Goal: Task Accomplishment & Management: Complete application form

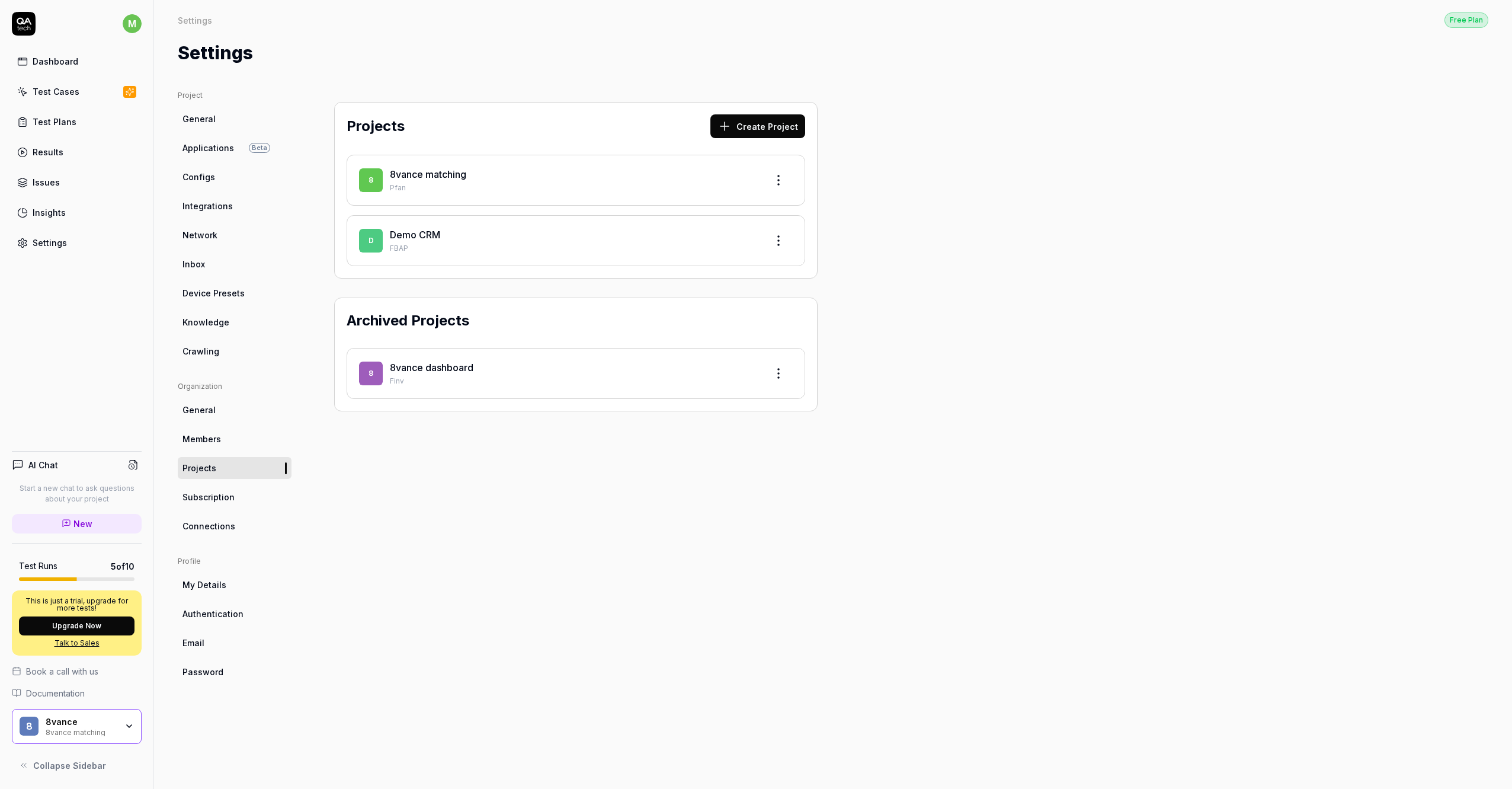
click at [499, 202] on div "8 8vance matching Pfan" at bounding box center [576, 180] width 459 height 51
click at [475, 194] on div "8 8vance matching Pfan" at bounding box center [576, 180] width 459 height 51
click at [441, 178] on link "8vance matching" at bounding box center [428, 175] width 77 height 12
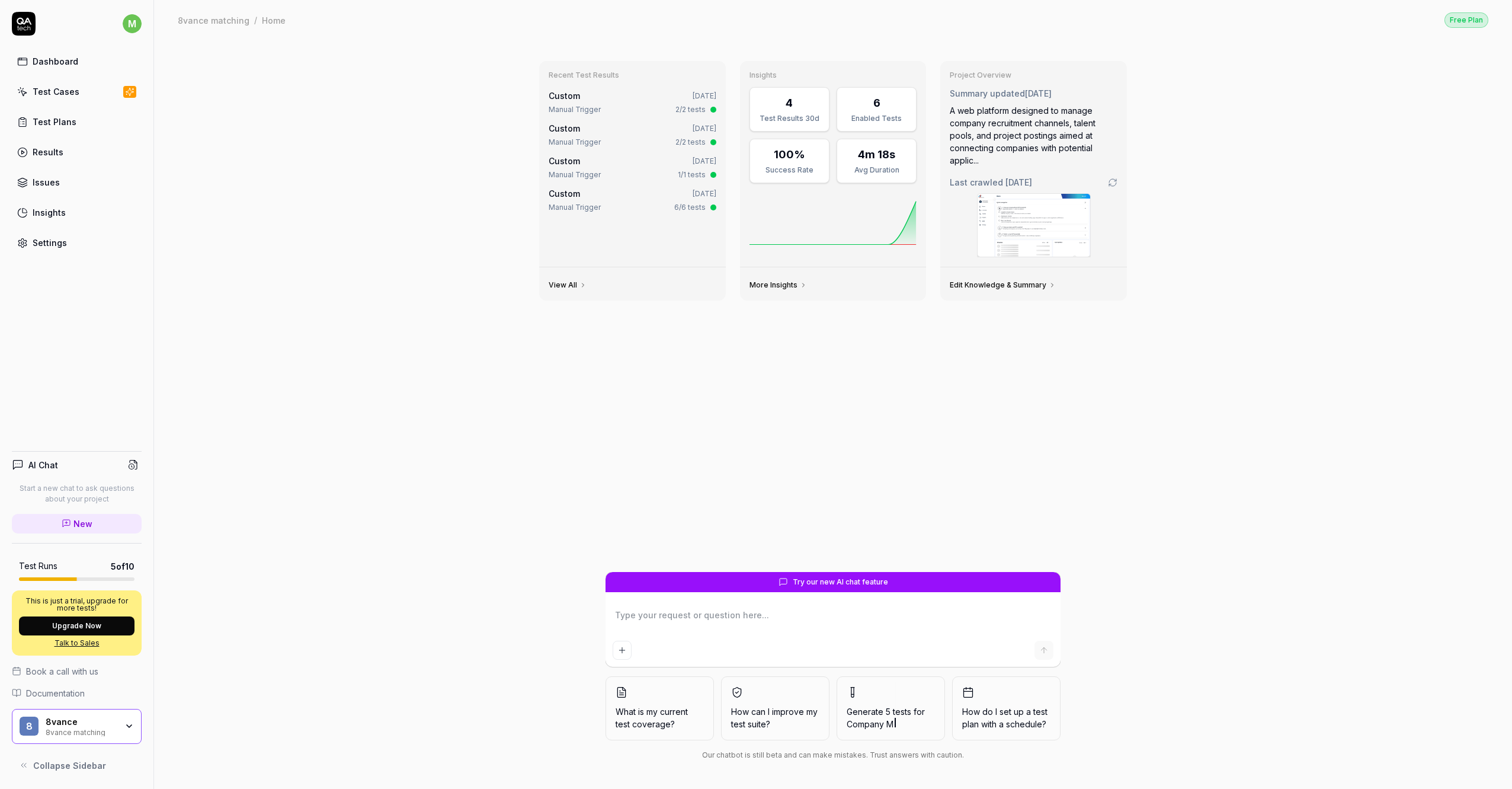
click at [62, 90] on div "Test Cases" at bounding box center [56, 92] width 47 height 12
type textarea "*"
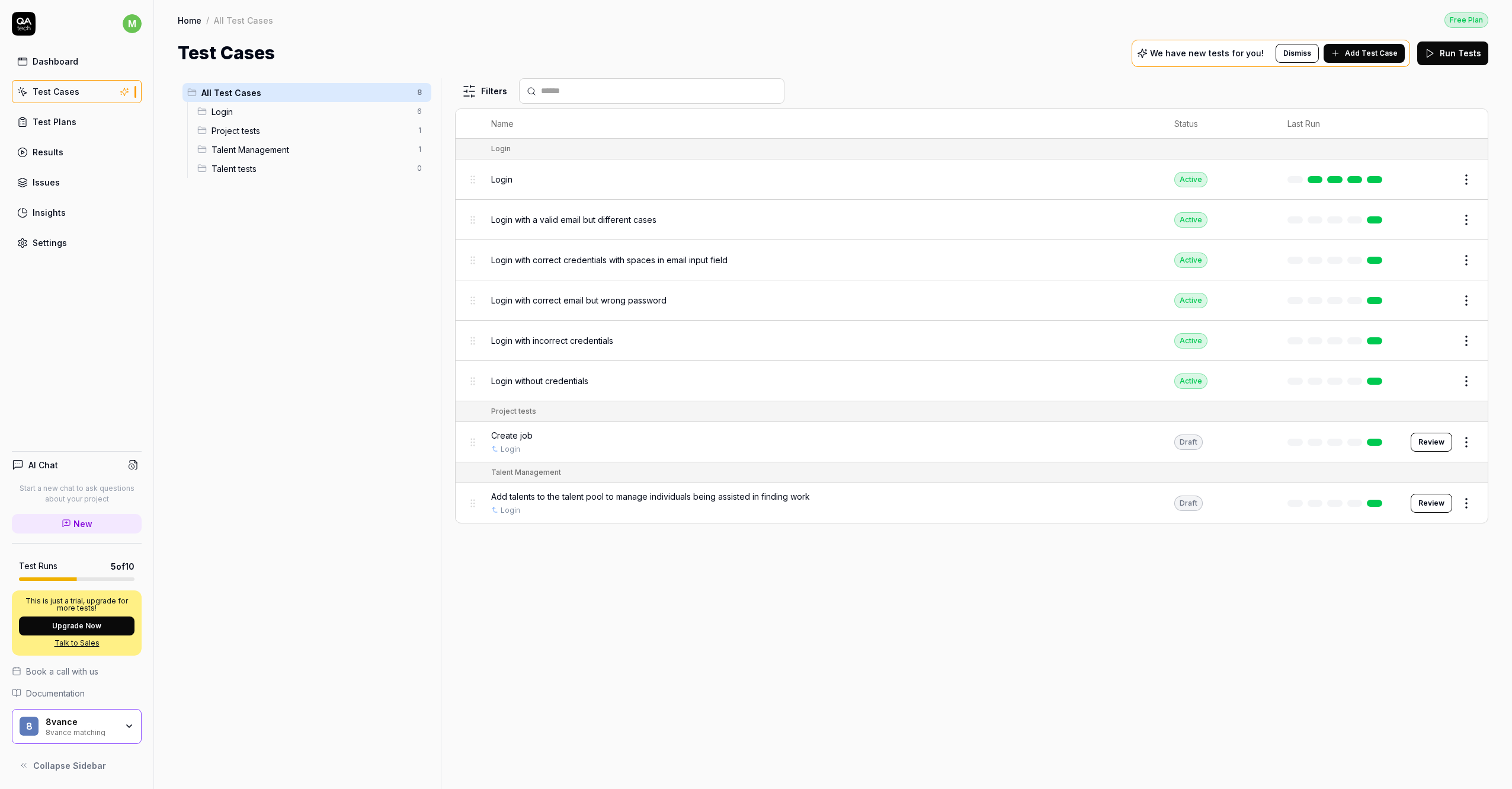
click at [378, 134] on span "Project tests" at bounding box center [311, 131] width 199 height 12
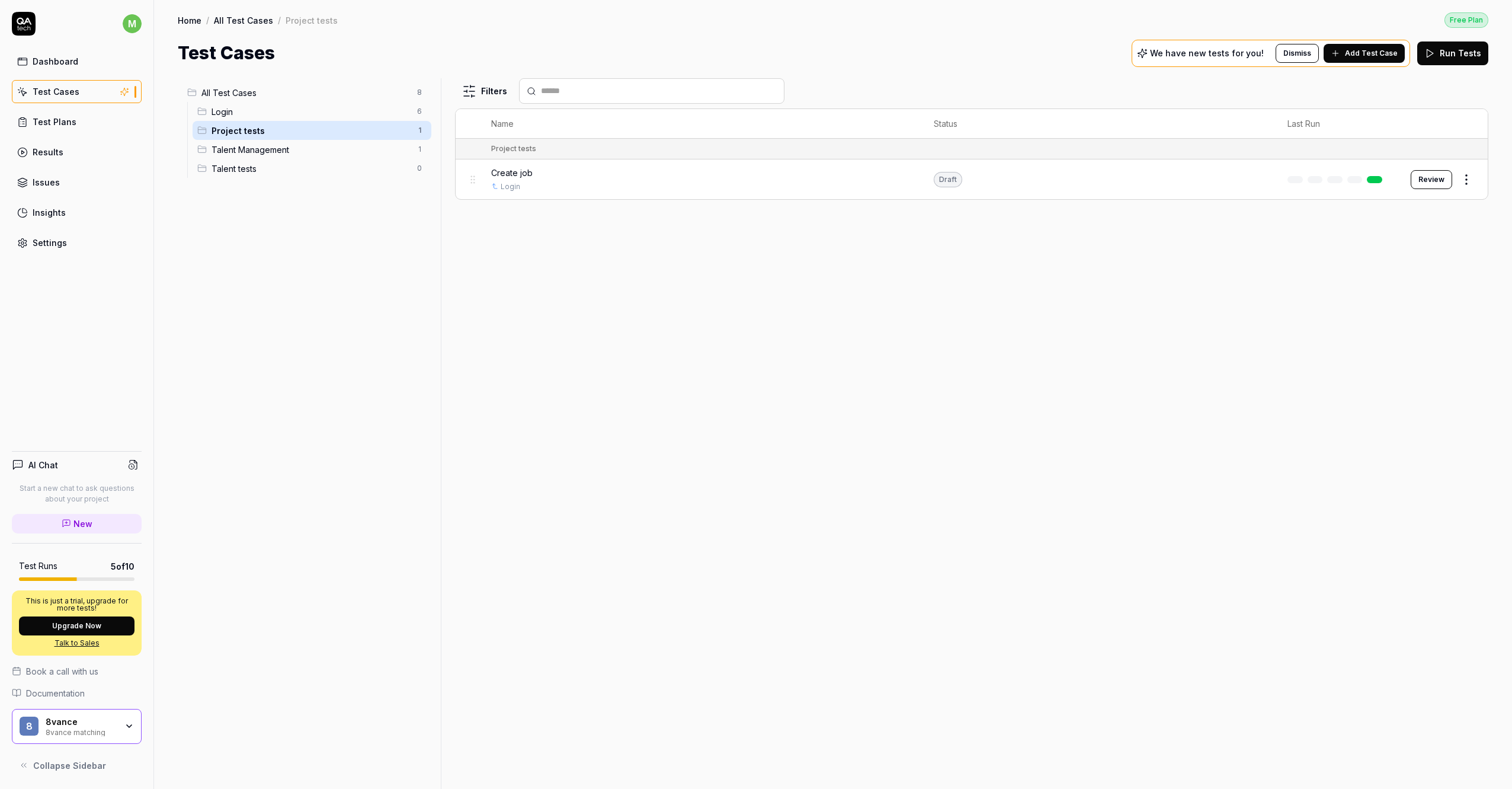
click at [1362, 51] on span "Add Test Case" at bounding box center [1372, 53] width 52 height 10
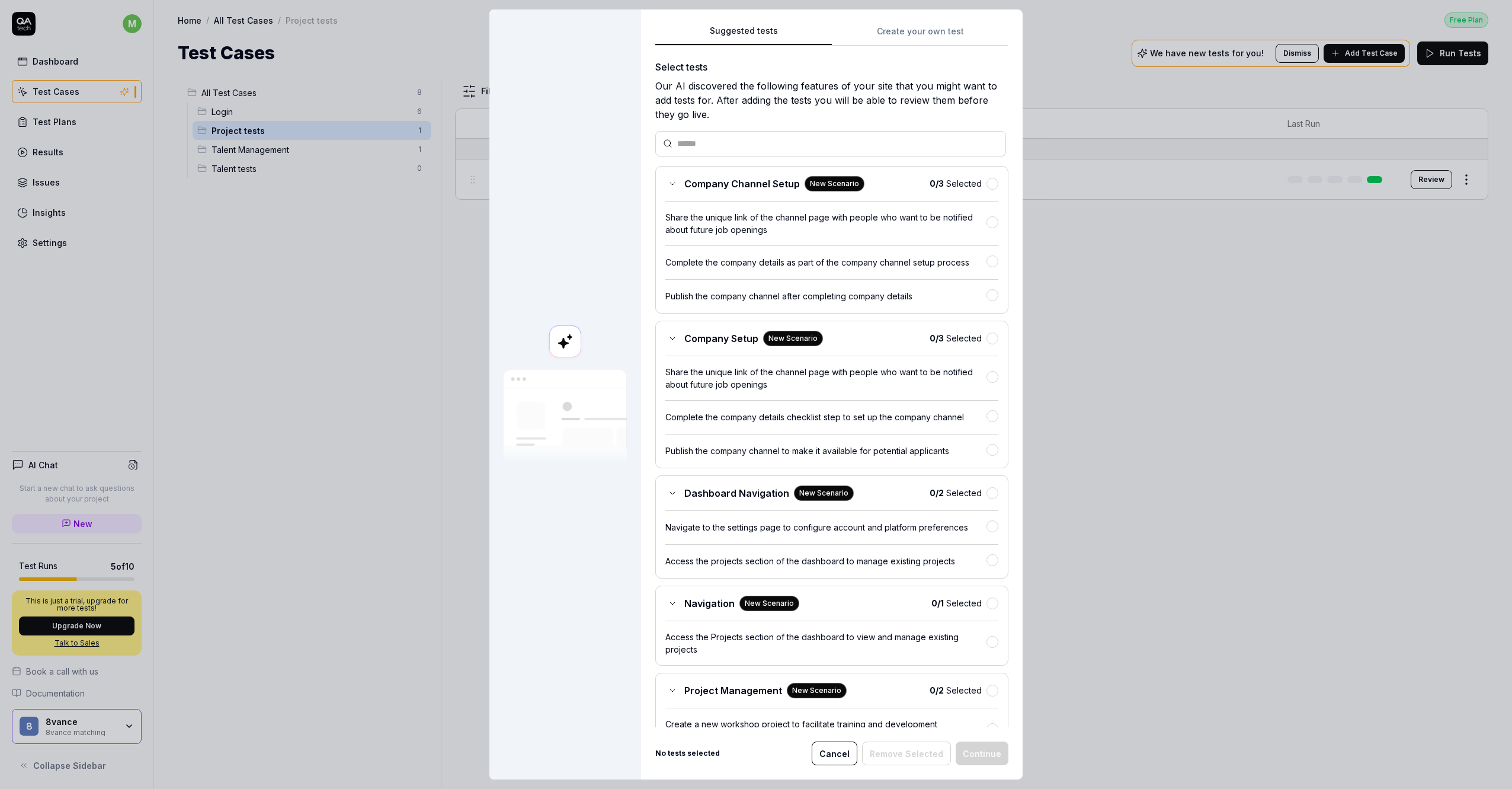
click at [906, 29] on div "Suggested tests Suggested tests Create your own test Select tests Our AI discov…" at bounding box center [756, 394] width 1512 height 789
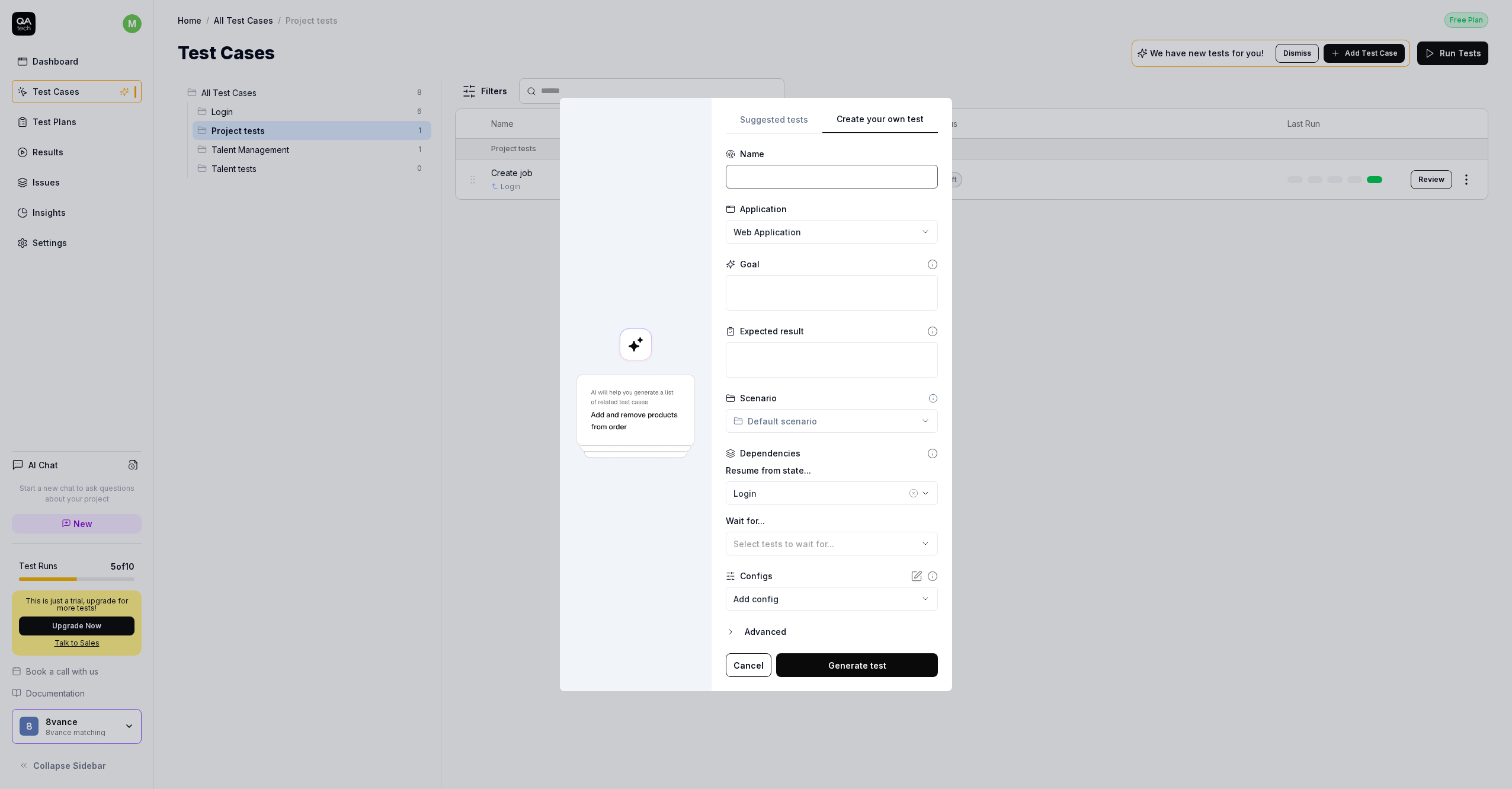
click at [819, 181] on input at bounding box center [831, 176] width 212 height 24
type input "Match DS job with Talent"
click at [880, 297] on textarea at bounding box center [831, 292] width 212 height 36
type textarea "*"
type textarea "M"
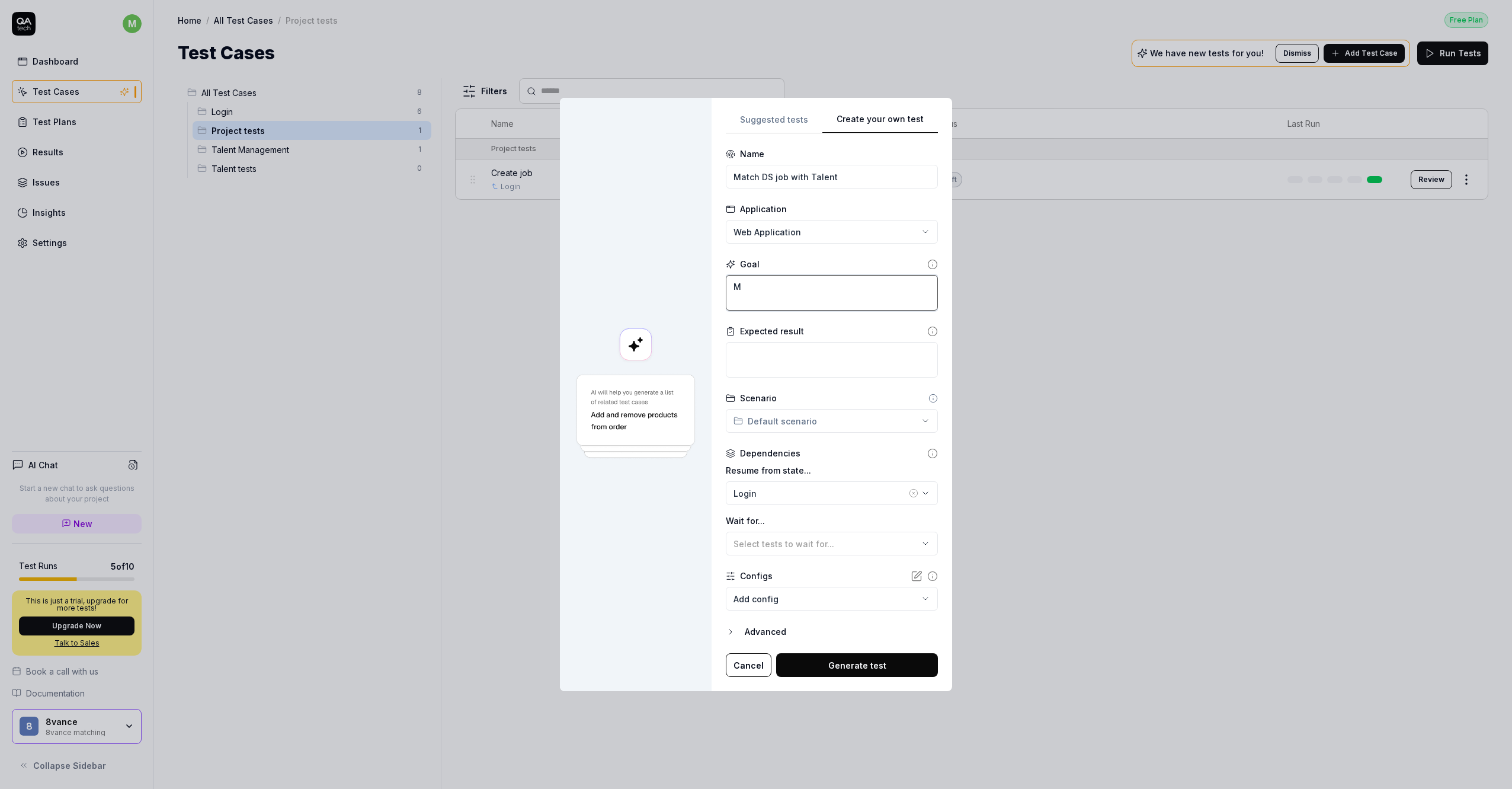
type textarea "*"
type textarea "Ma"
type textarea "*"
type textarea "Mat"
type textarea "*"
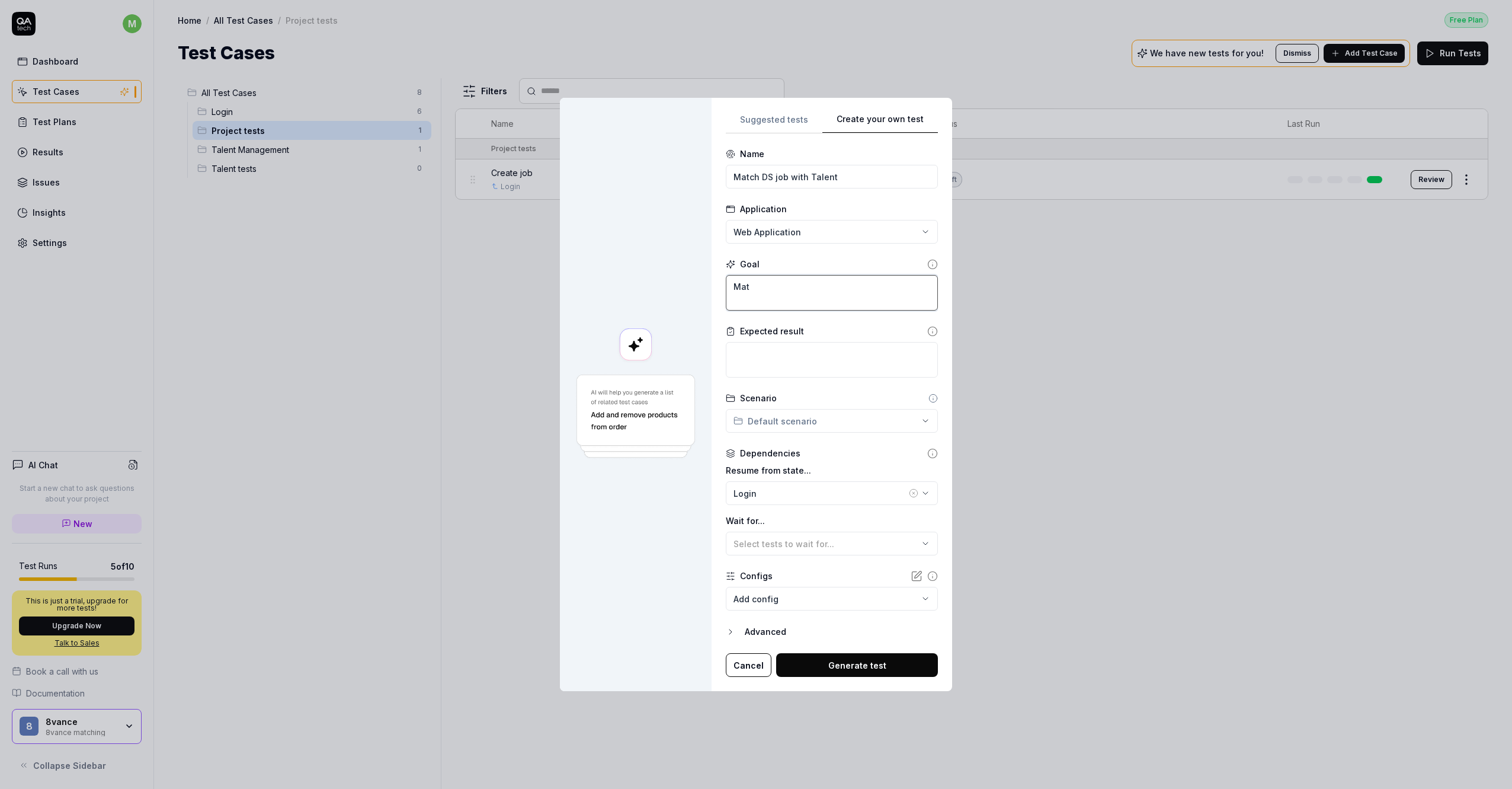
type textarea "Ma"
type textarea "*"
type textarea "M"
type textarea "*"
type textarea "O"
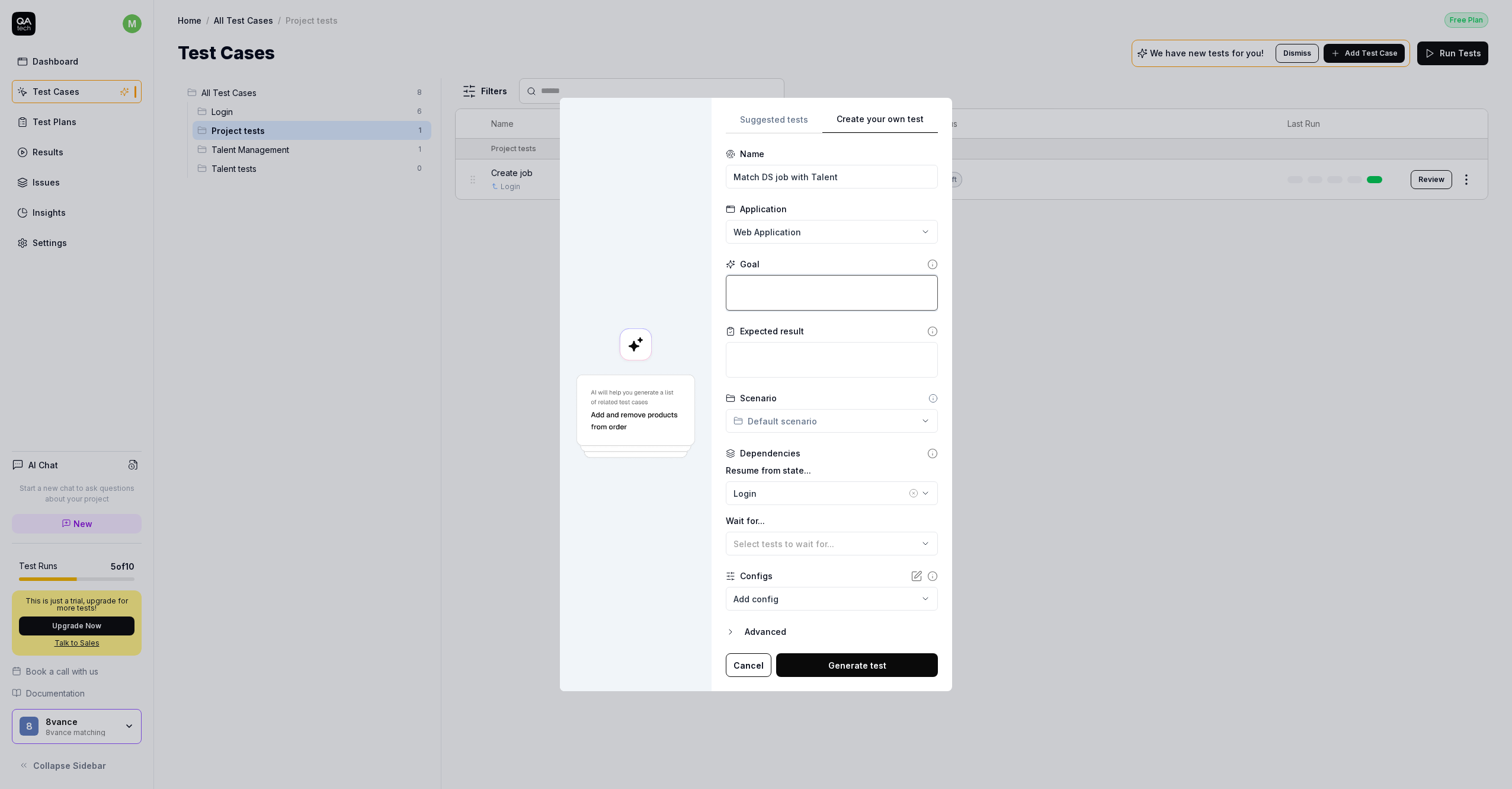
type textarea "*"
type textarea "O"
type textarea "*"
type textarea "Op"
type textarea "*"
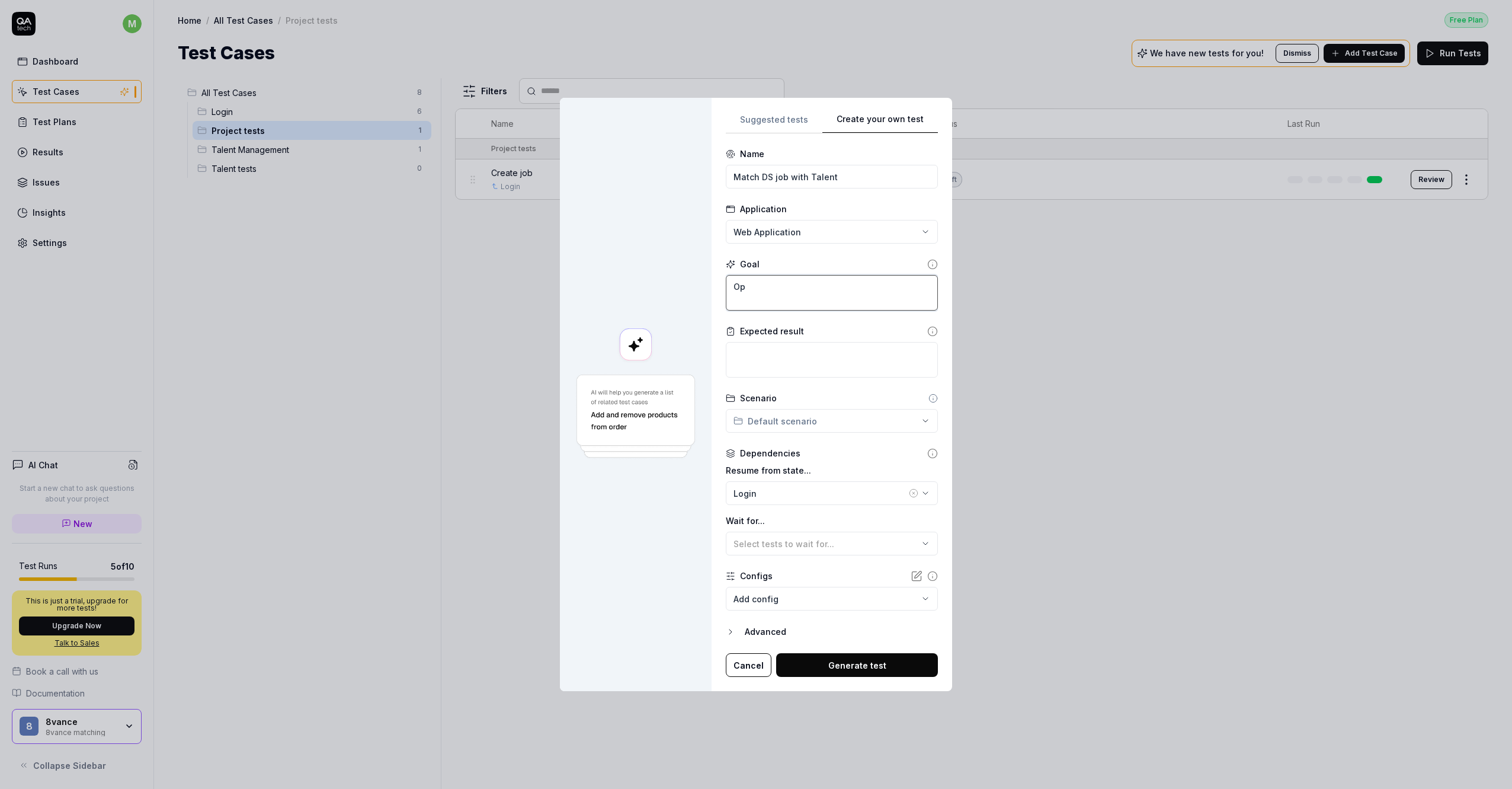
type textarea "Ope"
type textarea "*"
type textarea "Open"
type textarea "*"
type textarea "Open"
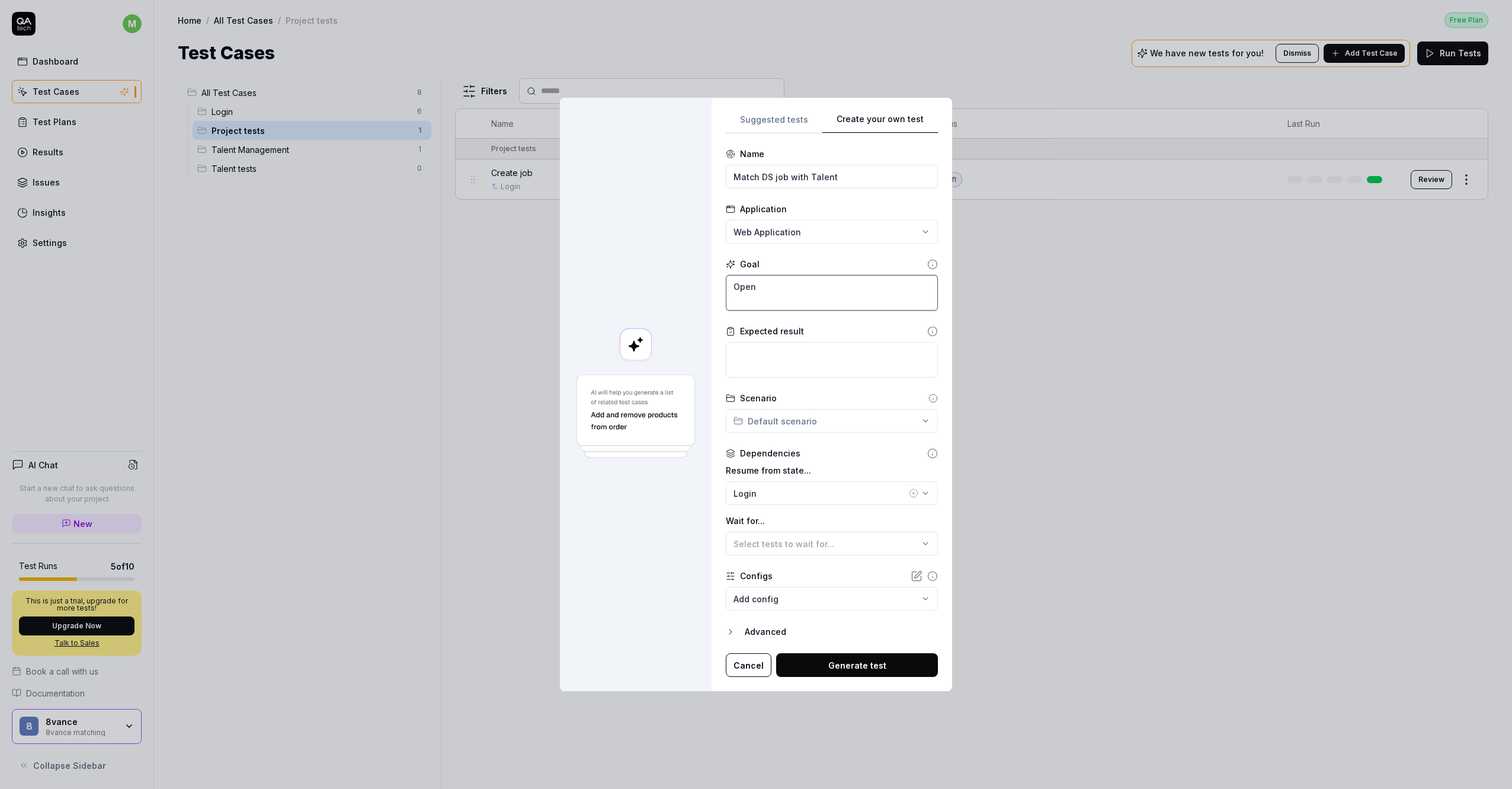
type textarea "*"
type textarea "Open t"
type textarea "*"
type textarea "Open th"
type textarea "*"
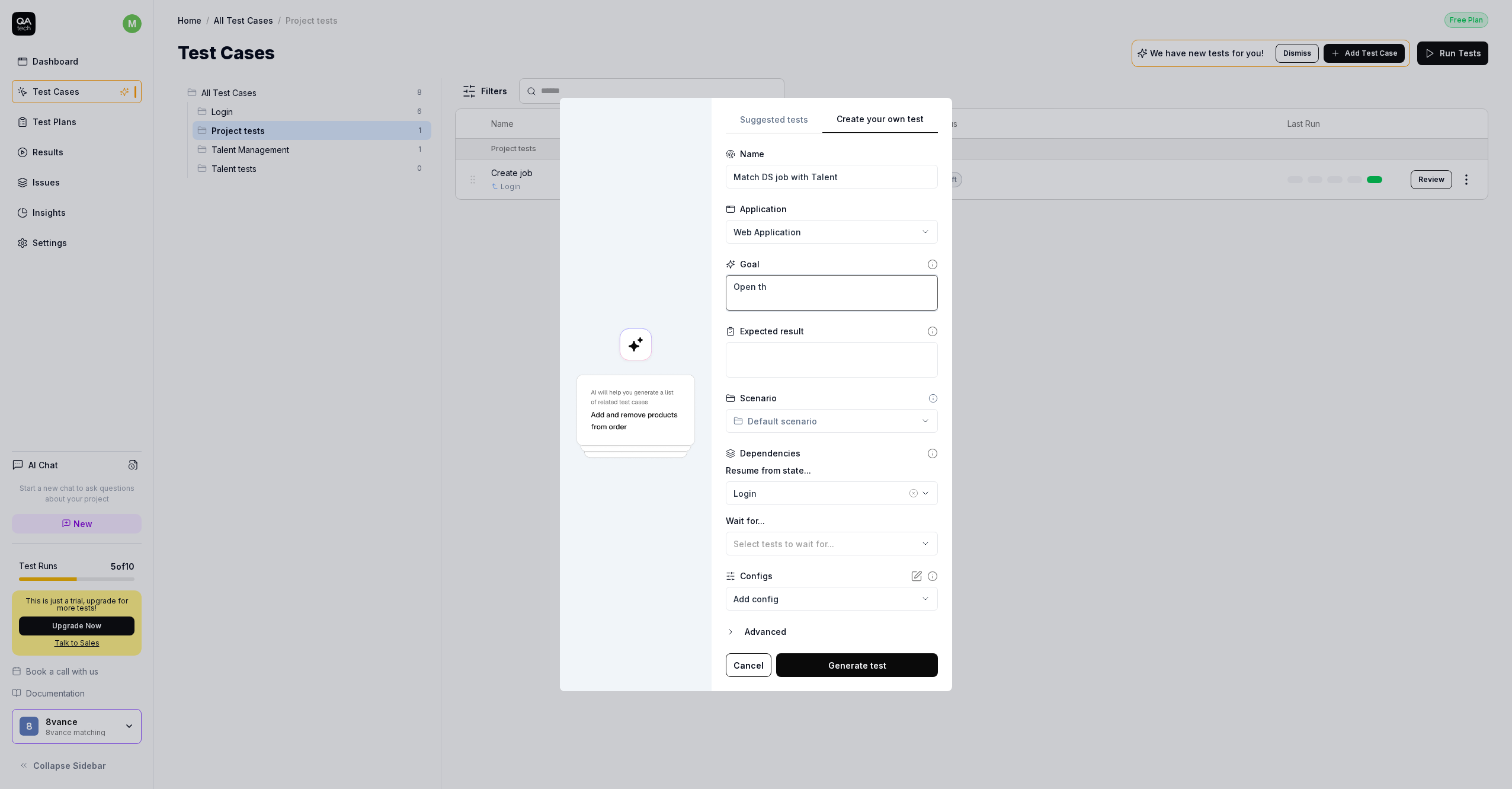
type textarea "Open the"
type textarea "*"
type textarea "Open the"
type textarea "*"
type textarea "Open the p"
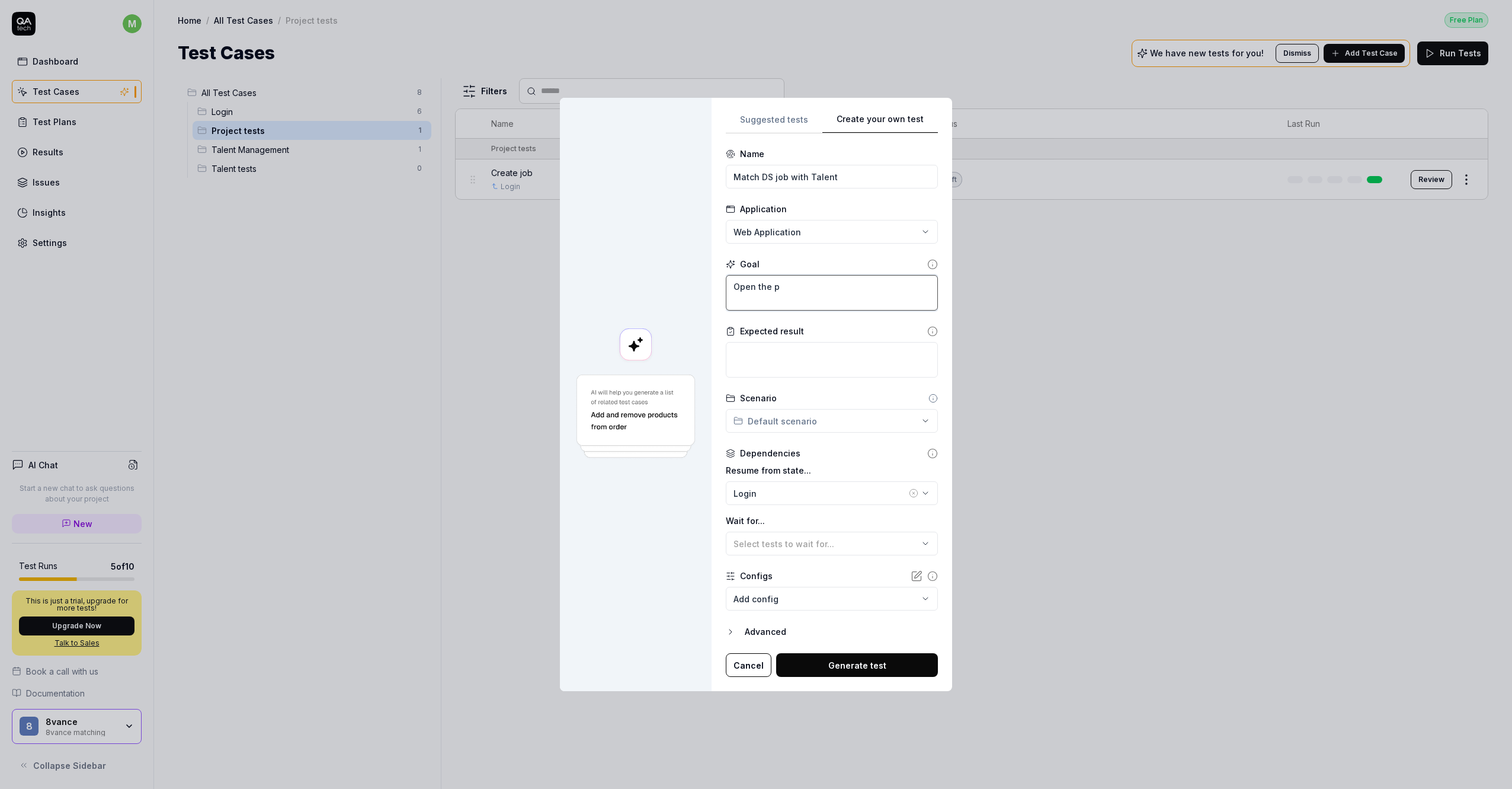
type textarea "*"
type textarea "Open the pr"
type textarea "*"
type textarea "Open the proj"
type textarea "*"
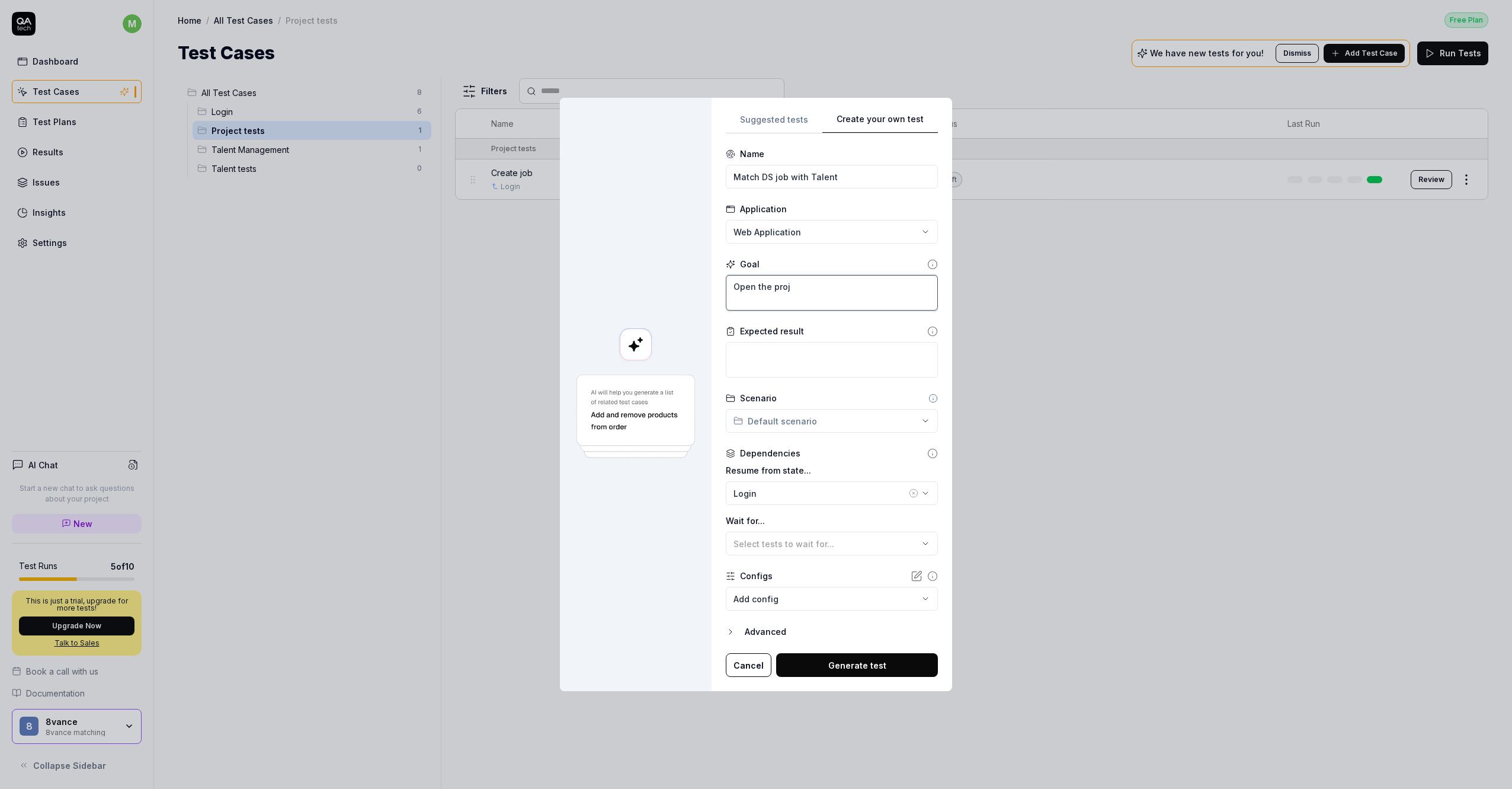
type textarea "Open the proje"
type textarea "*"
type textarea "Open the projet"
type textarea "*"
type textarea "Open the proje"
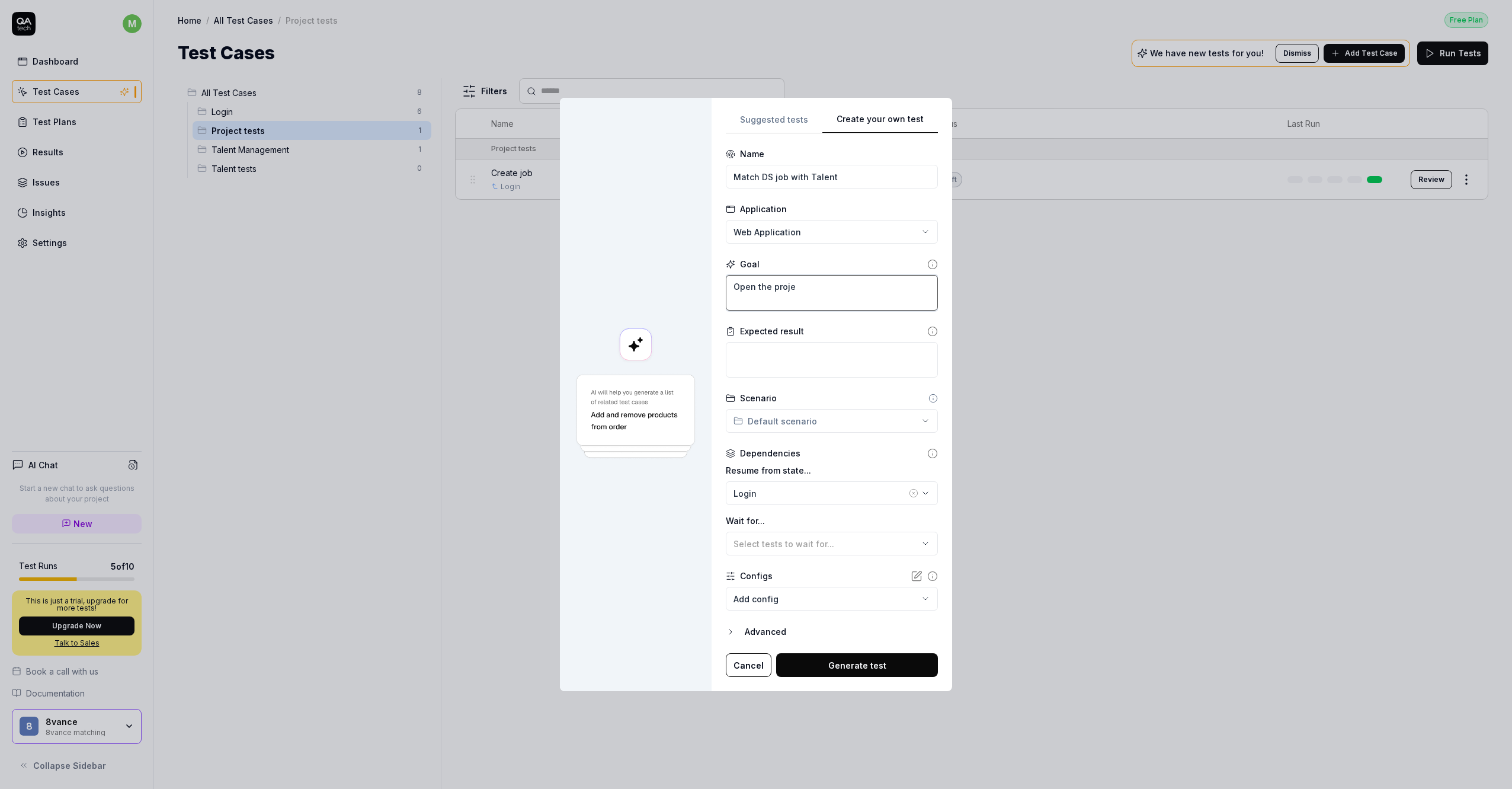
type textarea "*"
type textarea "Open the projec"
type textarea "*"
type textarea "Open the project"
type textarea "*"
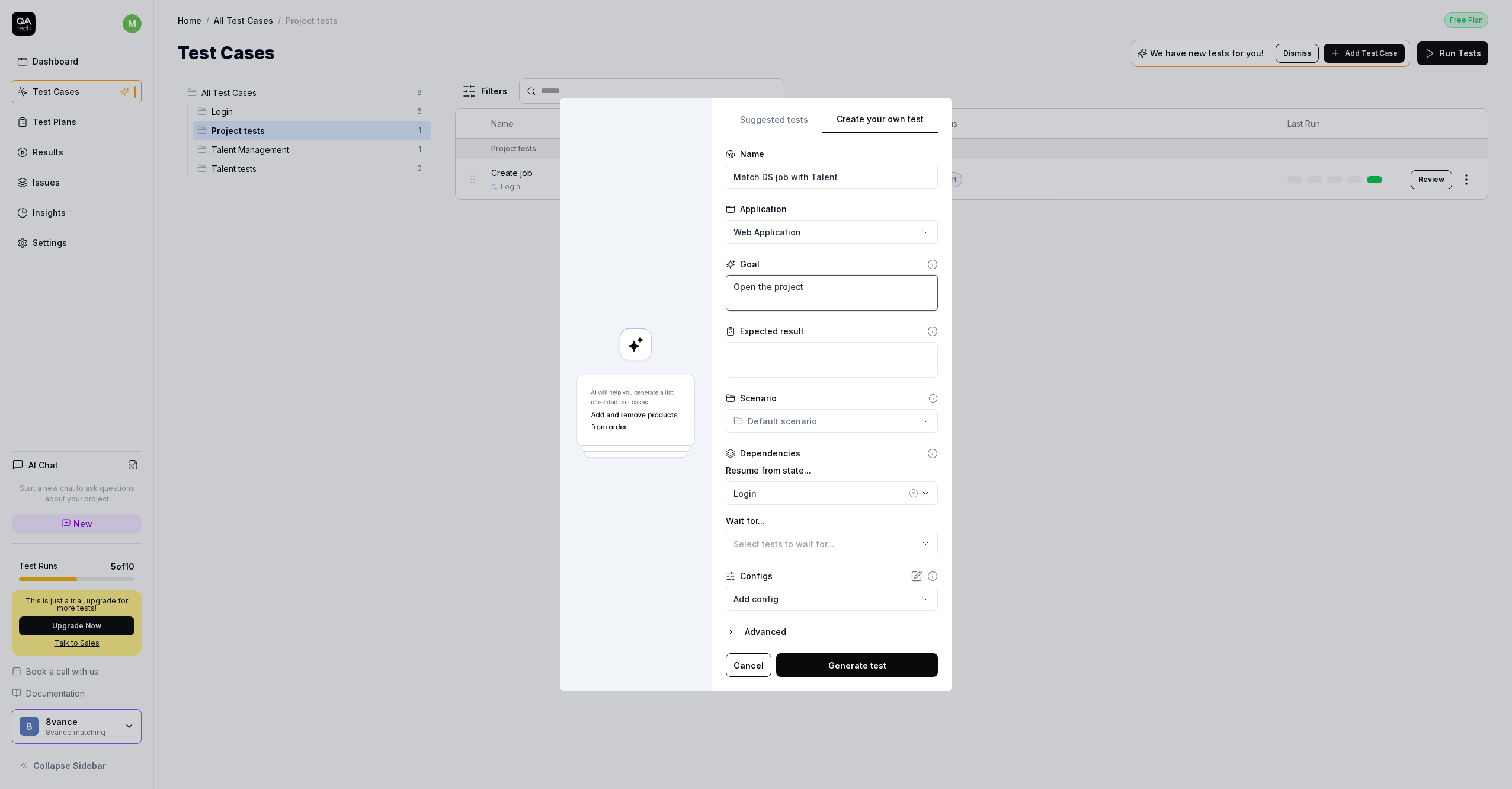
type textarea "Open the project D"
type textarea "*"
type textarea "Open the project Da"
type textarea "*"
type textarea "Open the project Dat"
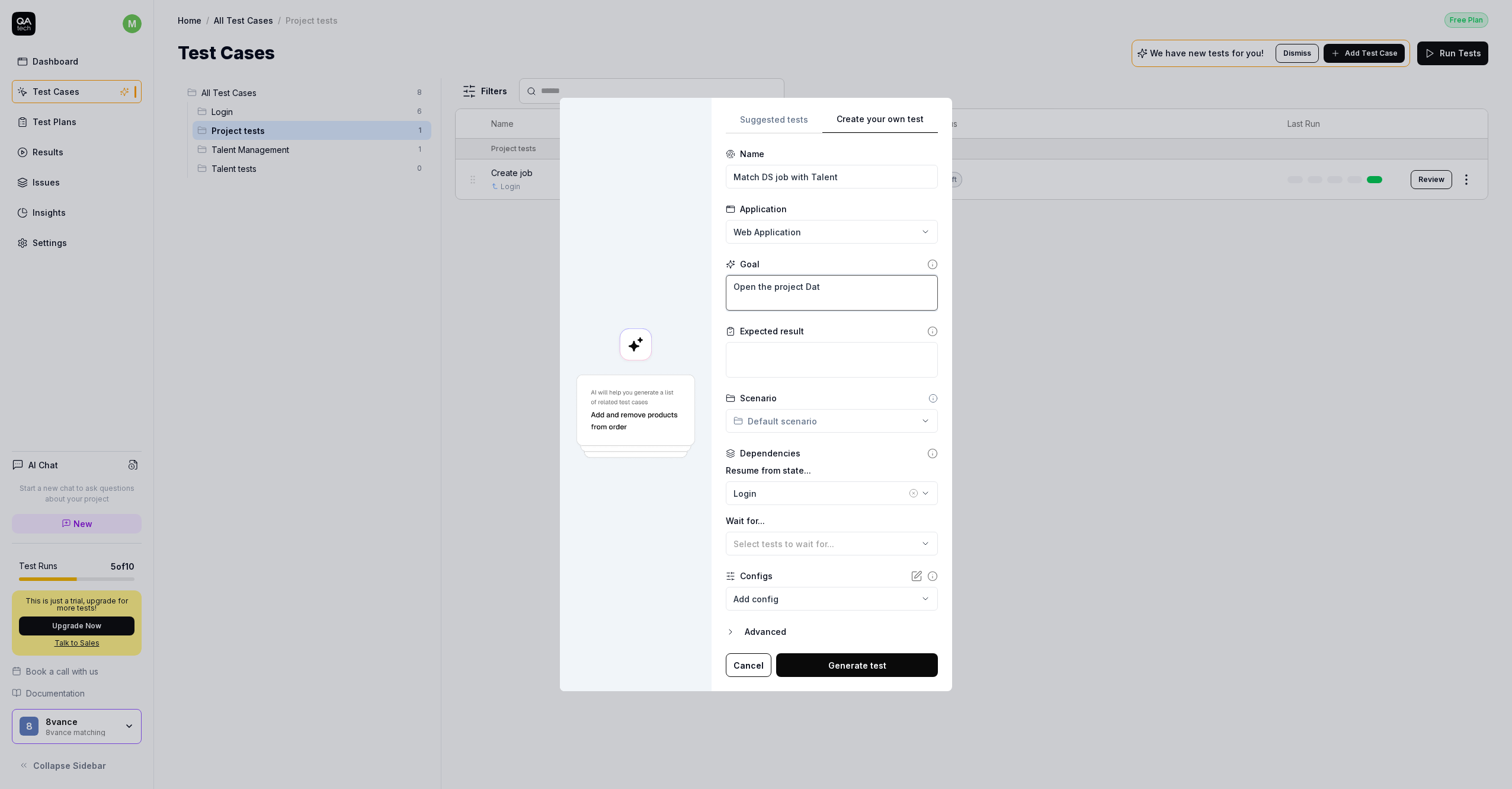
type textarea "*"
type textarea "Open the project Data"
type textarea "*"
type textarea "Open the project Data"
type textarea "*"
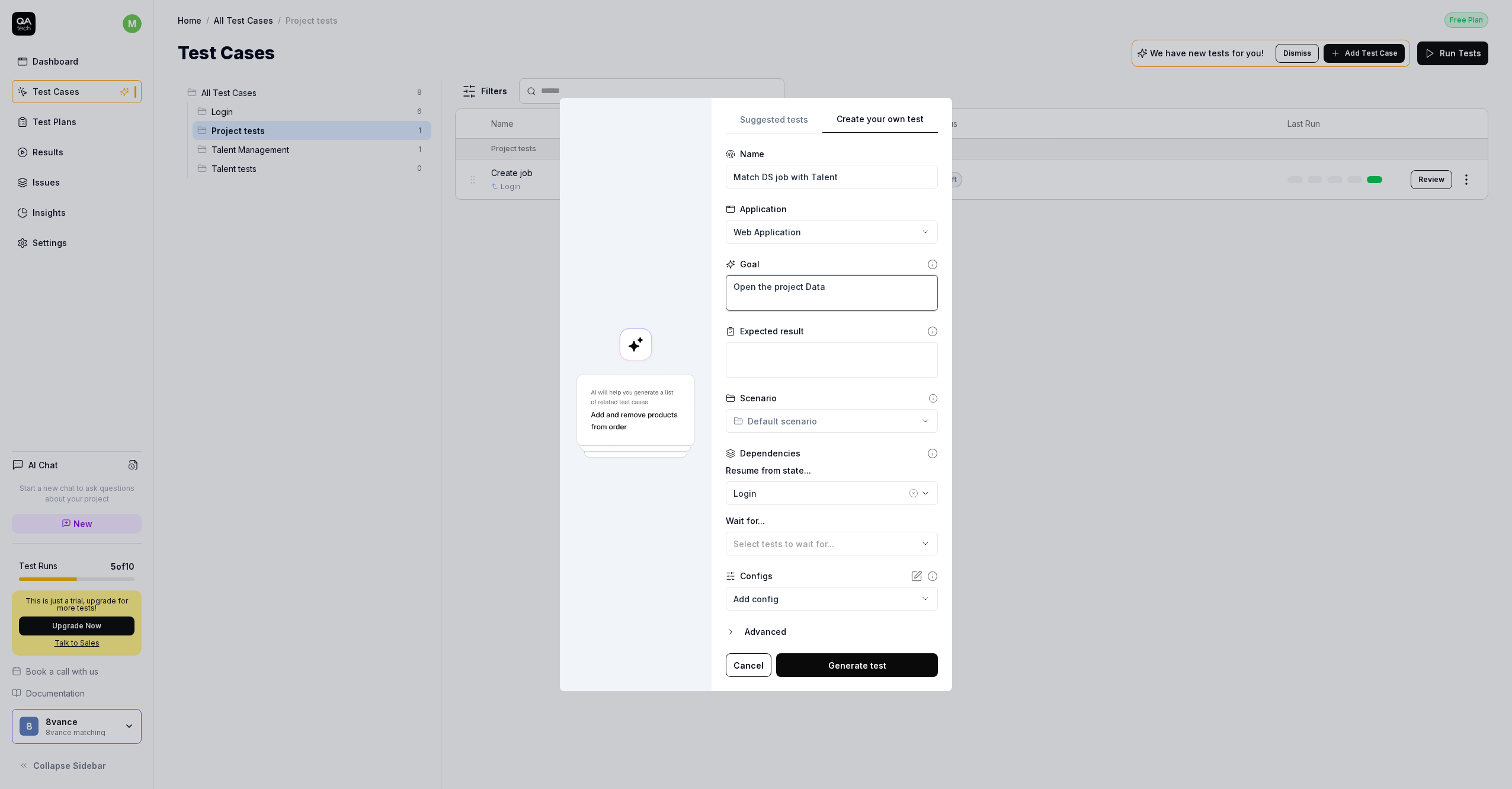
type textarea "Open the project Data S"
type textarea "*"
type textarea "Open the project Data Sc"
type textarea "*"
type textarea "Open the project Data Sci"
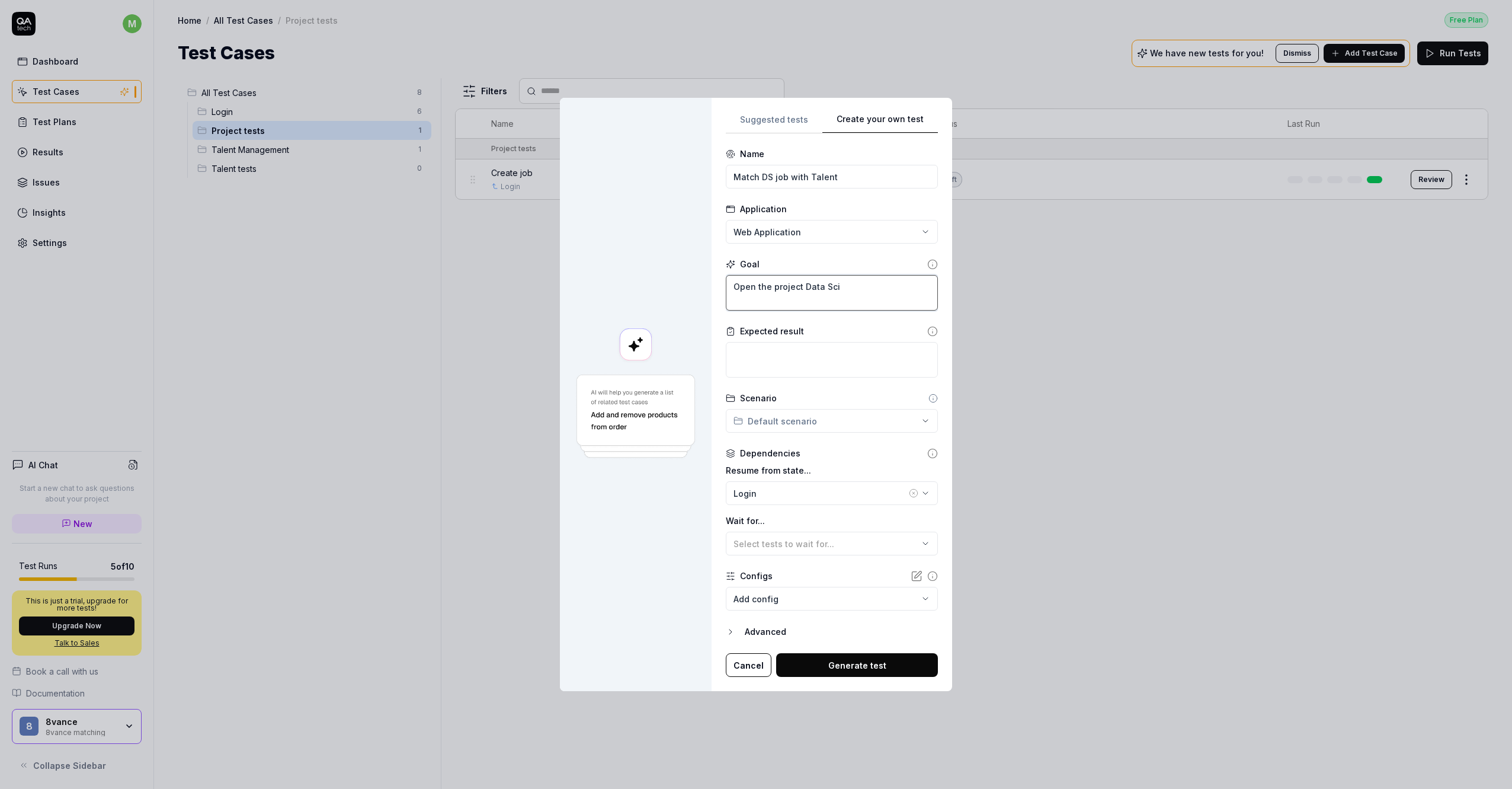
type textarea "*"
type textarea "Open the project Data Scie"
type textarea "*"
type textarea "Open the project Data Scien"
type textarea "*"
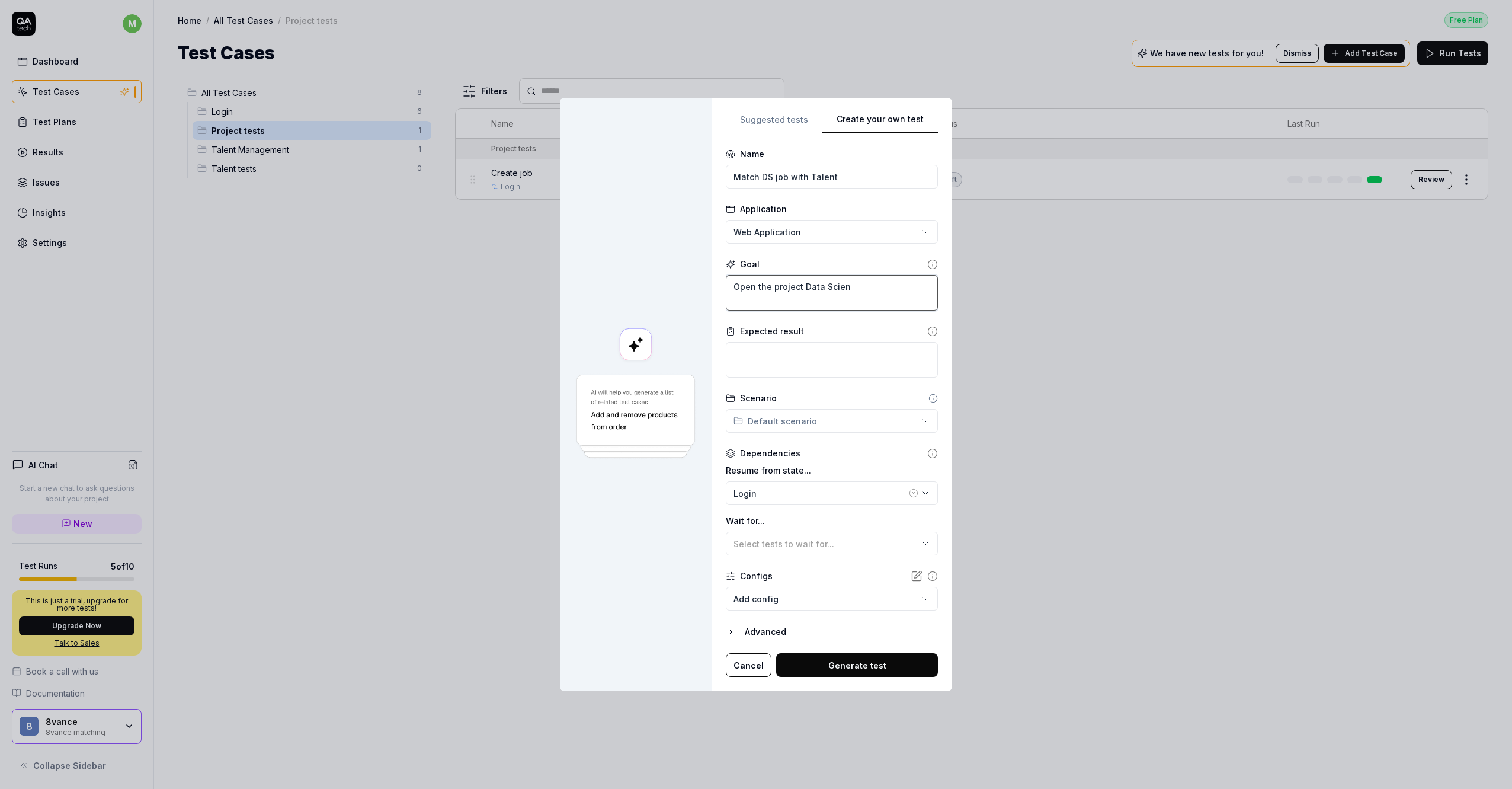
type textarea "Open the project Data Scient"
type textarea "*"
type textarea "Open the project Data Scienti"
type textarea "*"
type textarea "Open the project Data Scientis"
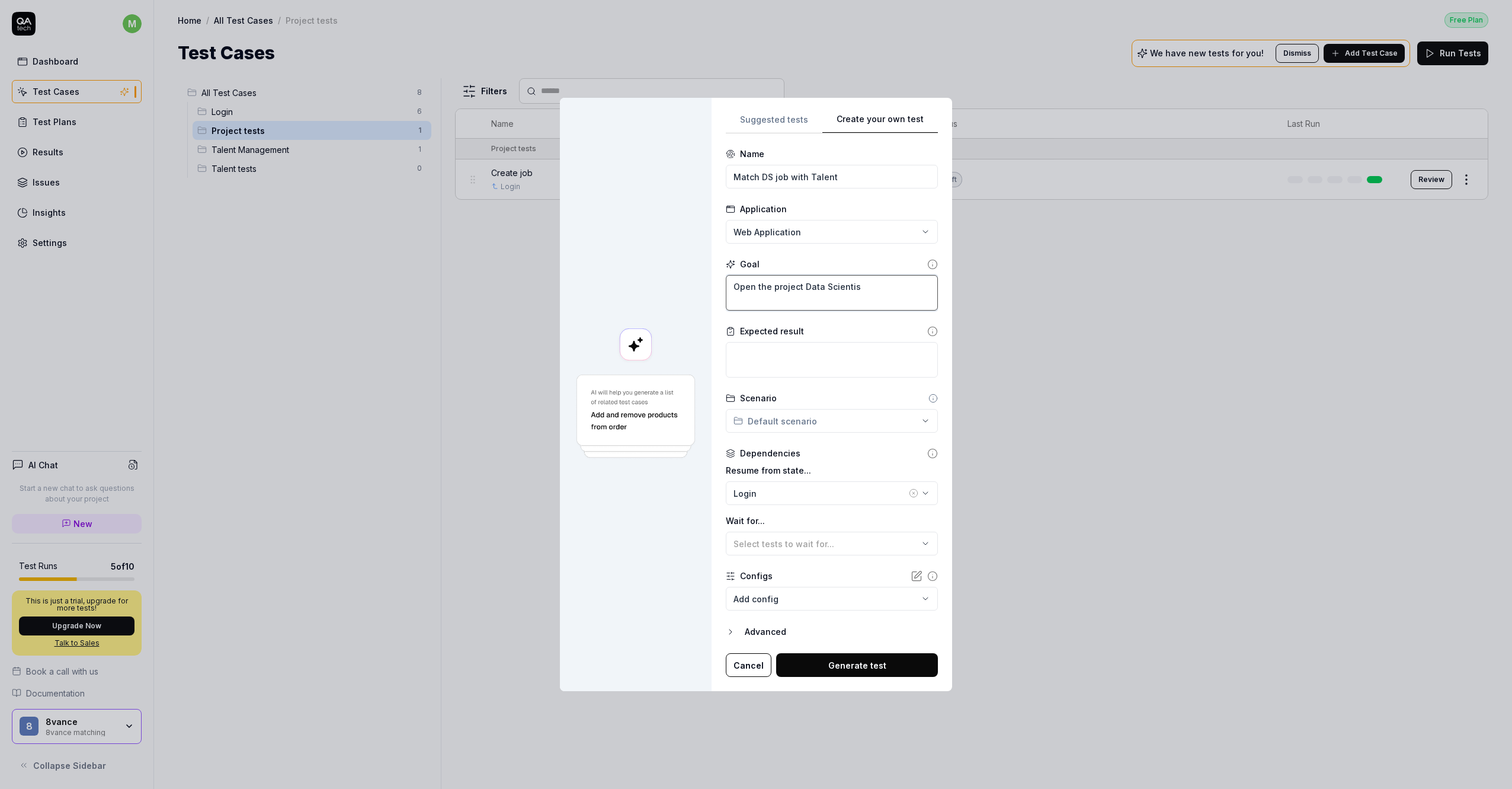
type textarea "*"
type textarea "Open the project Data Scientist"
type textarea "*"
type textarea "Open the project Data Scientist"
type textarea "*"
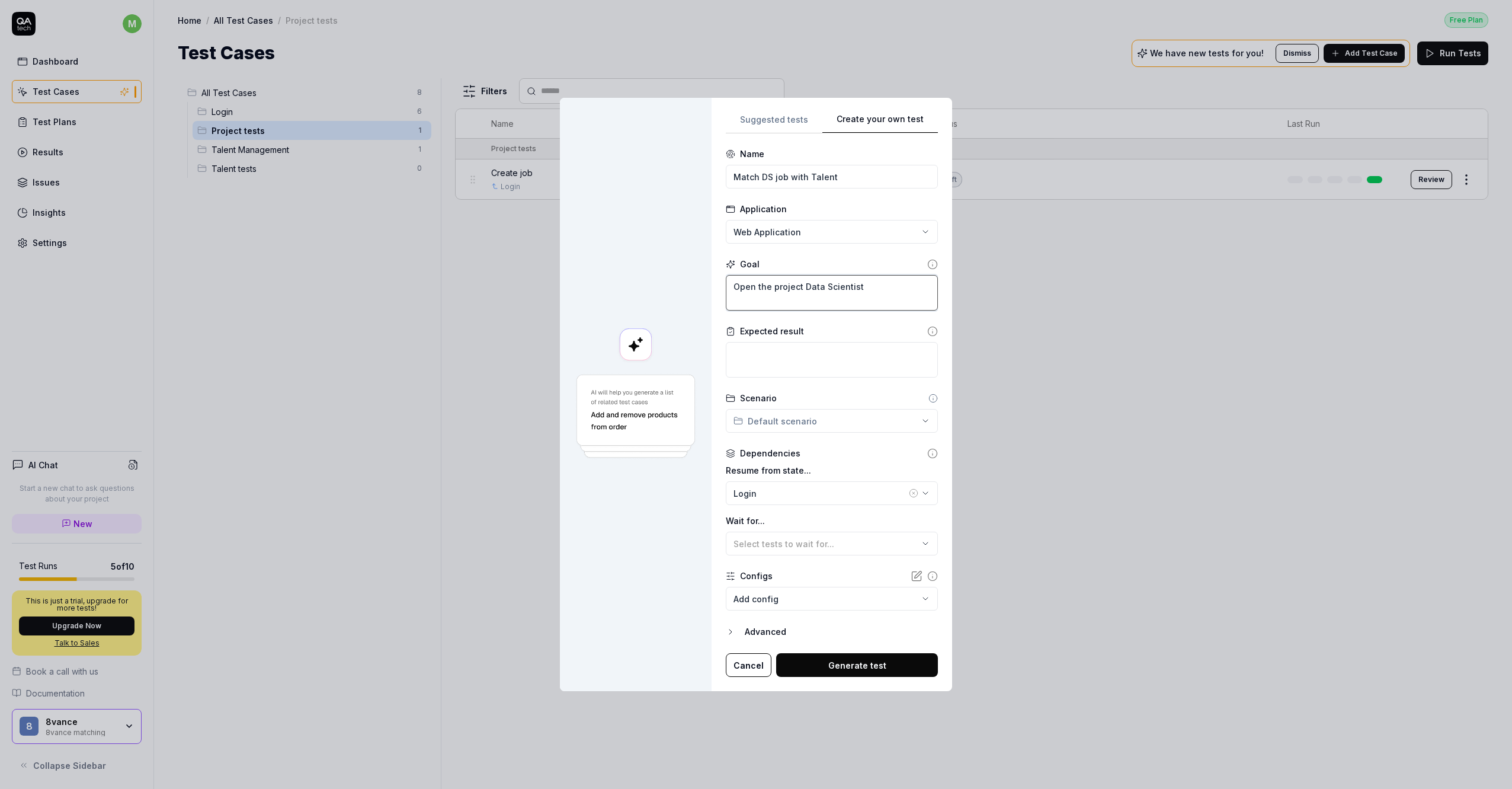
type textarea "Open the project Data Scientist a"
type textarea "*"
type textarea "Open the project Data Scientist and"
type textarea "*"
type textarea "Open the project Data Scientist and"
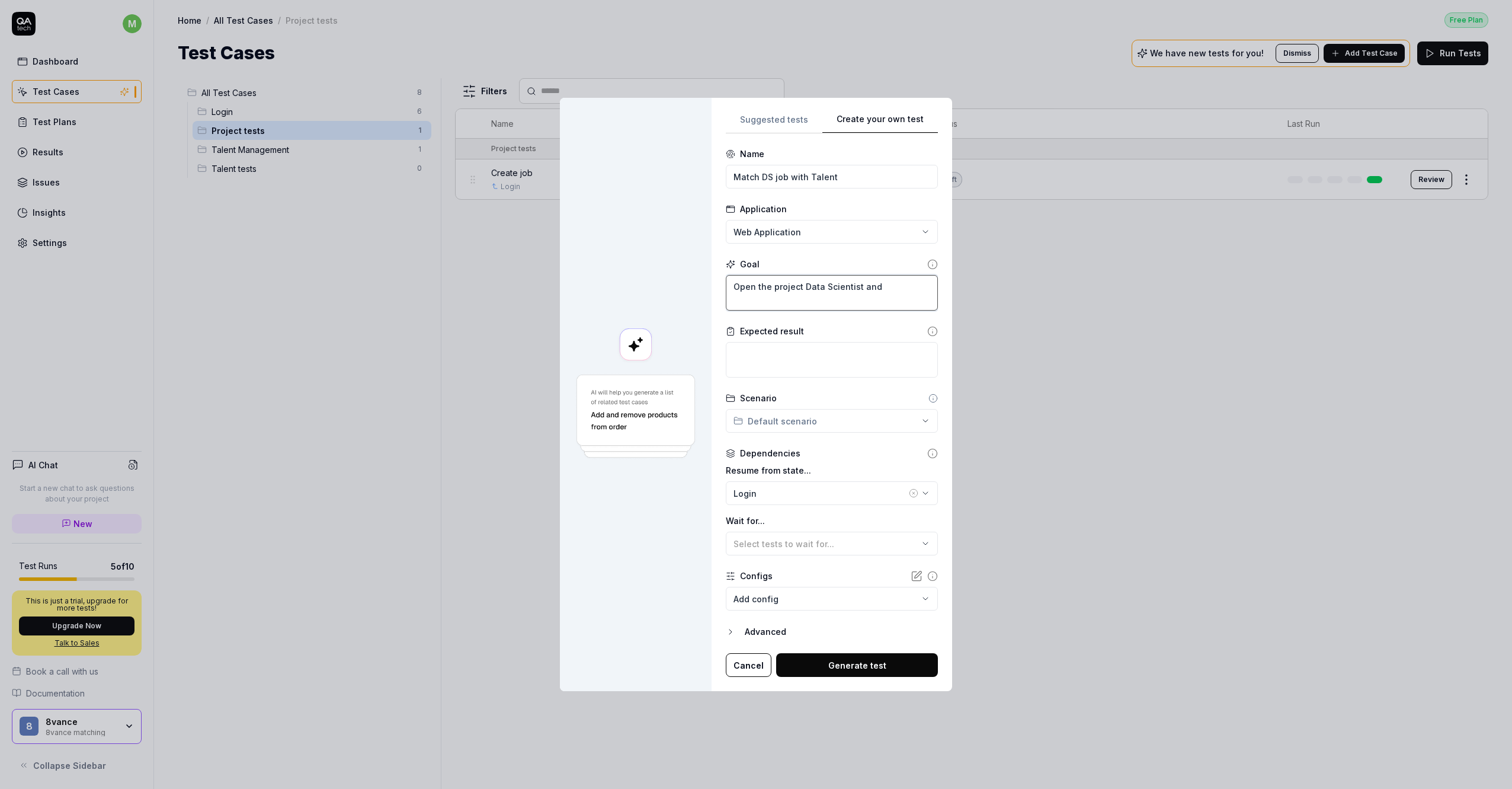
type textarea "*"
type textarea "Open the project Data Scientist and m"
type textarea "*"
type textarea "Open the project Data Scientist and ma"
type textarea "*"
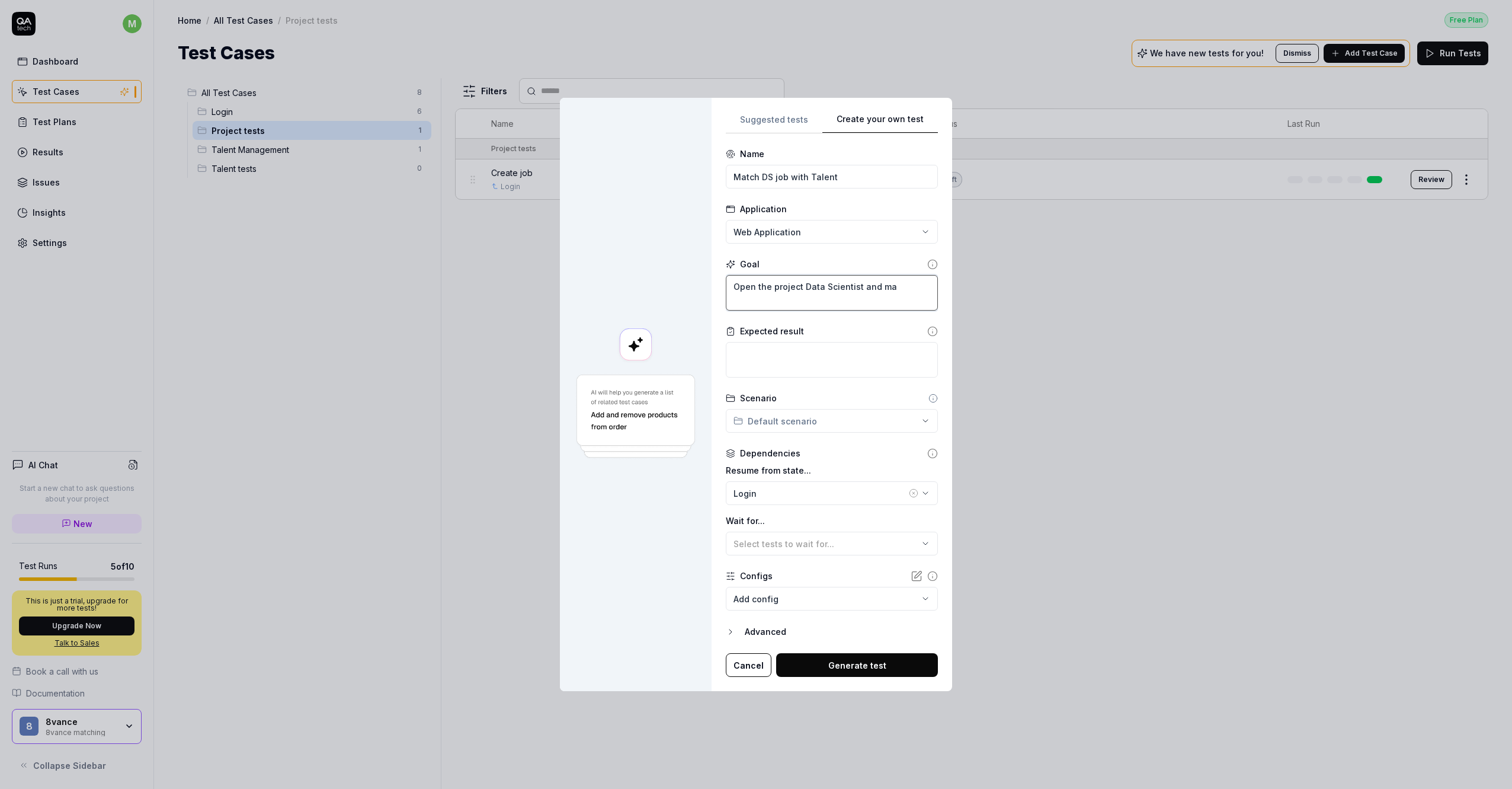
type textarea "Open the project Data Scientist and mat"
type textarea "*"
type textarea "Open the project Data Scientist and matc"
type textarea "*"
type textarea "Open the project Data Scientist and match"
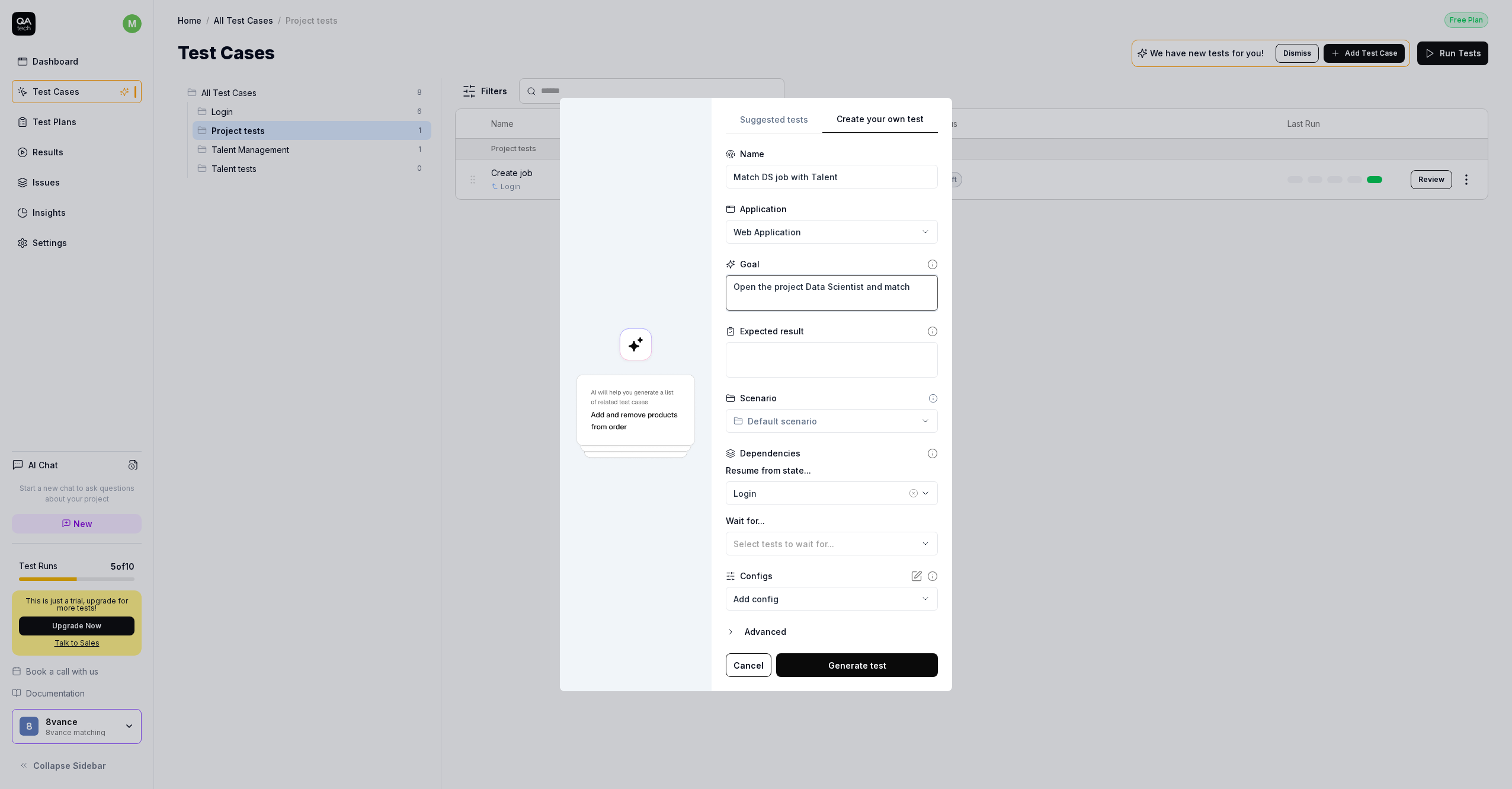
type textarea "*"
type textarea "Open the project Data Scientist and match"
type textarea "*"
type textarea "Open the project Data Scientist and match i"
type textarea "*"
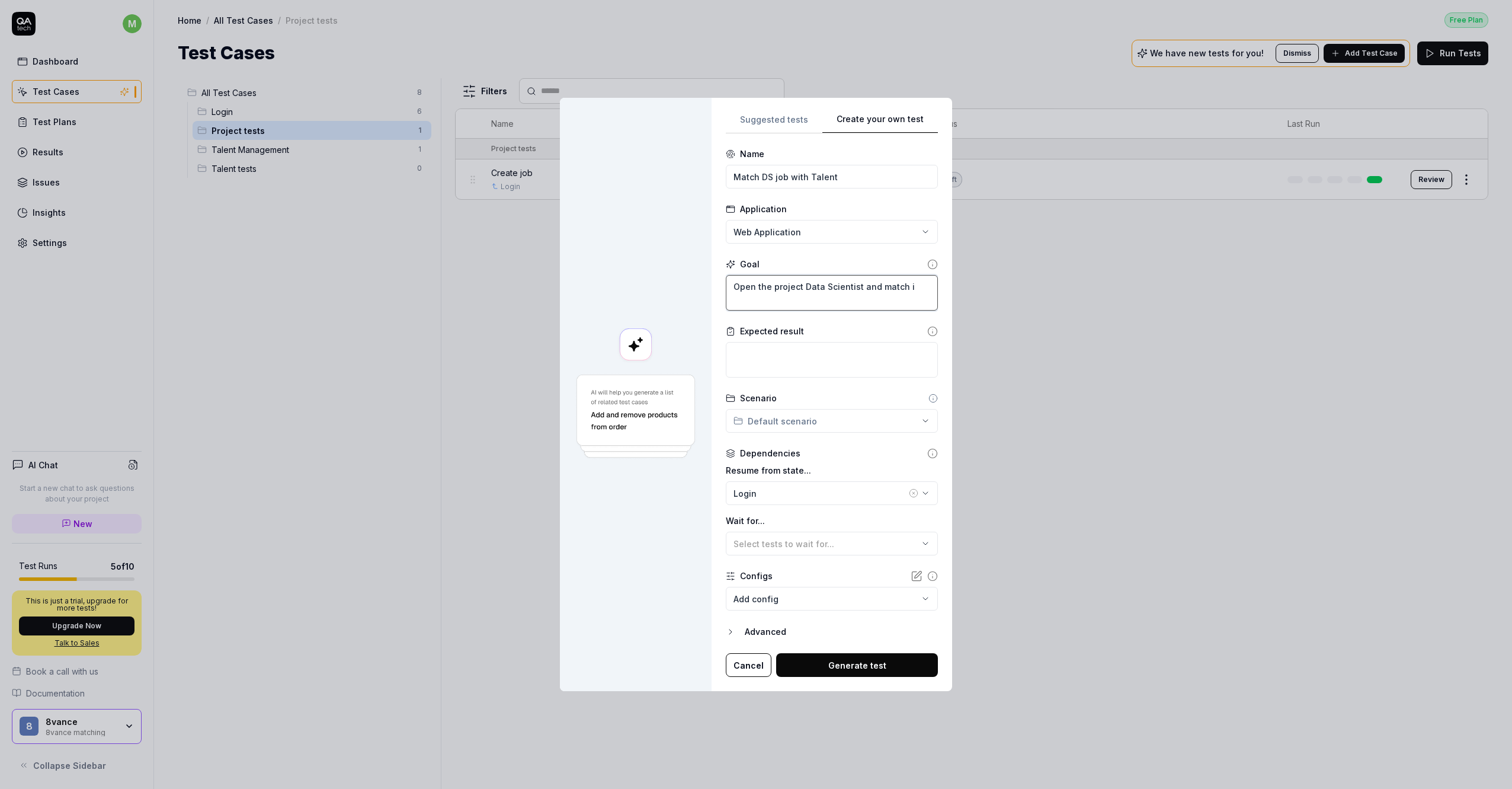
type textarea "Open the project Data Scientist and match it"
type textarea "*"
type textarea "Open the project Data Scientist and match it"
type textarea "*"
type textarea "Open the project Data Scientist and c"
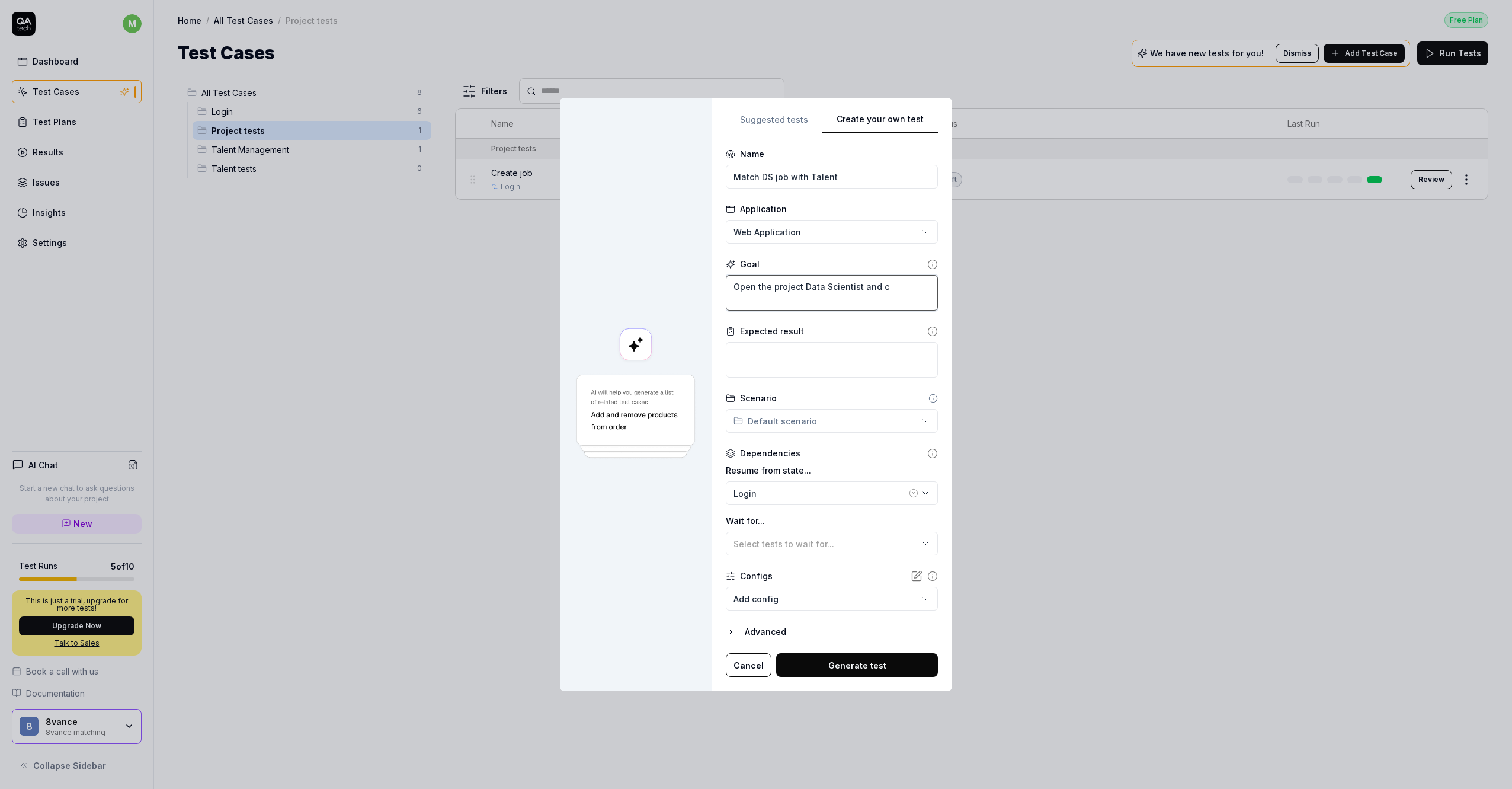
type textarea "*"
type textarea "Open the project Data Scientist and cl"
type textarea "*"
type textarea "Open the project Data Scientist and cli"
type textarea "*"
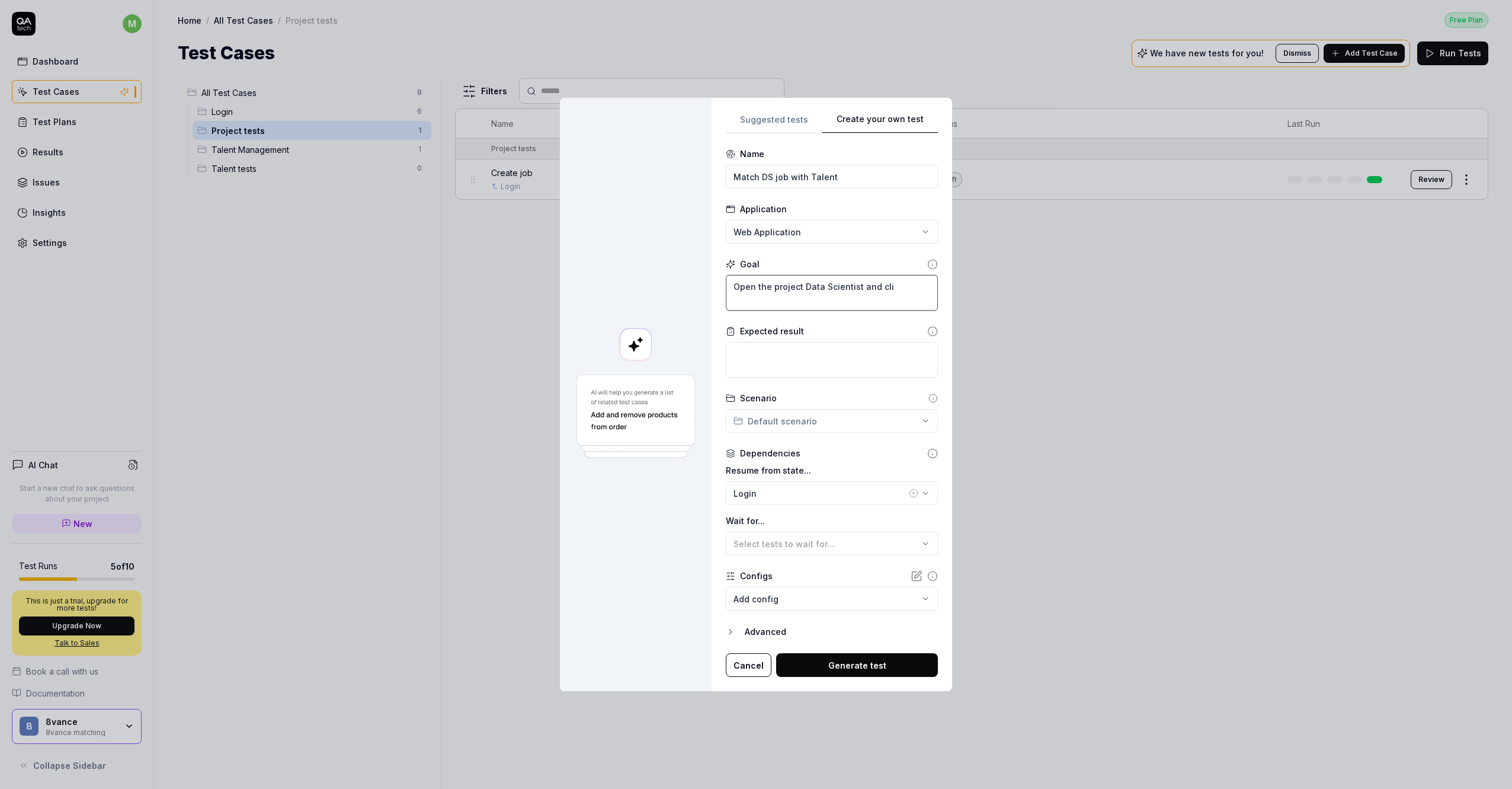
type textarea "Open the project Data Scientist and clic"
type textarea "*"
type textarea "Open the project Data Scientist and click"
type textarea "*"
type textarea "Open the project Data Scientist and click"
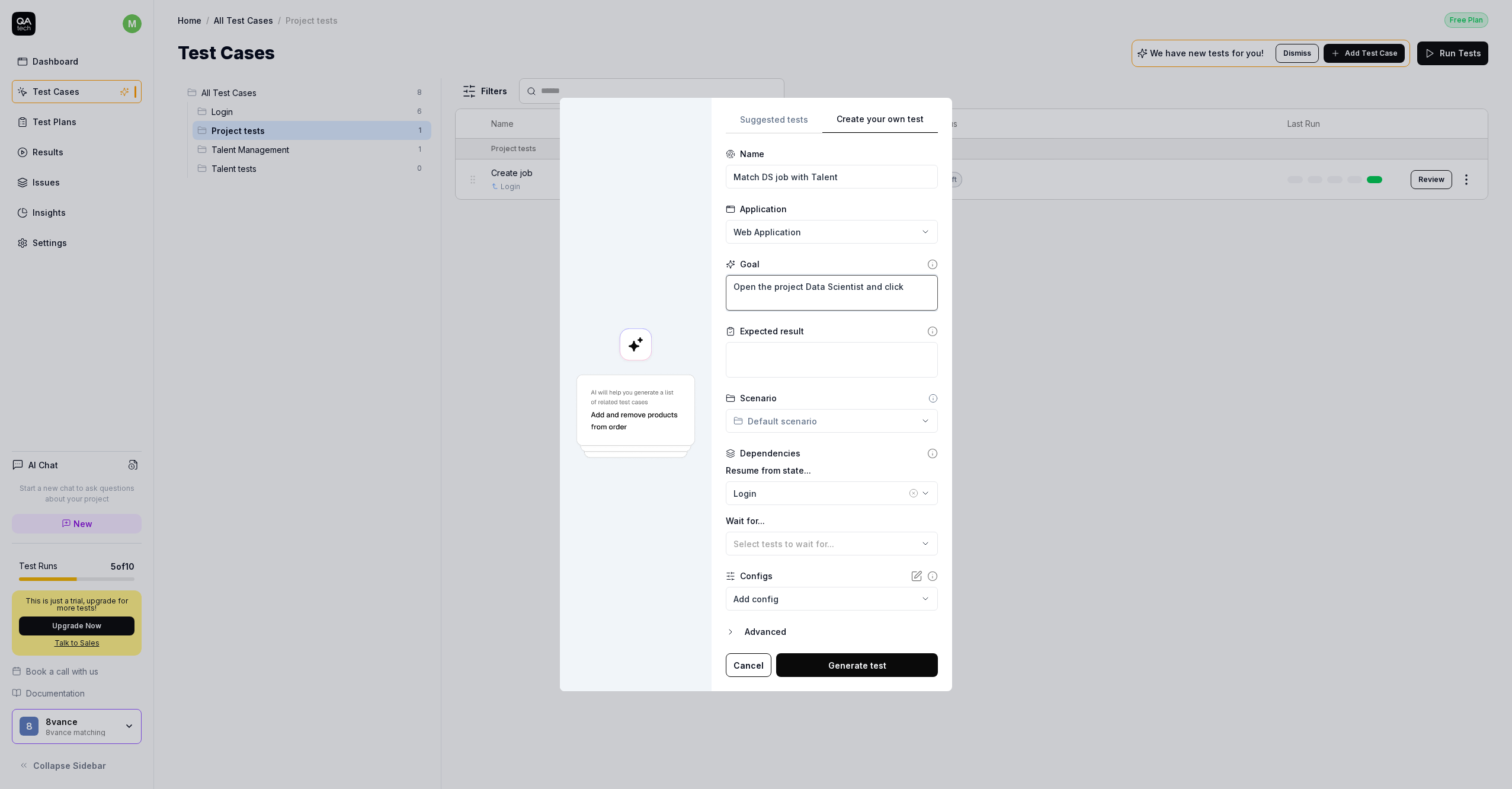
type textarea "*"
type textarea "Open the project Data Scientist and click o"
type textarea "*"
type textarea "Open the project Data Scientist and click on"
type textarea "*"
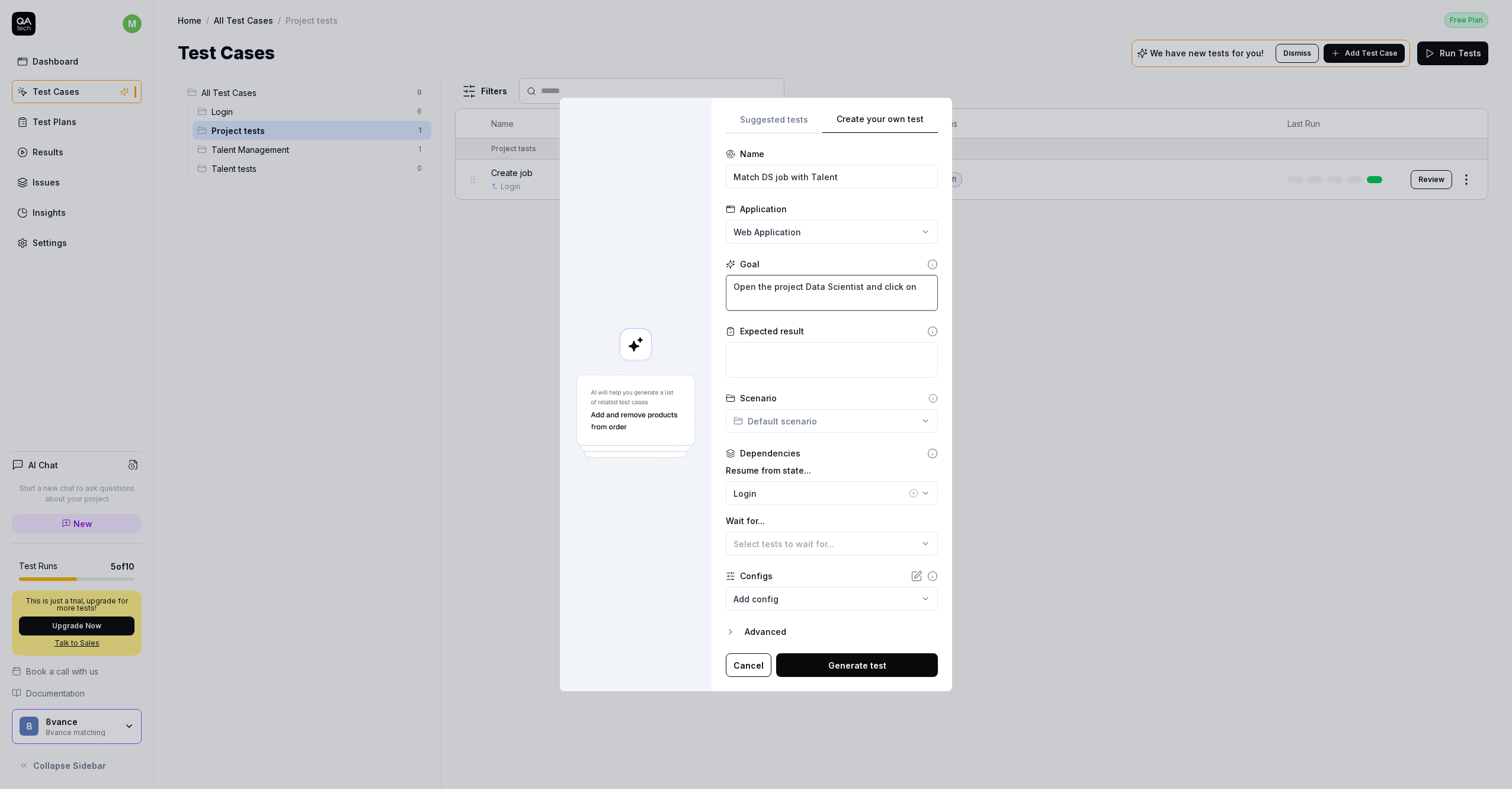
type textarea "Open the project Data Scientist and click on"
type textarea "*"
type textarea "Open the project Data Scientist and click on m"
type textarea "*"
type textarea "Open the project Data Scientist and click on ma"
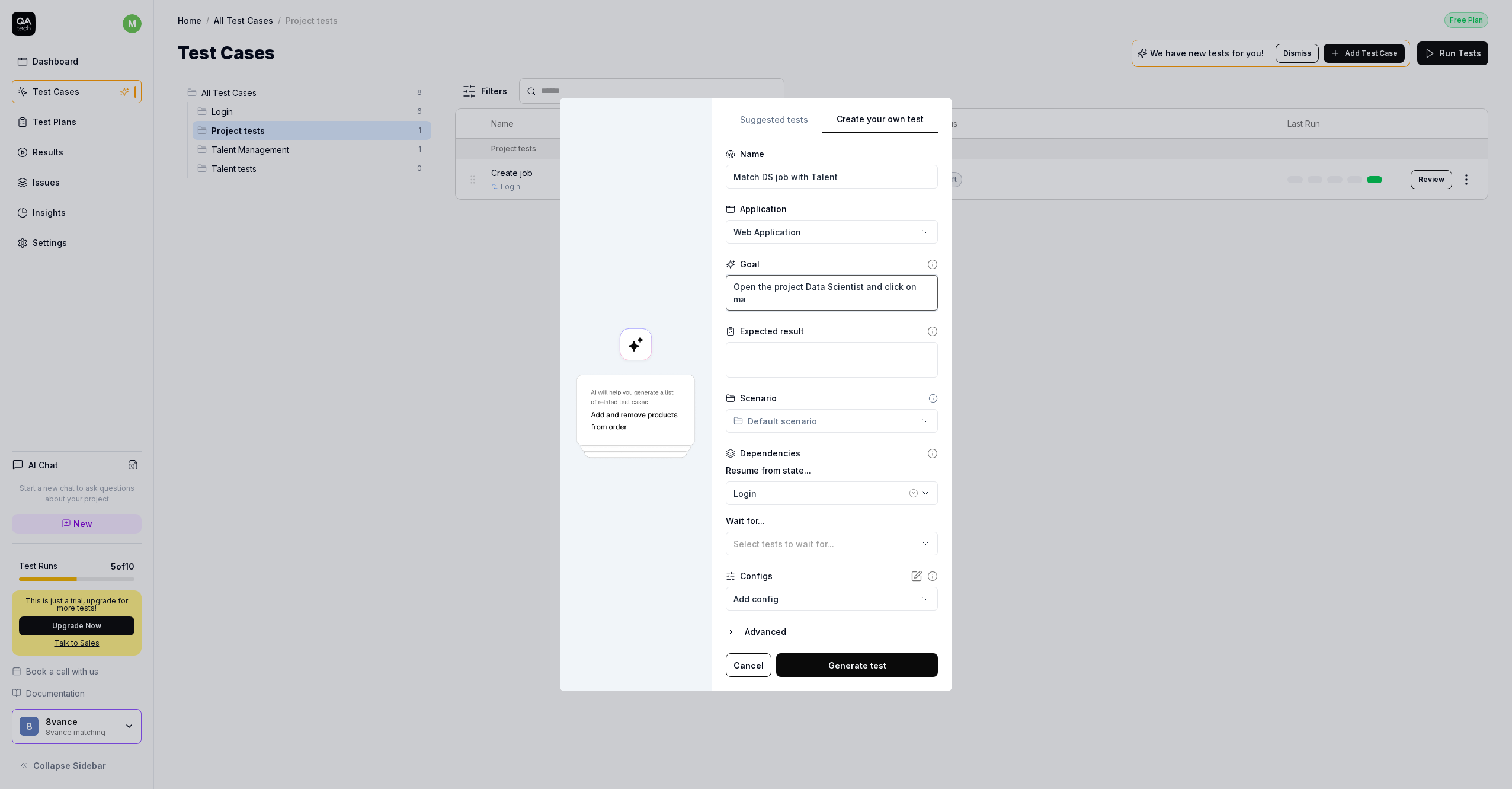
type textarea "*"
type textarea "Open the project Data Scientist and click on mat"
type textarea "*"
type textarea "Open the project Data Scientist and click on matc"
type textarea "*"
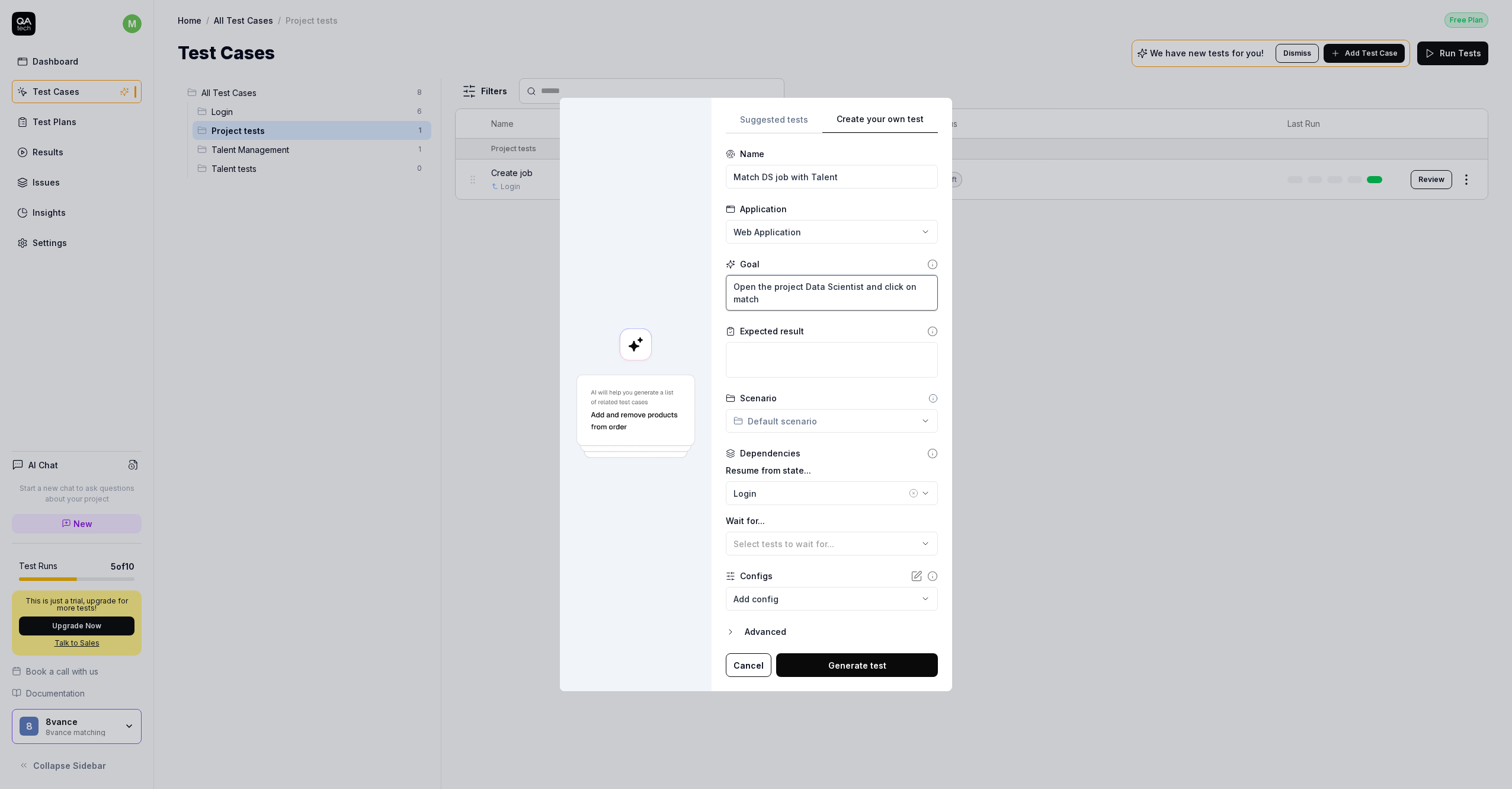
type textarea "Open the project Data Scientist and click on match"
type textarea "*"
type textarea "A"
type textarea "*"
type textarea "A"
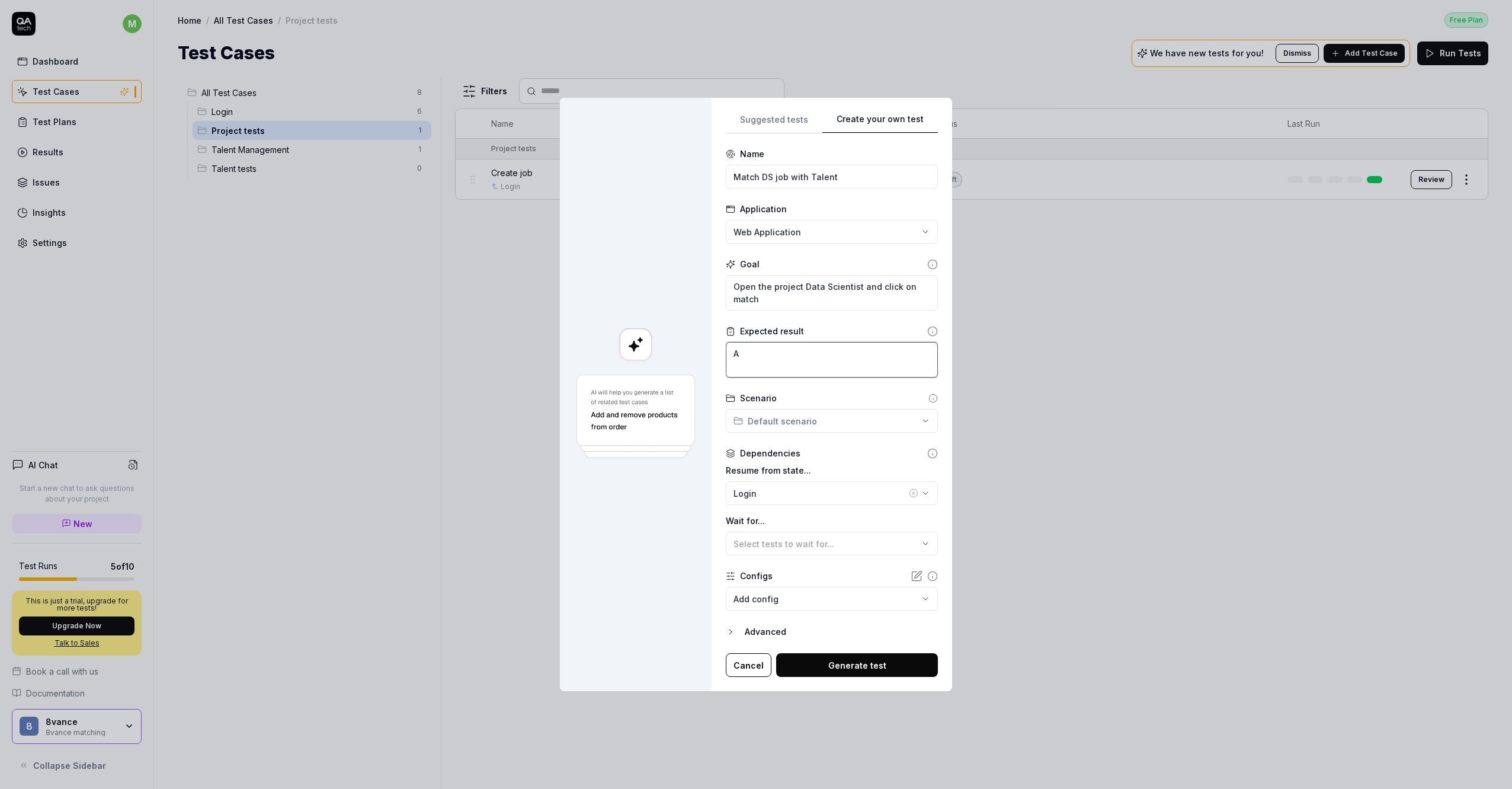
type textarea "*"
type textarea "A ma"
type textarea "*"
type textarea "A mat"
type textarea "*"
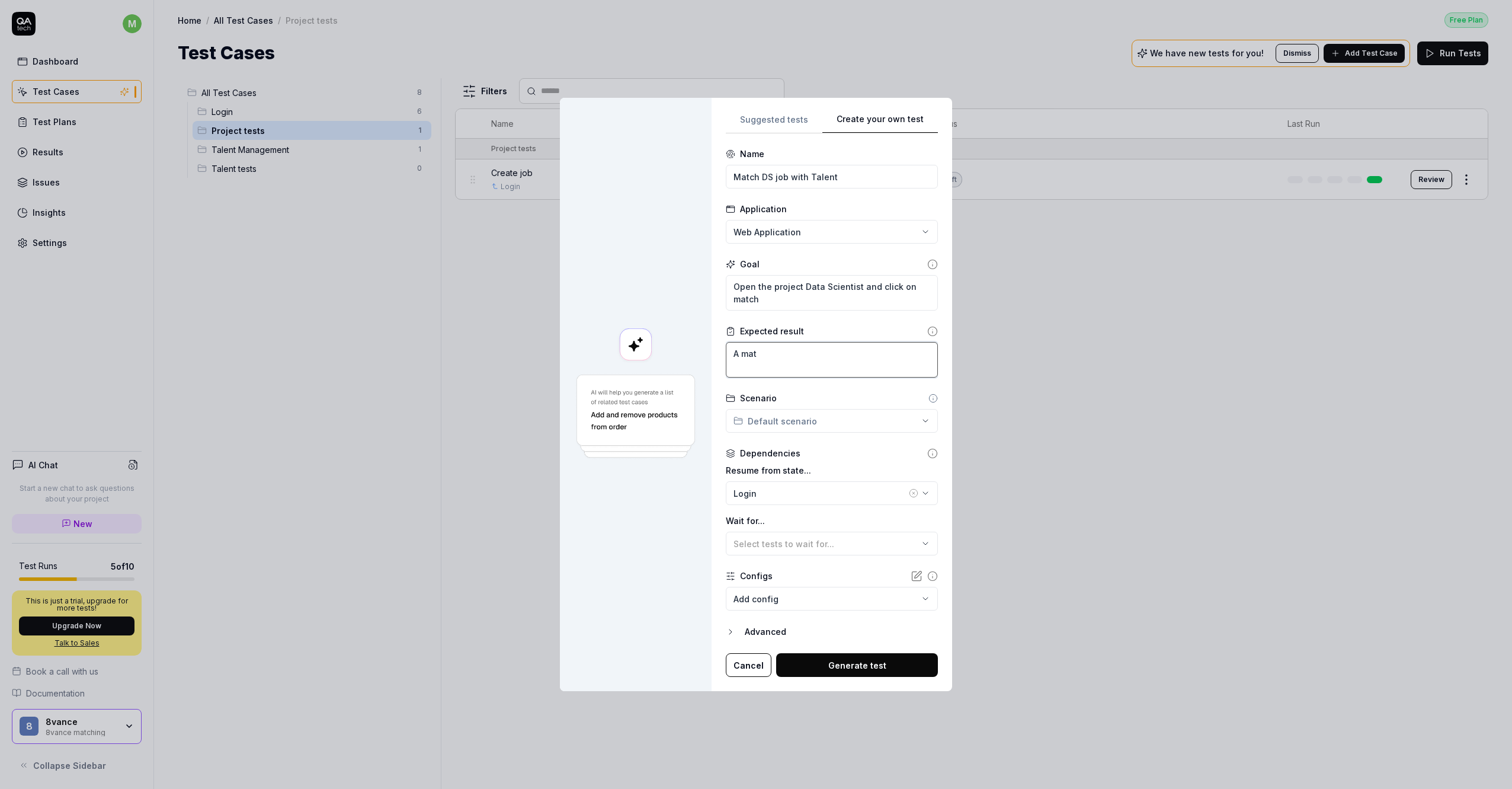
type textarea "A matc"
type textarea "*"
type textarea "A match"
type textarea "*"
type textarea "A matchi"
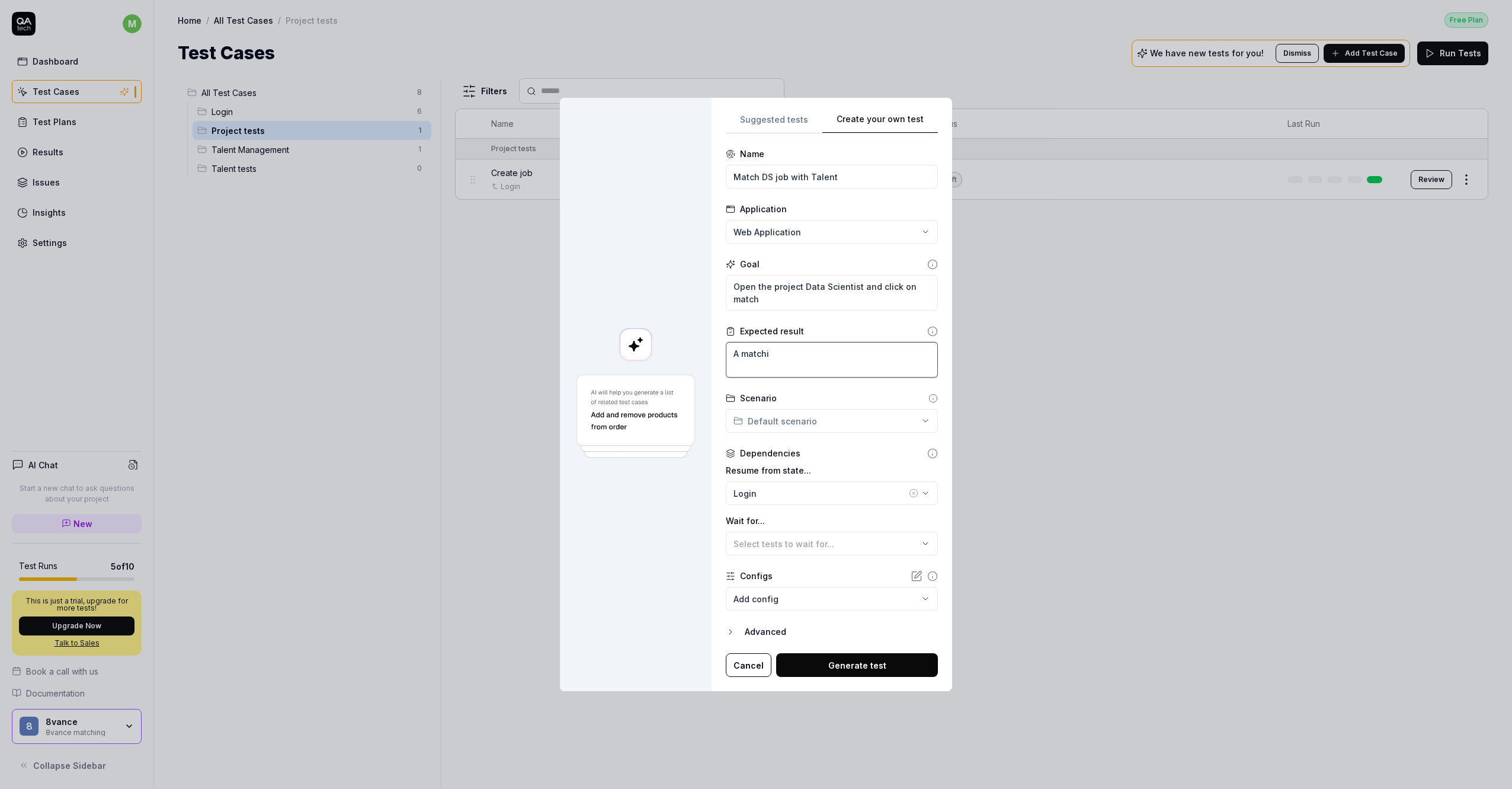
type textarea "*"
type textarea "A matchin"
type textarea "*"
type textarea "A matching"
type textarea "*"
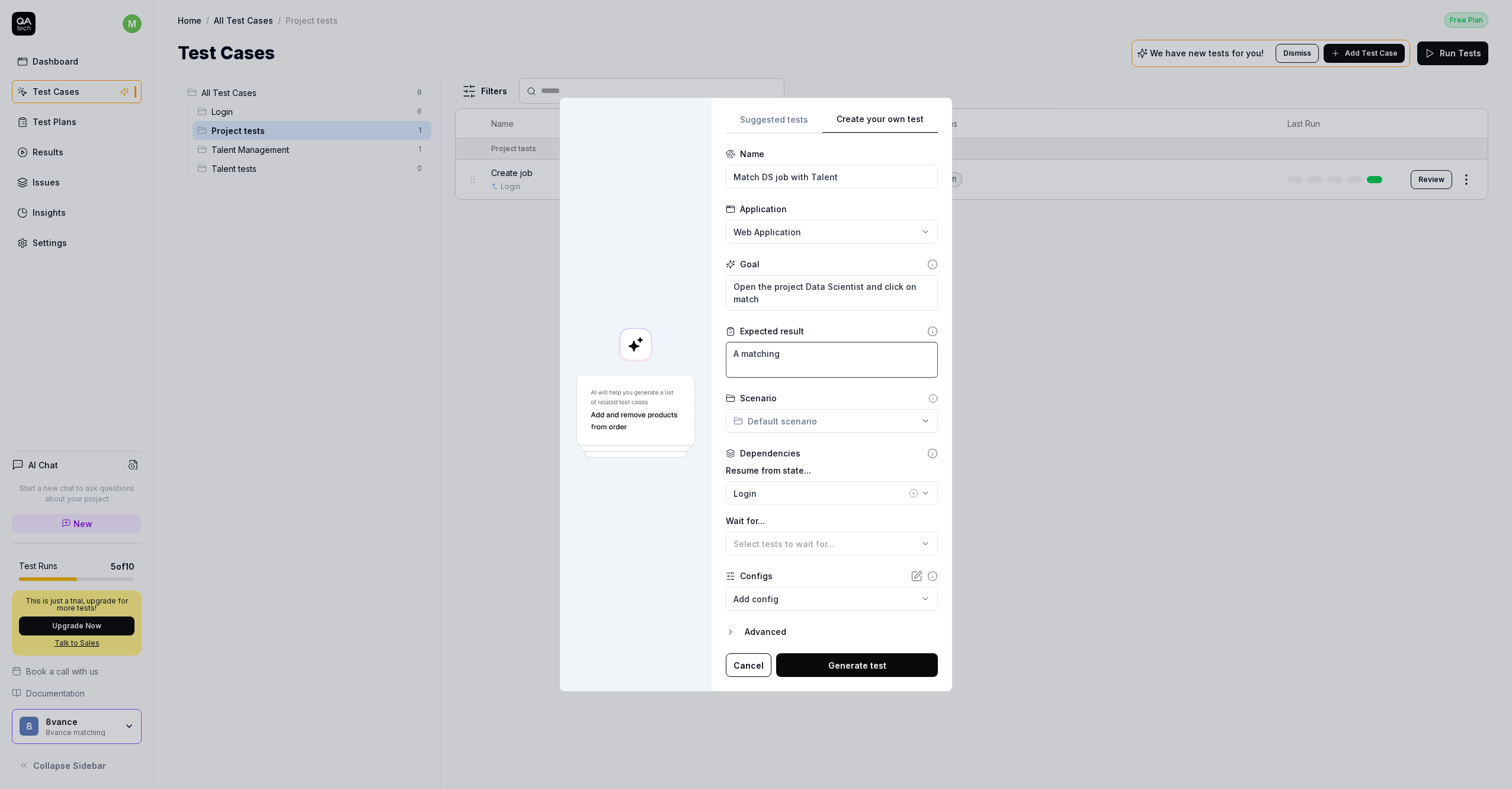
type textarea "A matching"
type textarea "*"
type textarea "A matching i"
type textarea "*"
type textarea "A matching is"
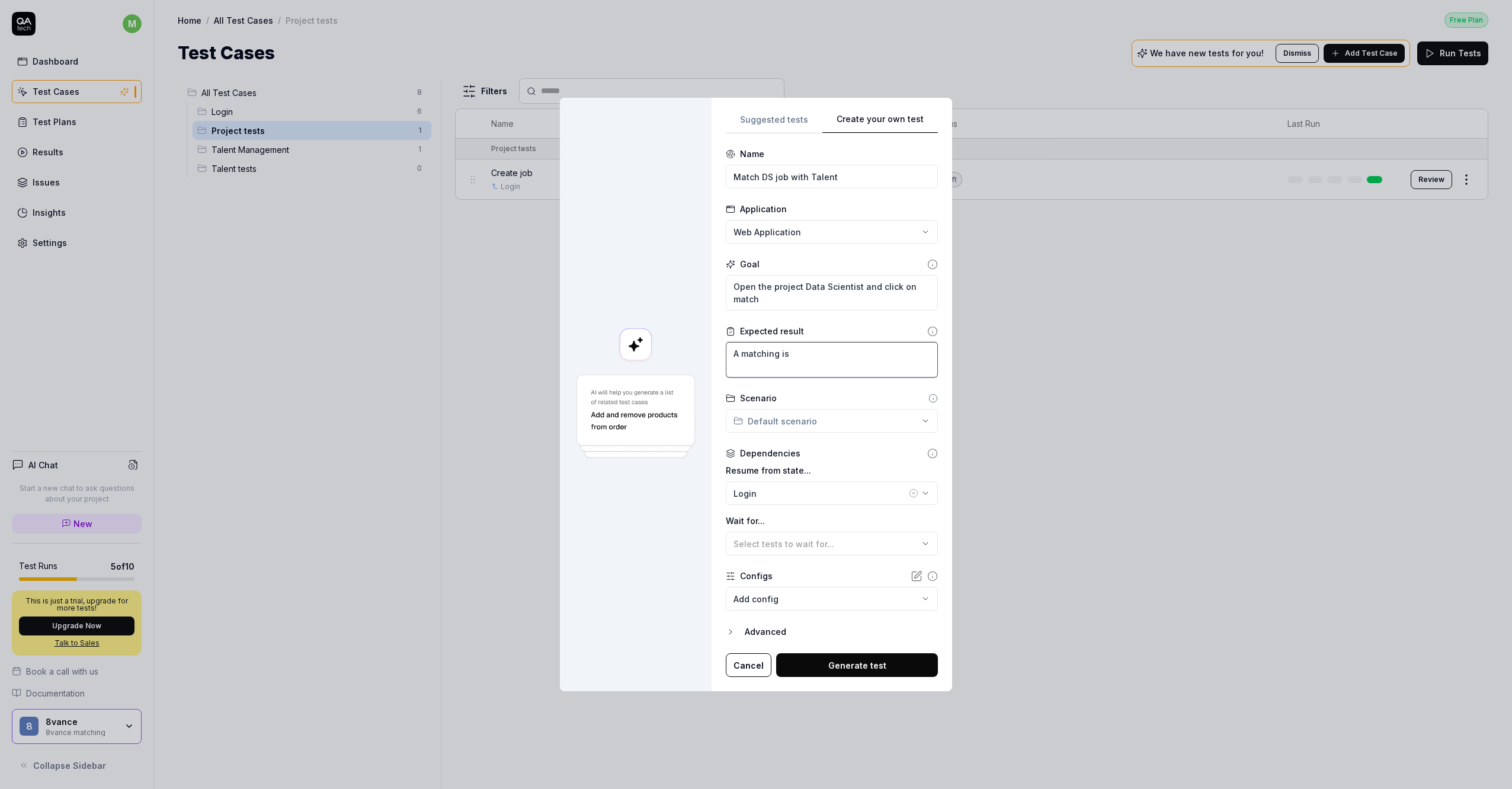
type textarea "*"
type textarea "A matching is"
type textarea "*"
type textarea "A matching is s"
type textarea "*"
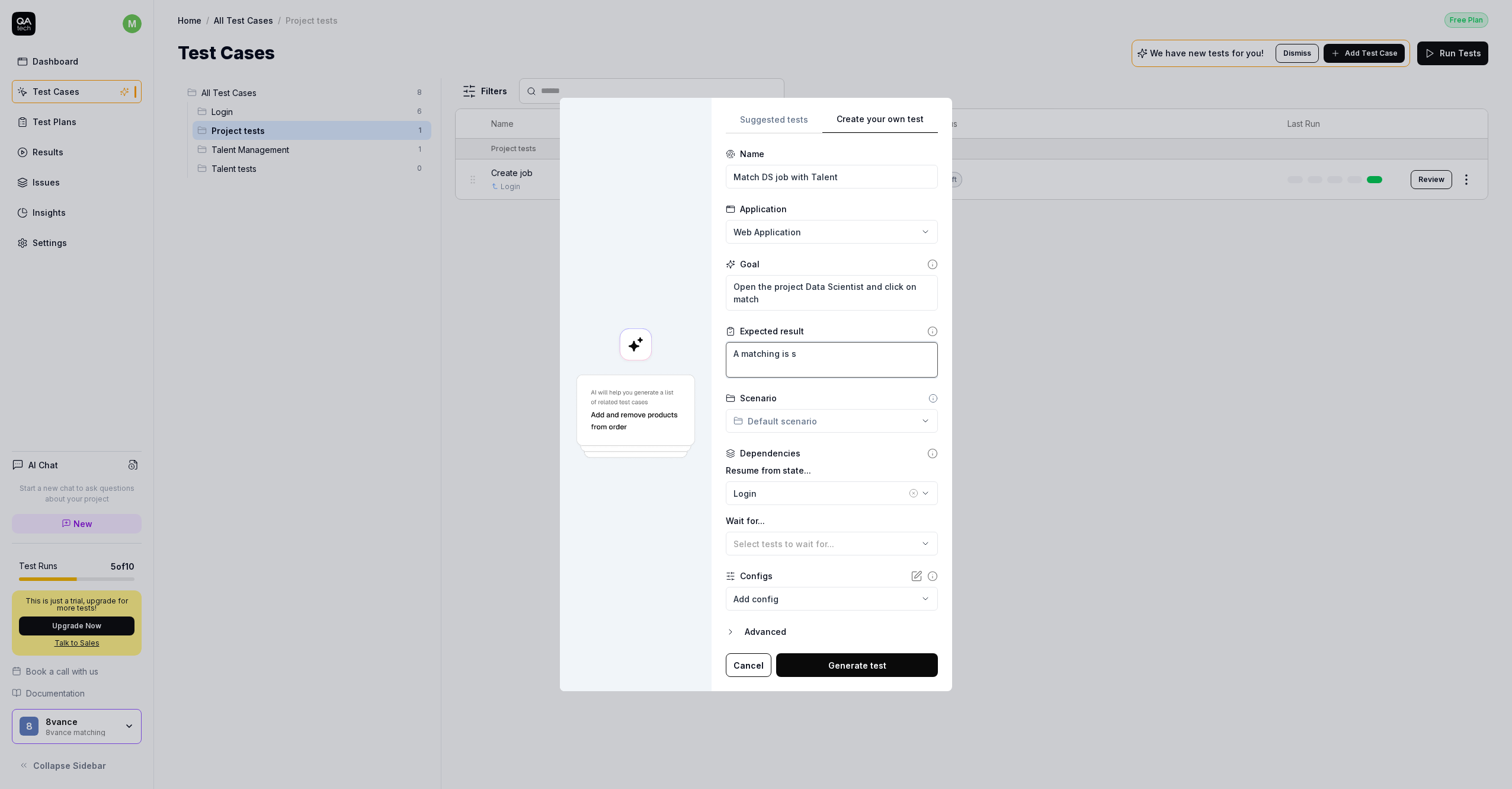
type textarea "A matching is st"
type textarea "*"
type textarea "A matching is sta"
type textarea "*"
type textarea "A matching is star"
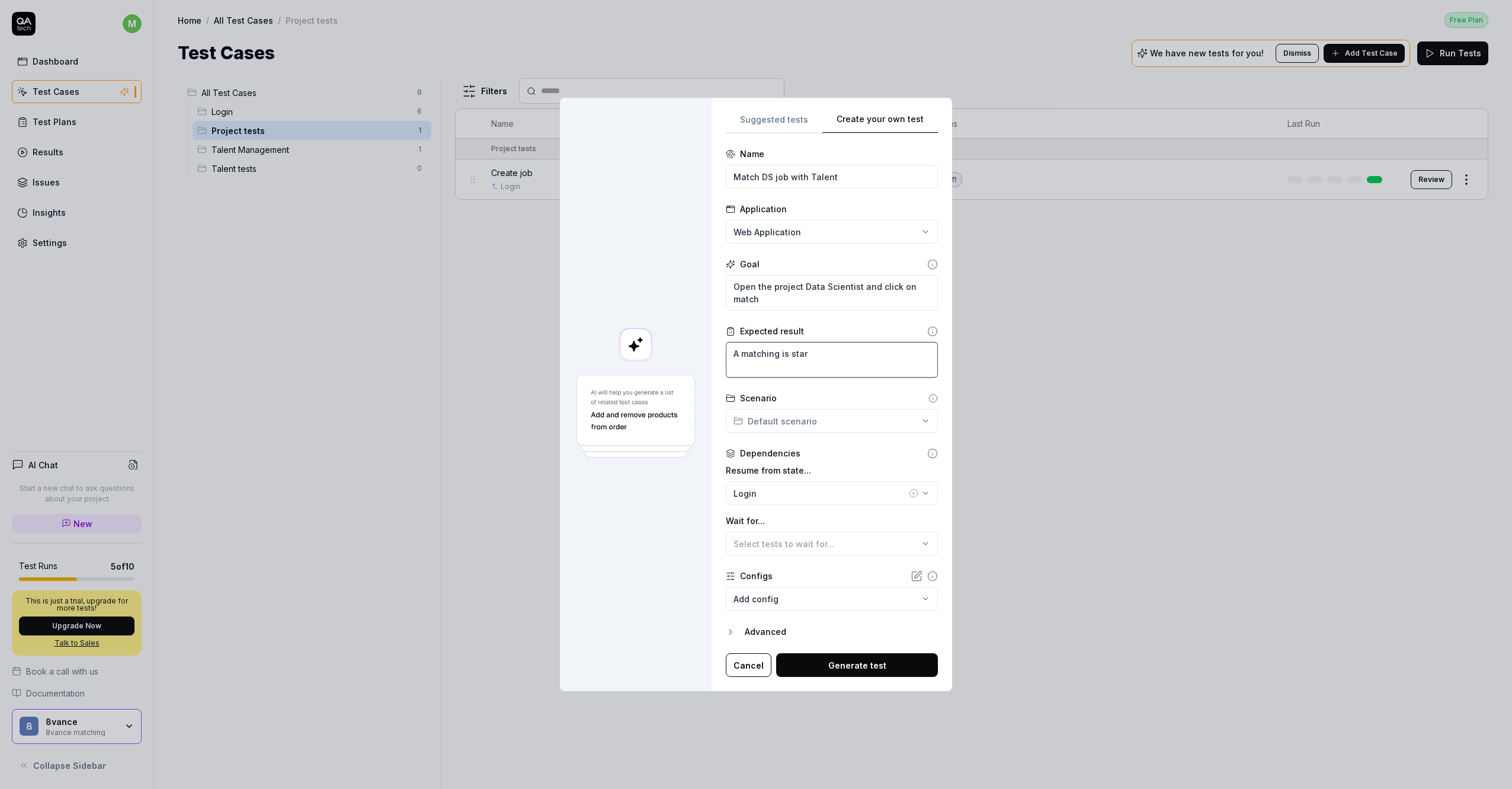
type textarea "*"
type textarea "A matching is start"
type textarea "*"
type textarea "A matching is starte"
type textarea "*"
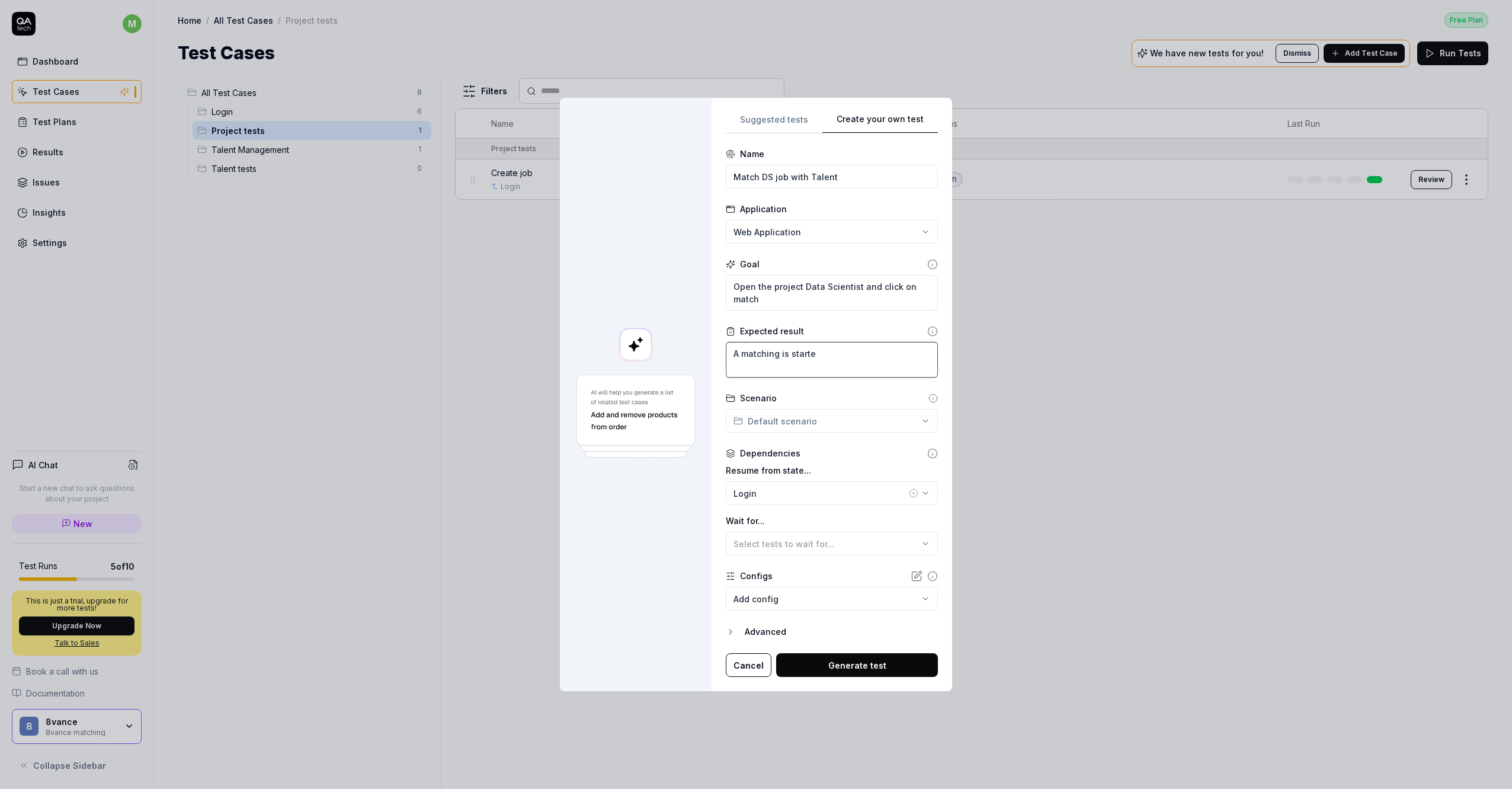
type textarea "A matching is started"
type textarea "*"
type textarea "A matching is started"
type textarea "*"
type textarea "A matching is started a"
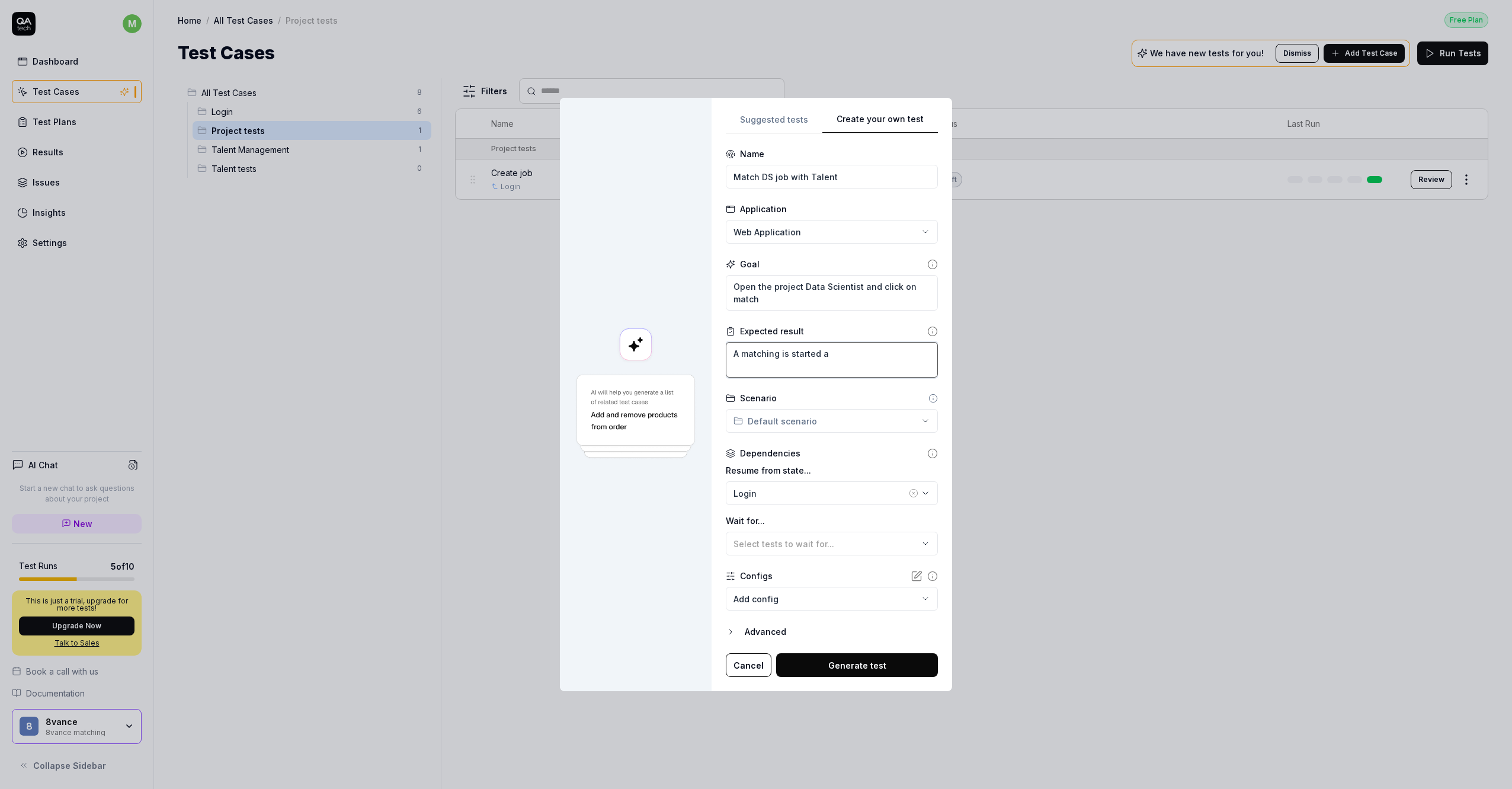
type textarea "*"
type textarea "A matching is started an"
type textarea "*"
type textarea "A matching is started and"
type textarea "*"
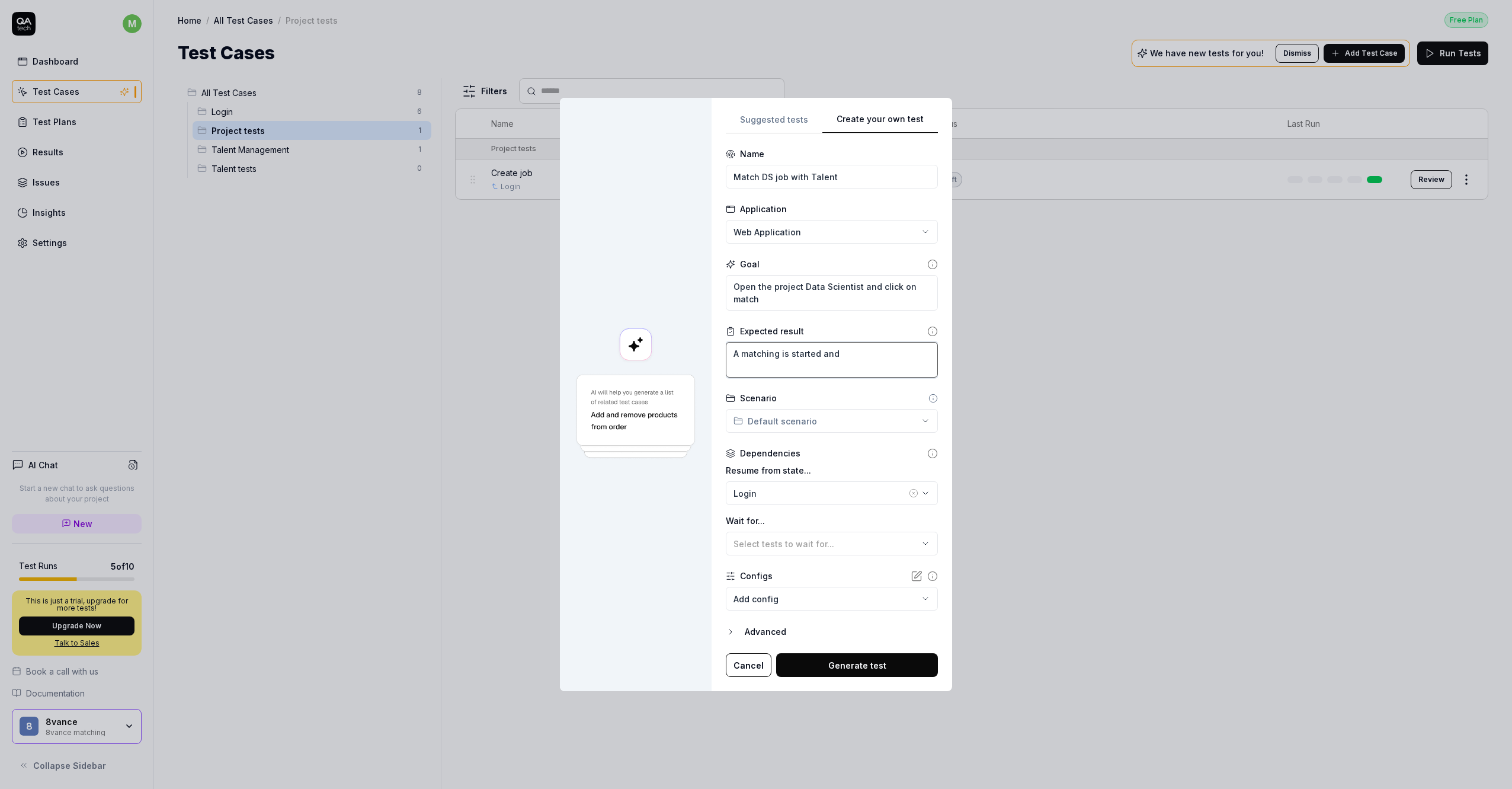
type textarea "A matching is started and"
type textarea "*"
type textarea "A matching is started and t"
type textarea "*"
type textarea "A matching is started and ta"
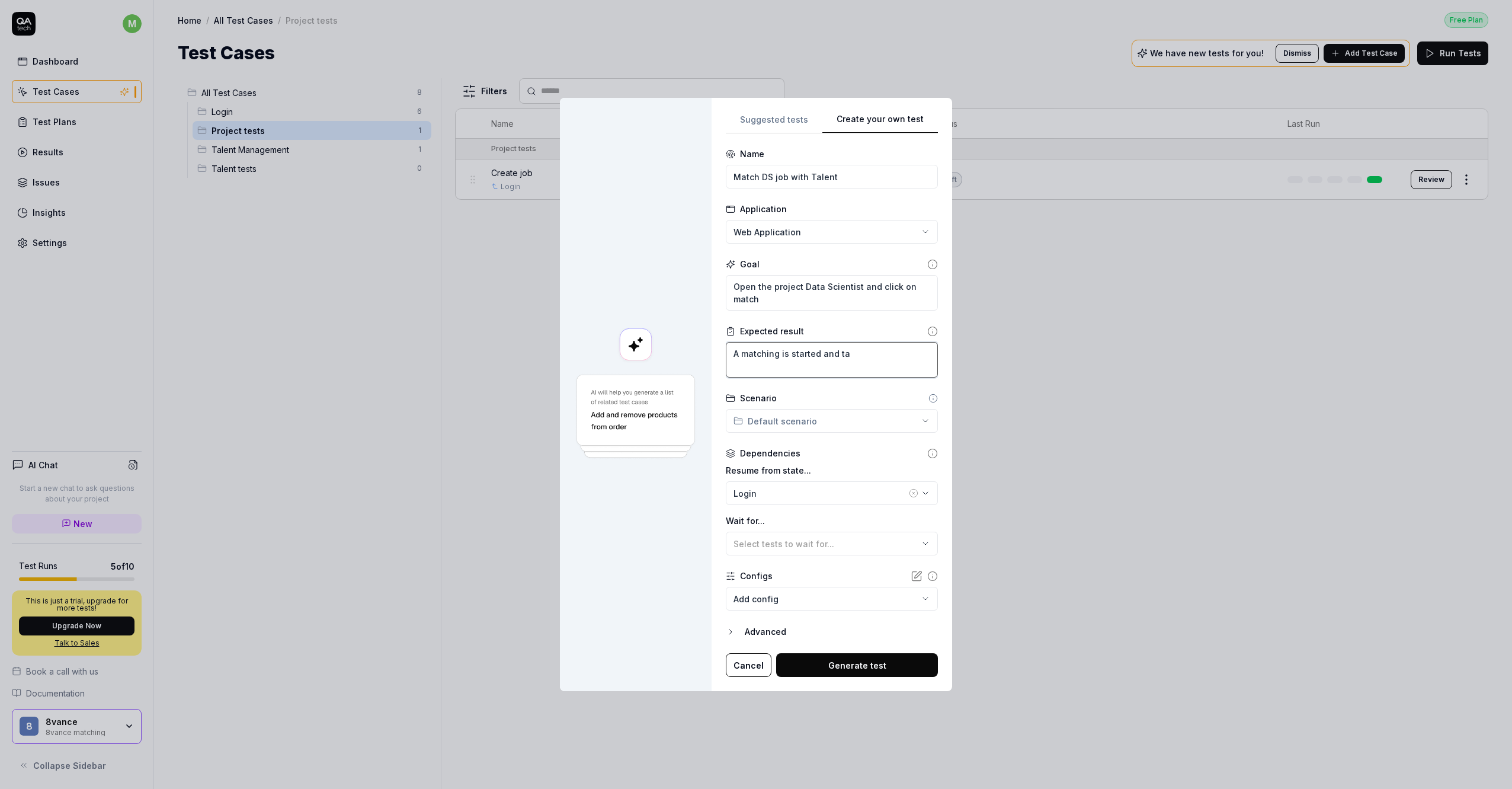
type textarea "*"
type textarea "A matching is started and tal"
type textarea "*"
type textarea "A matching is started and tale"
type textarea "*"
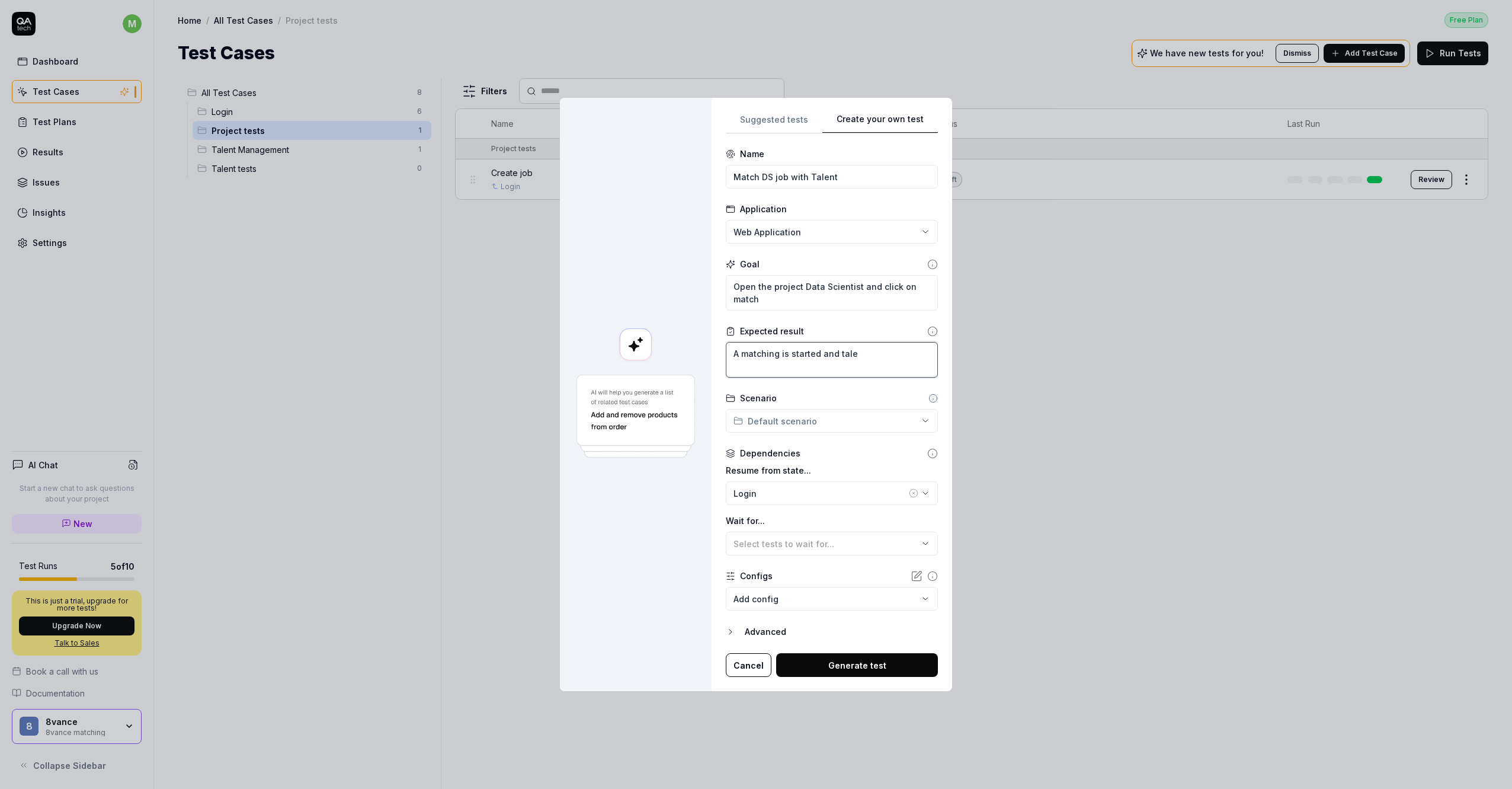
type textarea "A matching is started and talen"
type textarea "*"
type textarea "A matching is started and talent"
type textarea "*"
type textarea "A matching is started and talents"
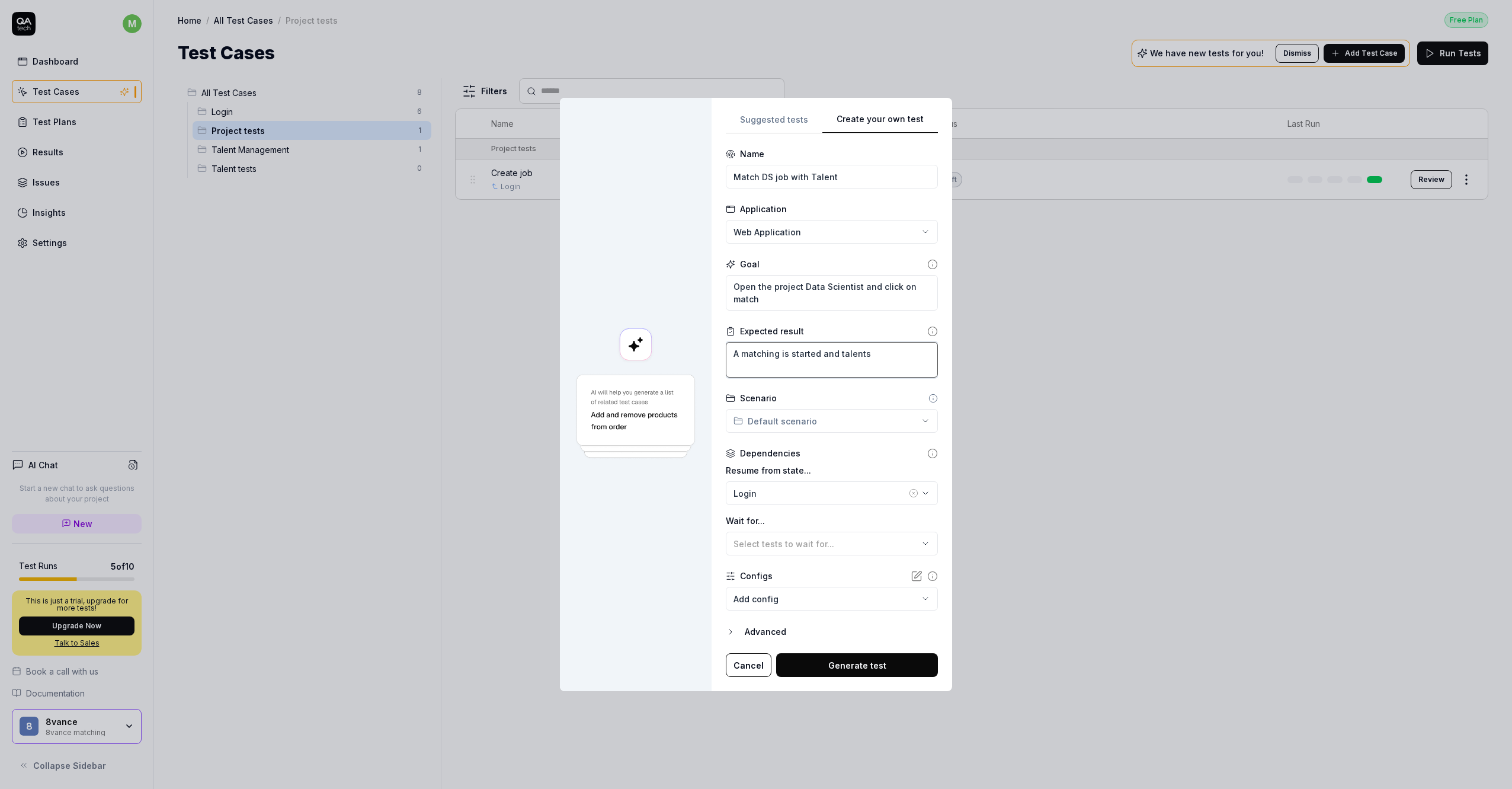
type textarea "*"
type textarea "A matching is started and talents r"
type textarea "*"
type textarea "A matching is started and talents re"
click at [865, 668] on button "Generate test" at bounding box center [857, 664] width 161 height 24
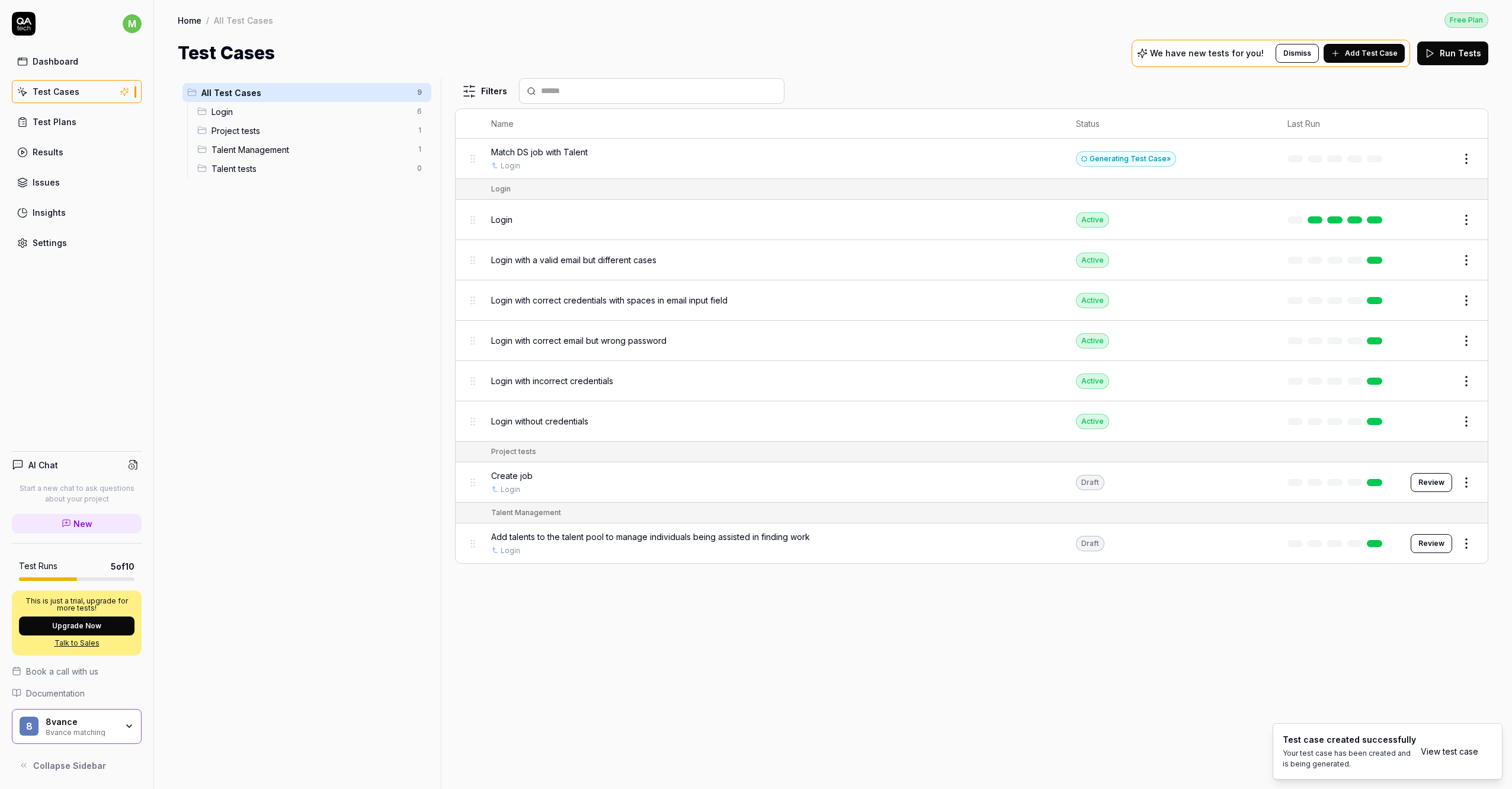
click at [1149, 156] on div "Generating Test Case »" at bounding box center [1125, 159] width 100 height 16
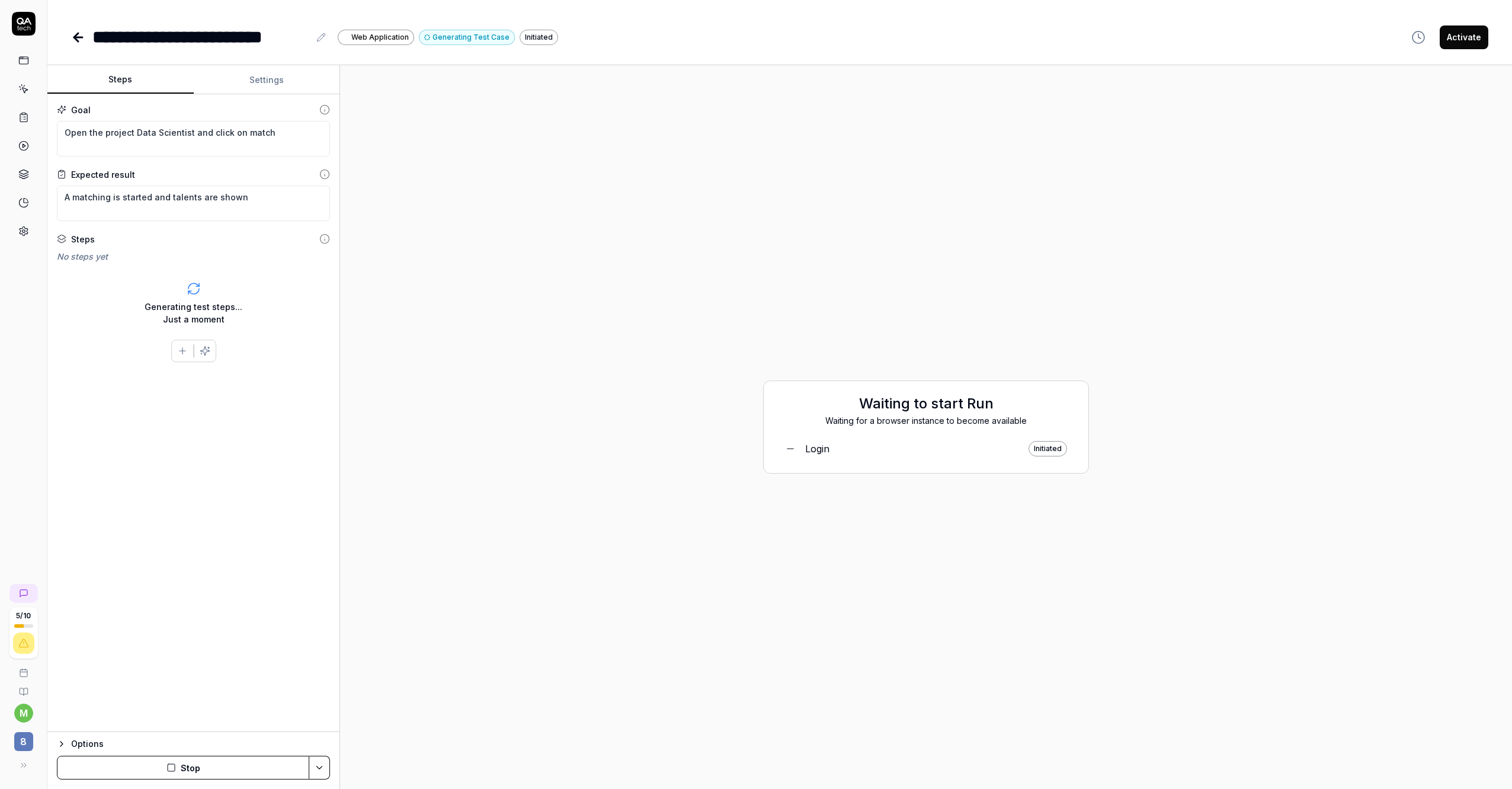
click at [893, 408] on h2 "Waiting to start Run" at bounding box center [926, 403] width 301 height 21
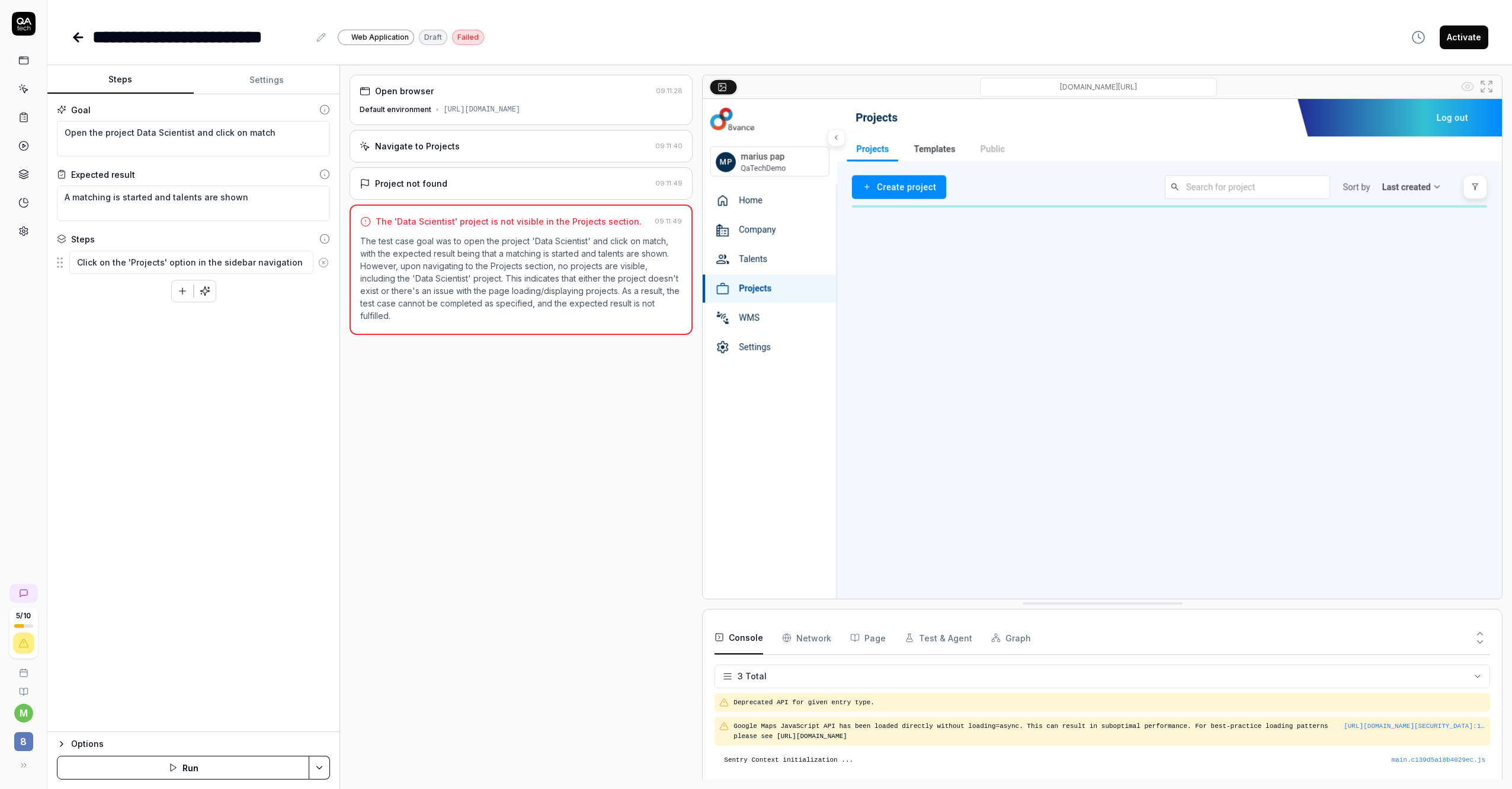
click at [925, 276] on img at bounding box center [1102, 348] width 799 height 499
click at [525, 153] on div "Navigate to Projects 09:11:40" at bounding box center [521, 146] width 343 height 32
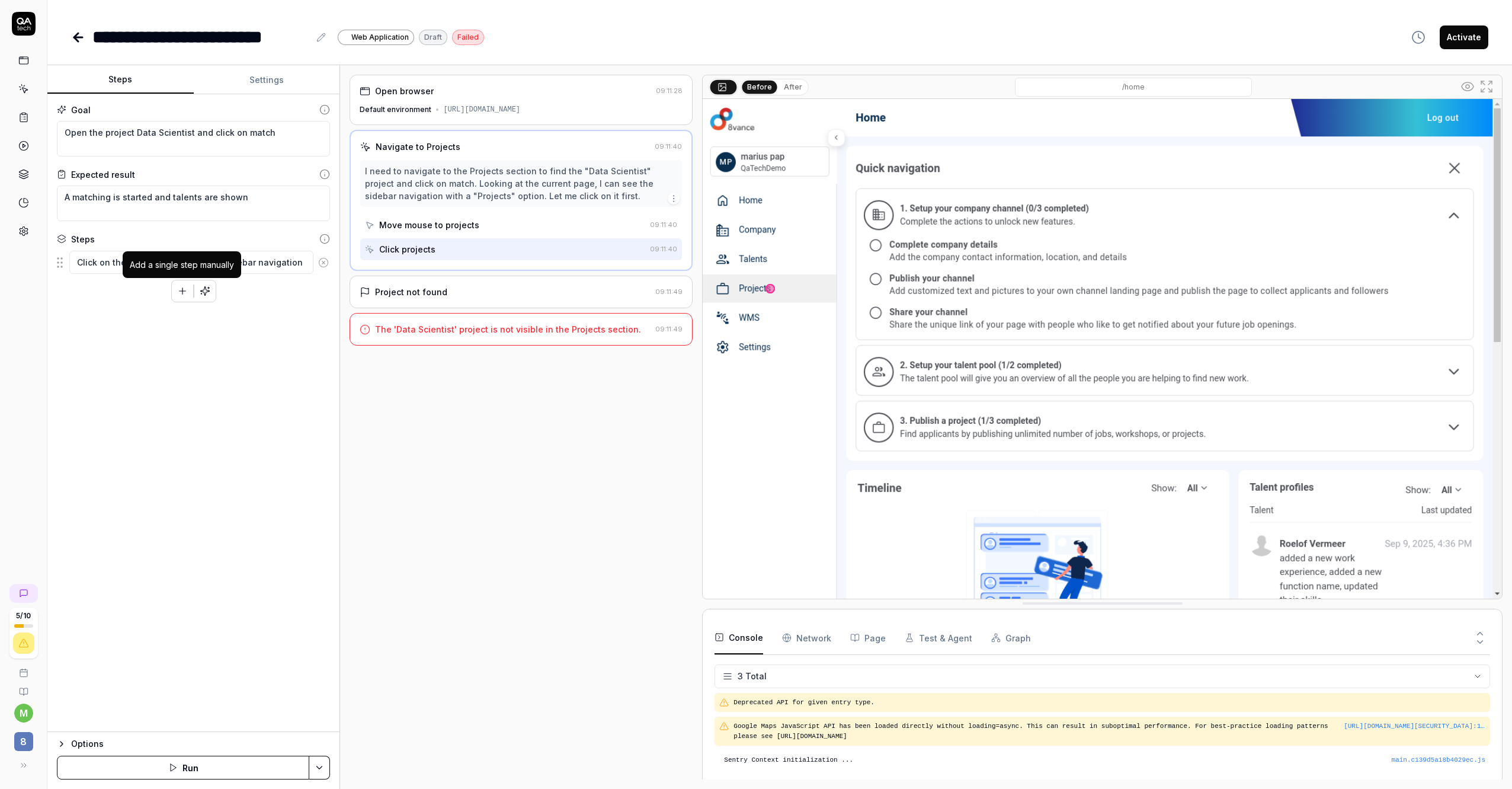
click at [178, 297] on button "button" at bounding box center [182, 291] width 21 height 21
click at [192, 327] on span "[a duration up to three minutes]" at bounding box center [185, 324] width 123 height 10
click at [165, 365] on div "Goal Open the project Data Scientist and click on match Expected result A match…" at bounding box center [193, 413] width 292 height 638
click at [181, 319] on icon "button" at bounding box center [182, 320] width 10 height 10
paste textarea "Data scientist GAP"
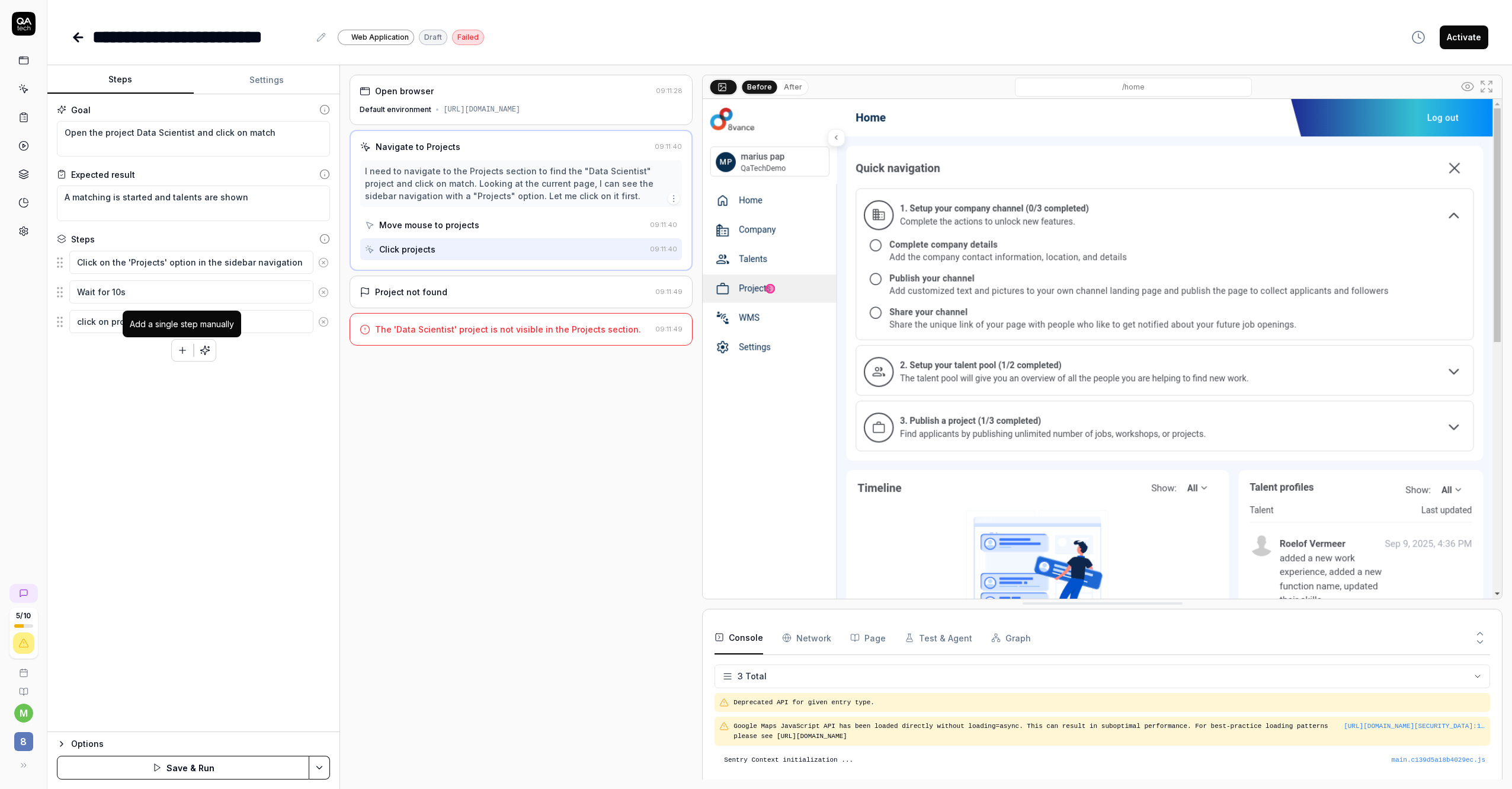
click at [179, 350] on icon "button" at bounding box center [182, 350] width 10 height 10
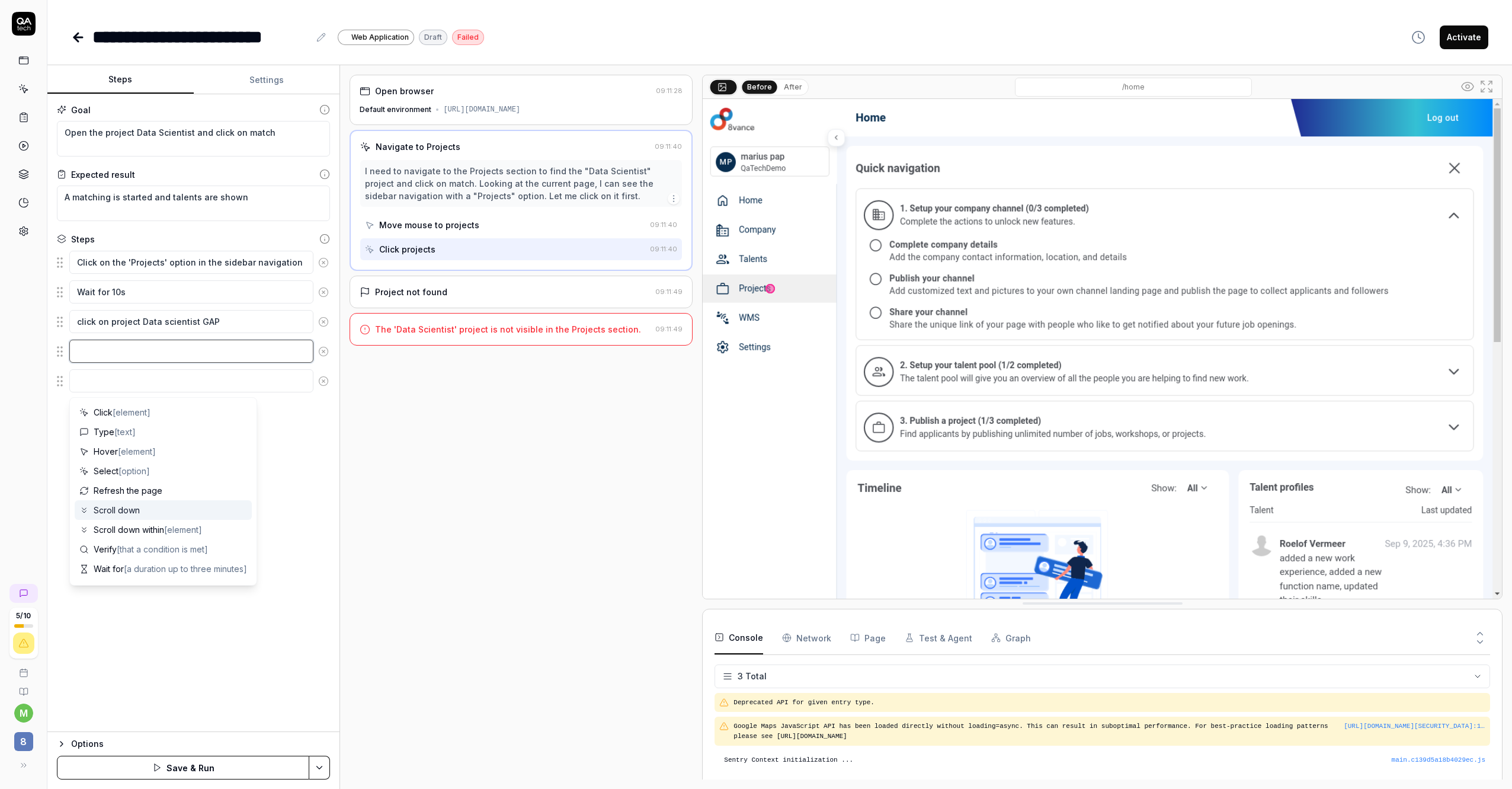
click at [128, 343] on textarea at bounding box center [191, 351] width 244 height 23
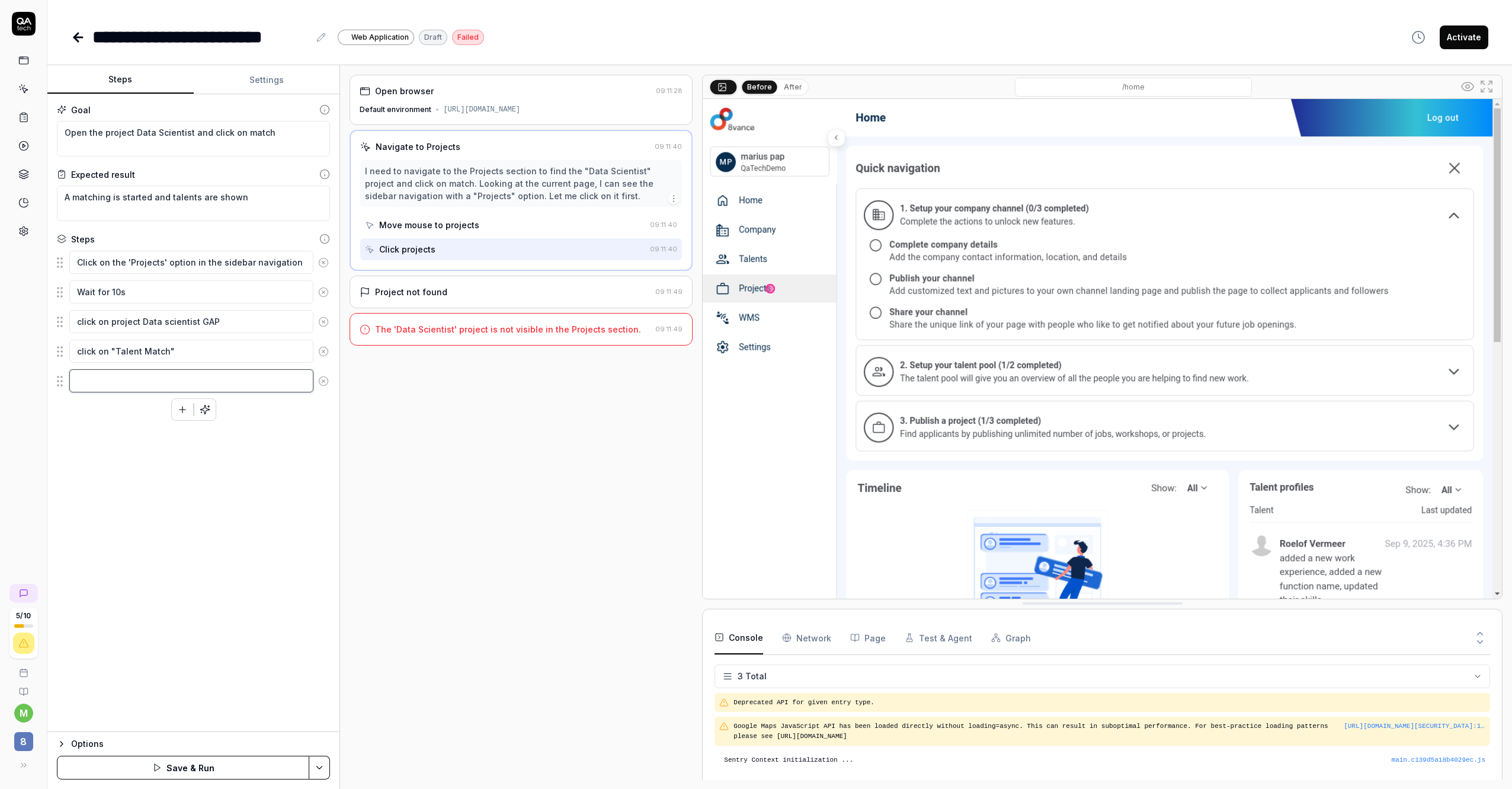
click at [153, 378] on textarea at bounding box center [191, 381] width 244 height 23
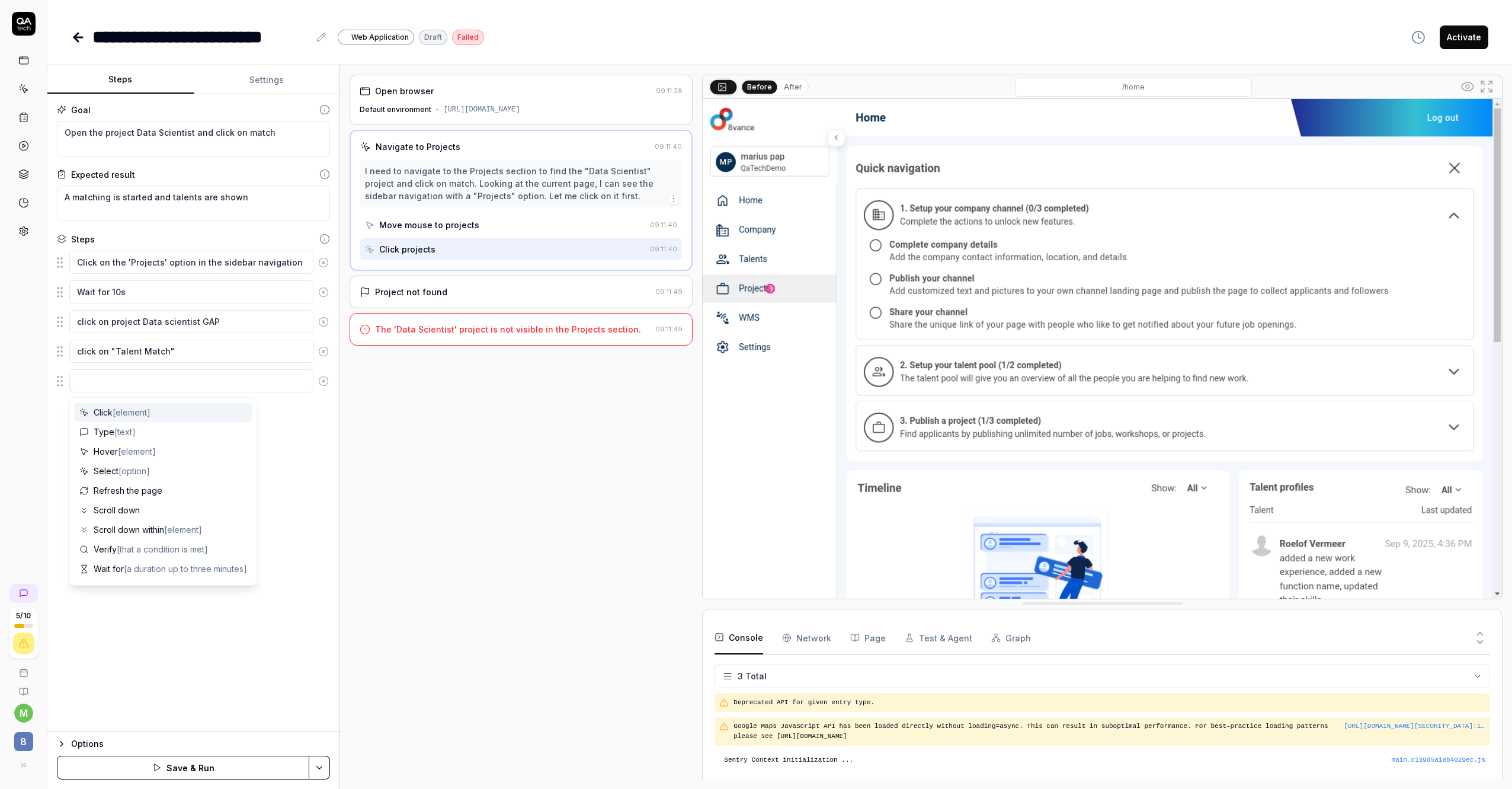
click at [336, 453] on div "Goal Open the project Data Scientist and click on match Expected result A match…" at bounding box center [193, 413] width 292 height 638
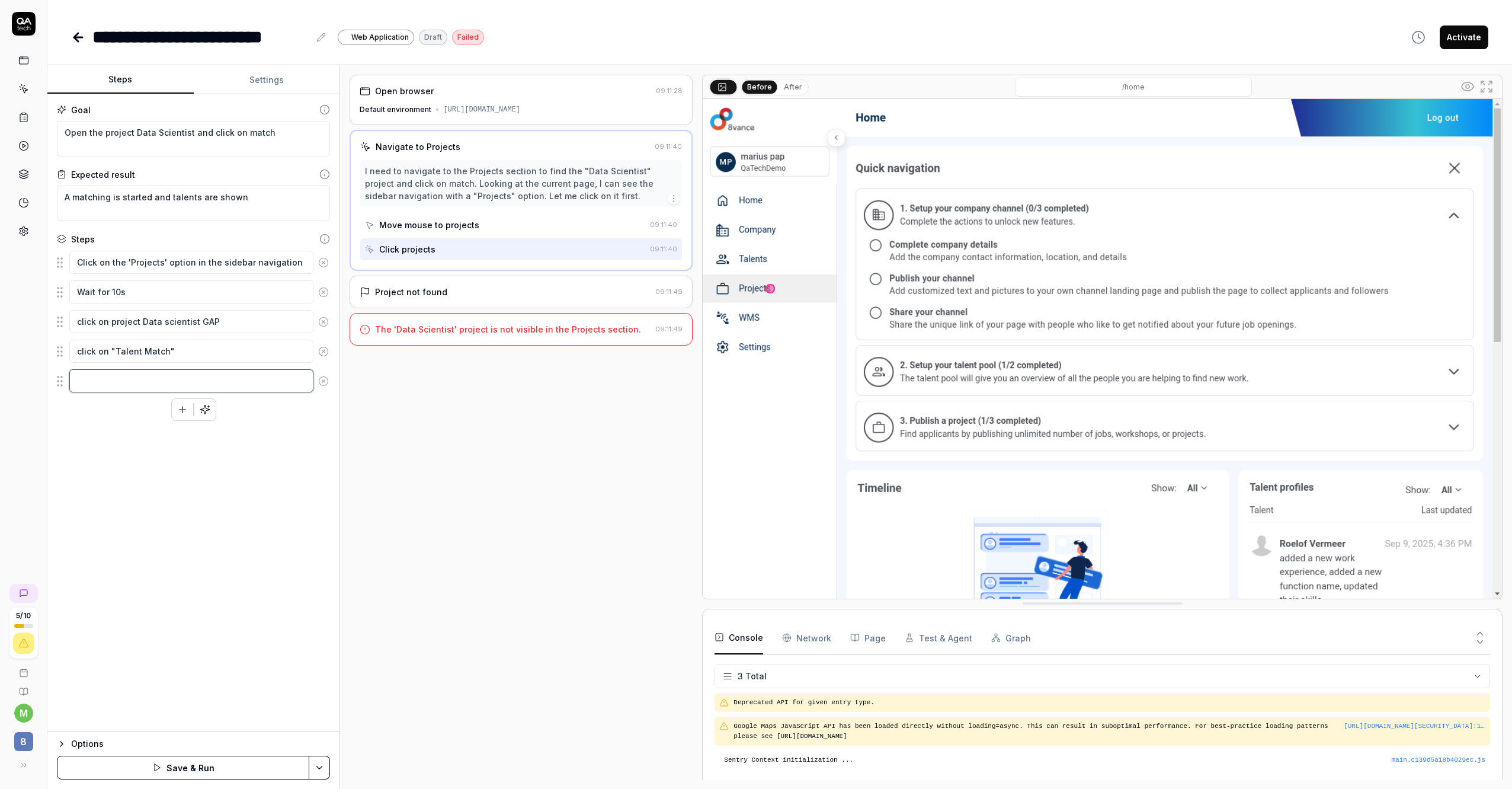
click at [175, 378] on textarea at bounding box center [191, 381] width 244 height 23
click at [161, 413] on span "[a duration up to three minutes]" at bounding box center [185, 413] width 123 height 10
click at [181, 408] on icon "button" at bounding box center [182, 409] width 10 height 10
click at [608, 539] on div "Open browser 09:11:28 Default environment [URL][DOMAIN_NAME] Navigate to Projec…" at bounding box center [521, 427] width 343 height 704
click at [179, 413] on textarea "Select" at bounding box center [191, 410] width 244 height 23
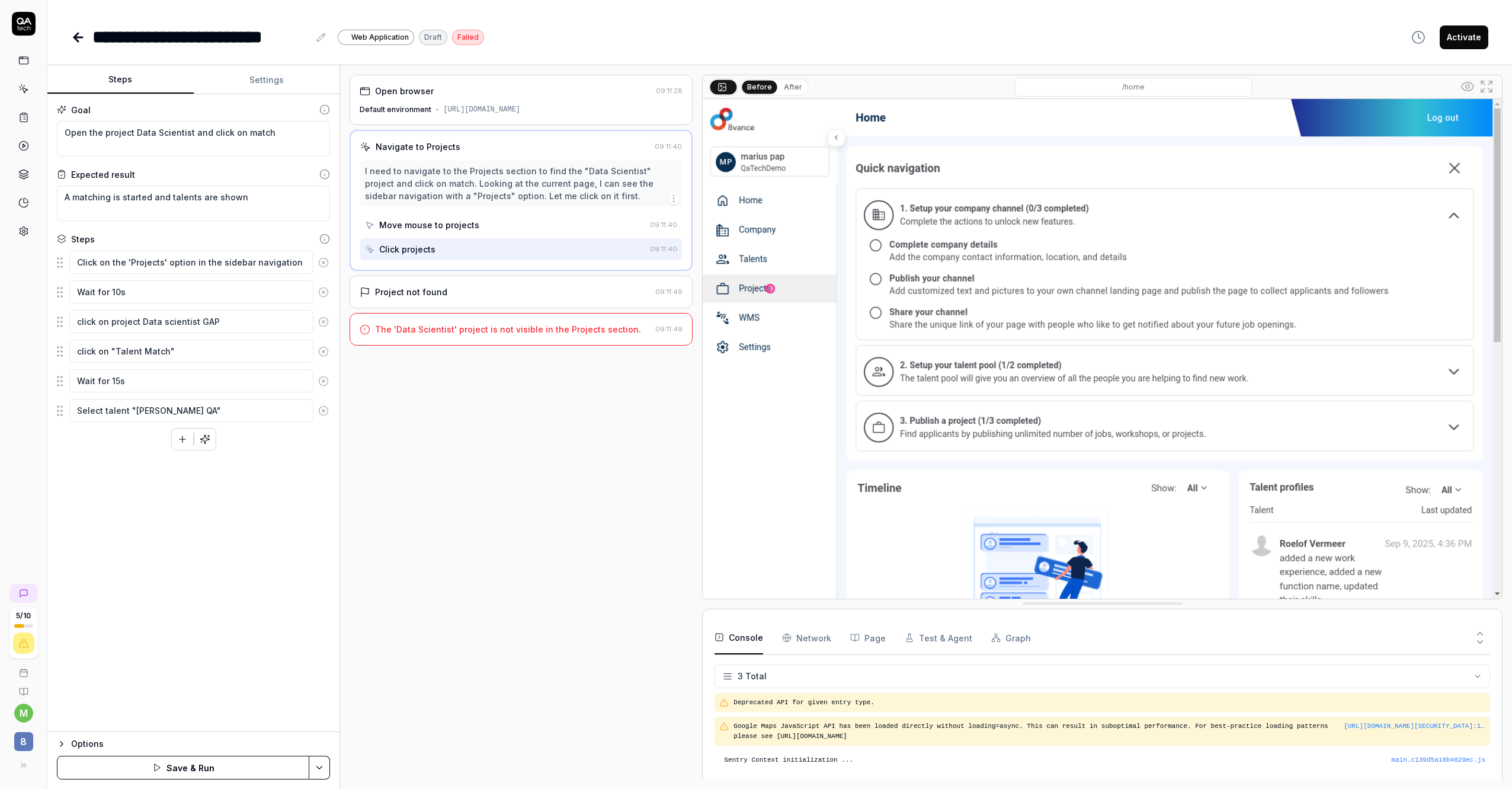
click at [159, 516] on div "Goal Open the project Data Scientist and click on match Expected result A match…" at bounding box center [193, 413] width 292 height 638
click at [206, 445] on button "button" at bounding box center [205, 439] width 21 height 21
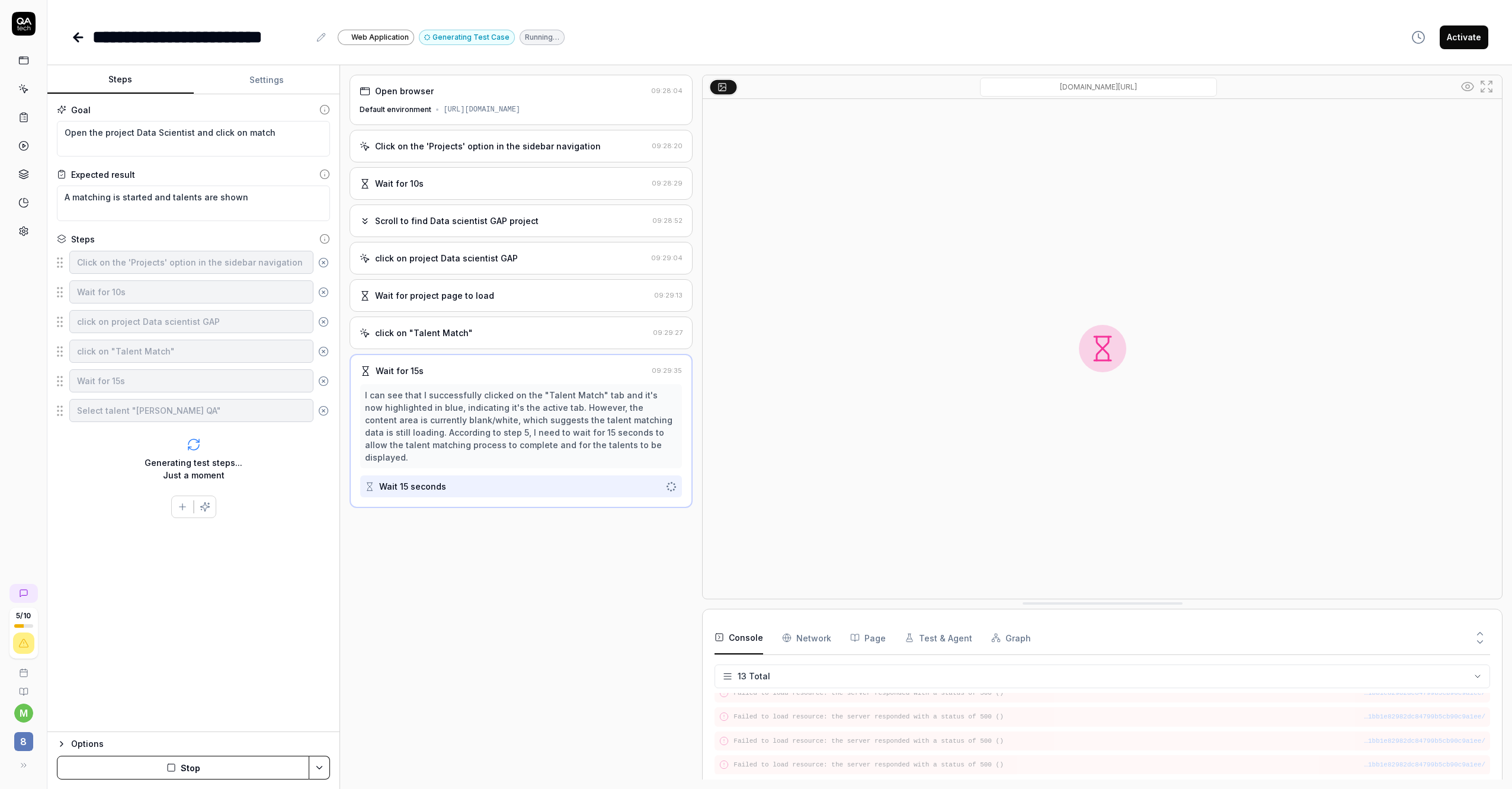
scroll to position [256, 0]
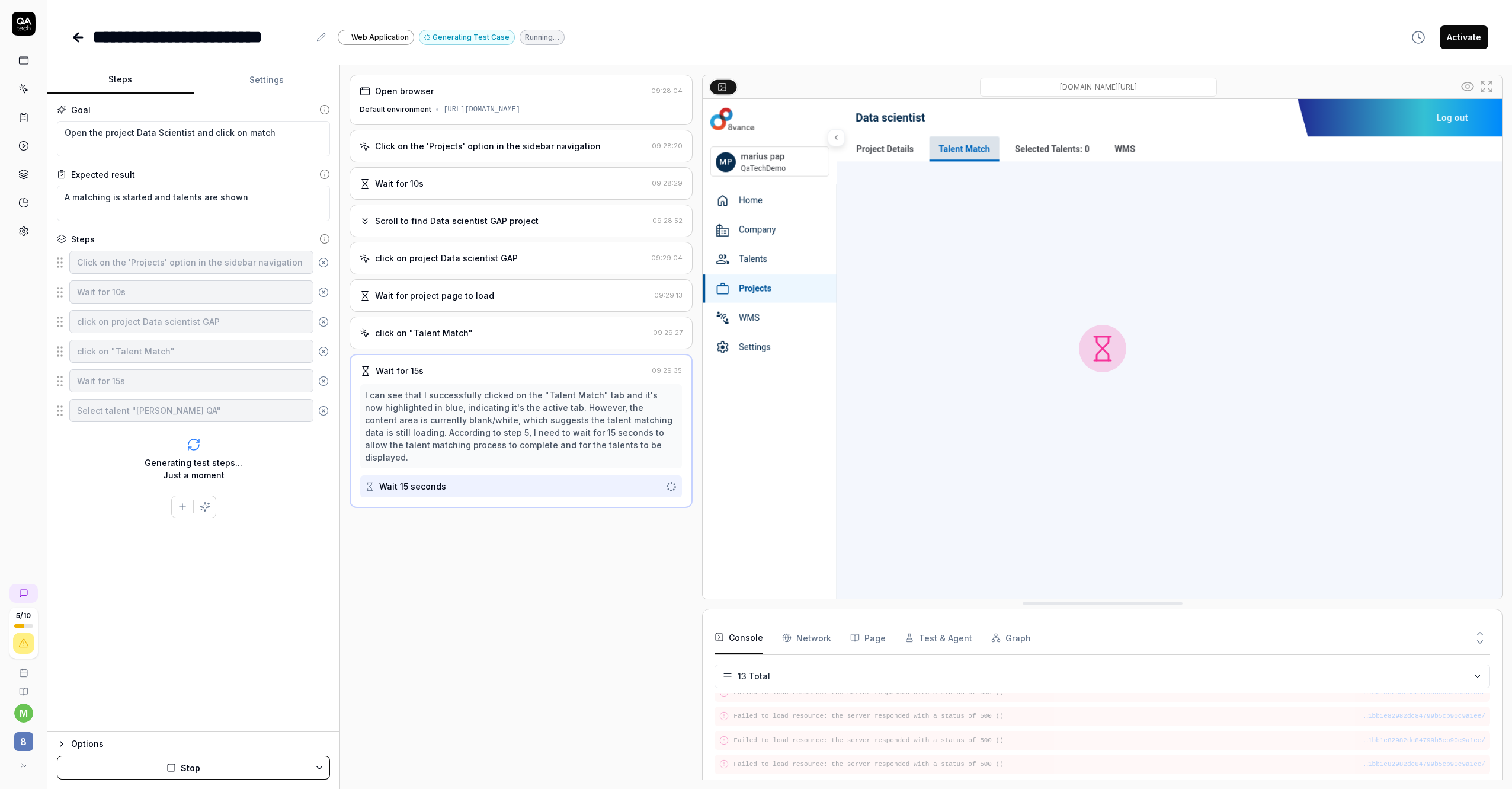
click at [1005, 638] on button "Graph" at bounding box center [1011, 638] width 40 height 33
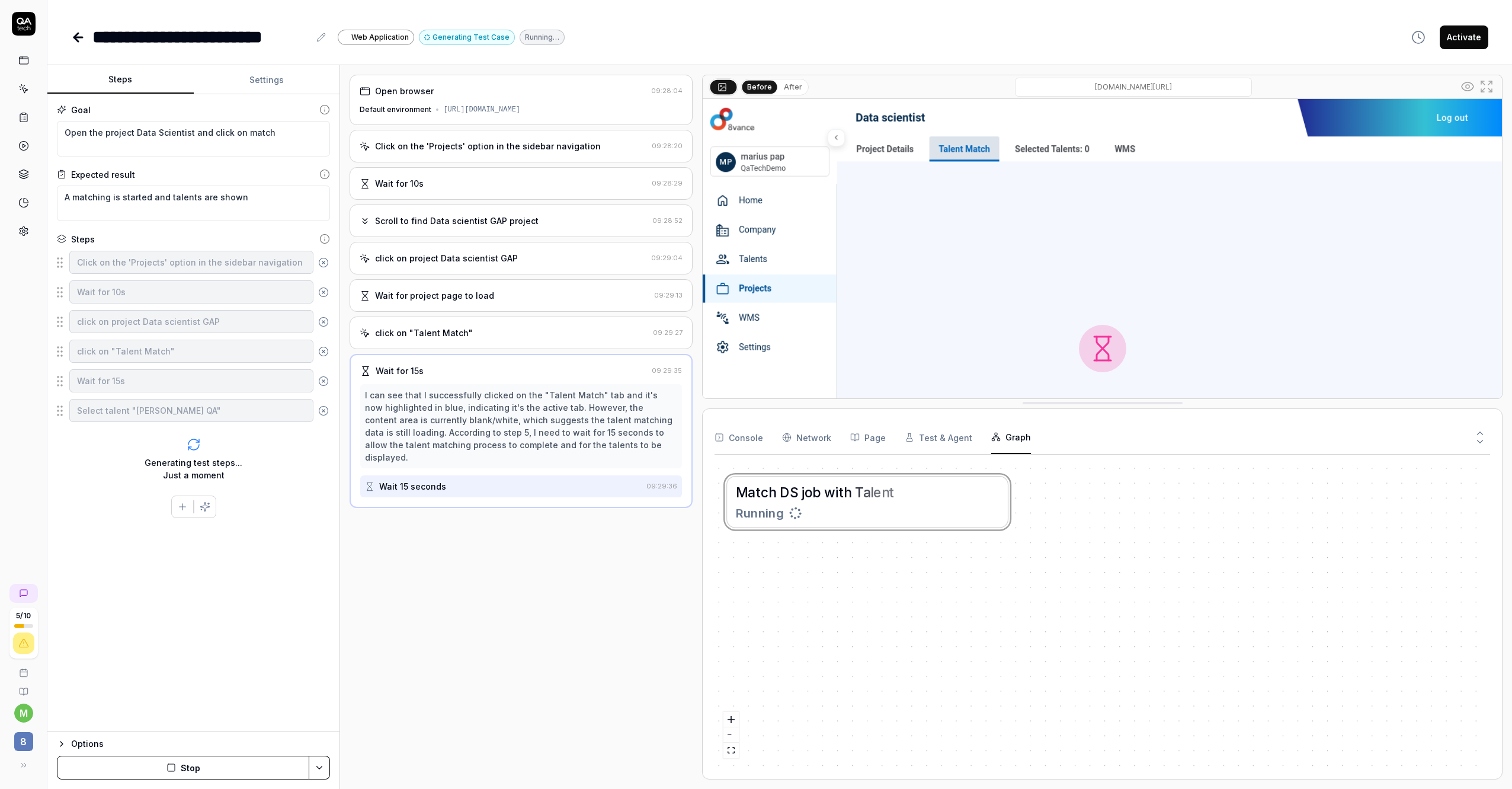
drag, startPoint x: 1035, startPoint y: 604, endPoint x: 1022, endPoint y: 403, distance: 201.4
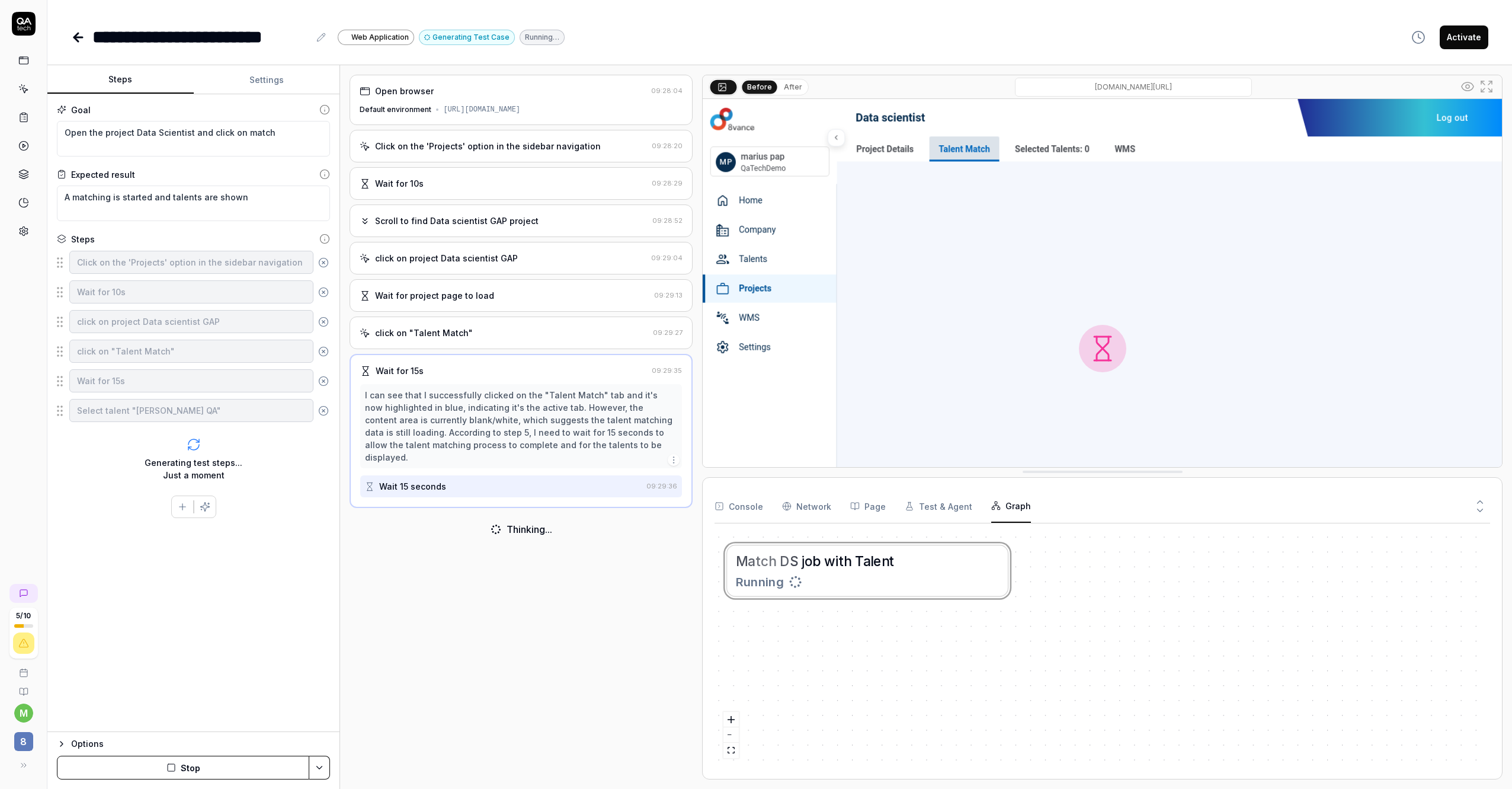
drag, startPoint x: 1022, startPoint y: 403, endPoint x: 1022, endPoint y: 472, distance: 69.0
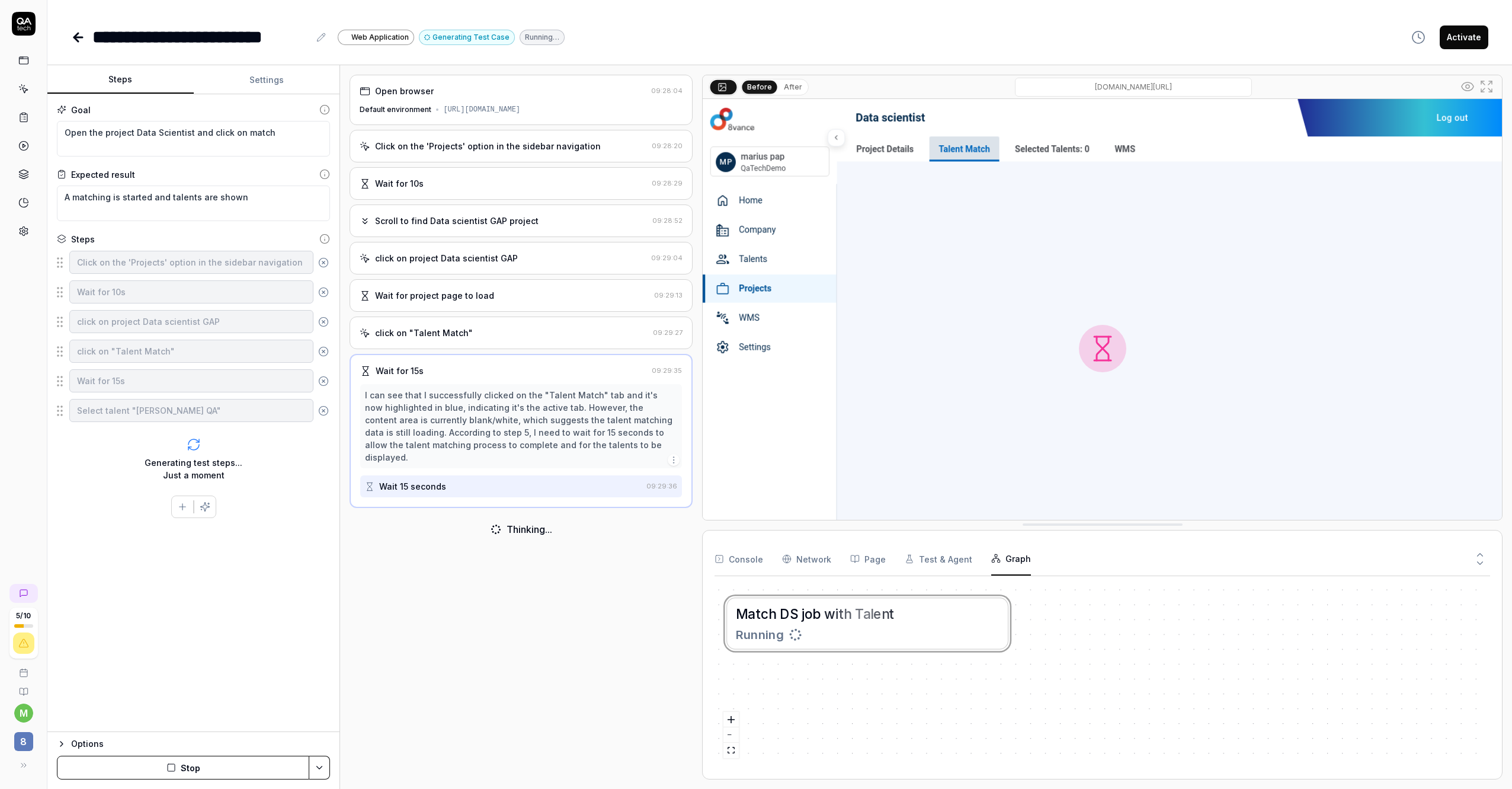
drag, startPoint x: 1022, startPoint y: 472, endPoint x: 1018, endPoint y: 536, distance: 64.1
click at [600, 596] on div "Open browser 09:28:04 Default environment [URL][DOMAIN_NAME] Click on the 'Proj…" at bounding box center [521, 427] width 343 height 704
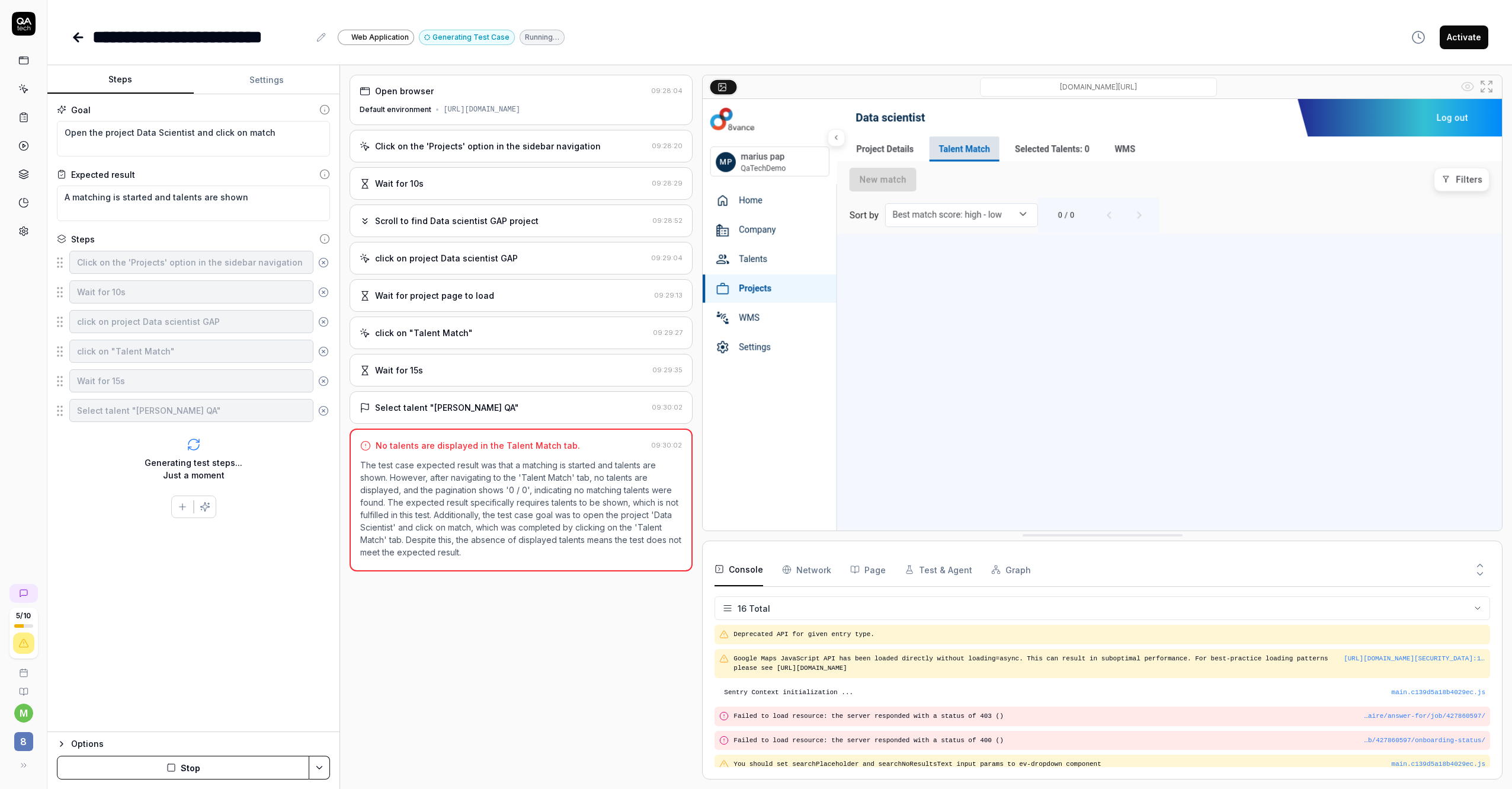
click at [744, 569] on button "Console" at bounding box center [739, 570] width 49 height 33
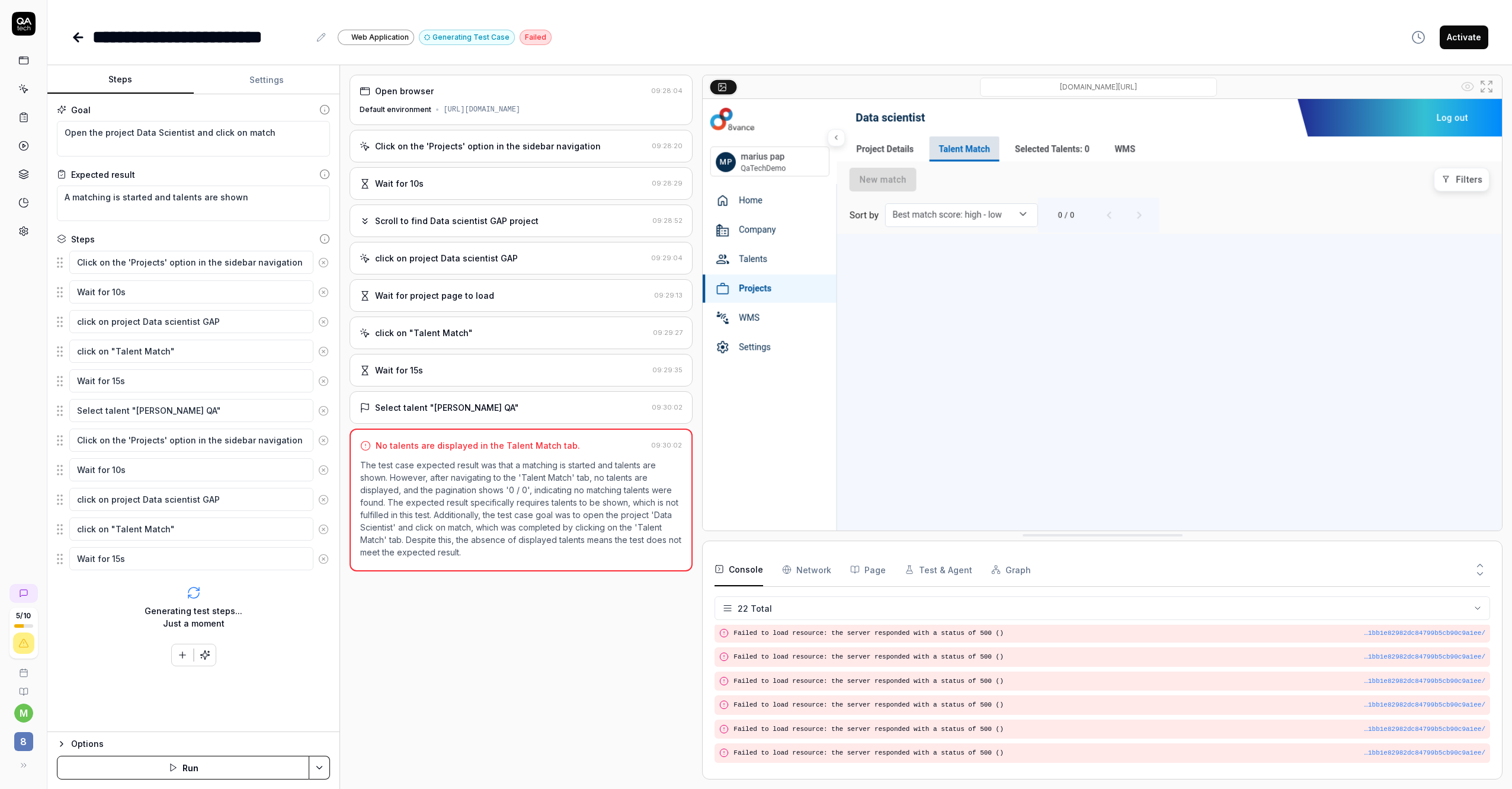
scroll to position [411, 0]
click at [433, 653] on div "Open browser 09:28:04 Default environment [URL][DOMAIN_NAME] Click on the 'Proj…" at bounding box center [521, 427] width 343 height 704
click at [484, 651] on div "Open browser 09:28:04 Default environment [URL][DOMAIN_NAME] Click on the 'Proj…" at bounding box center [521, 427] width 343 height 704
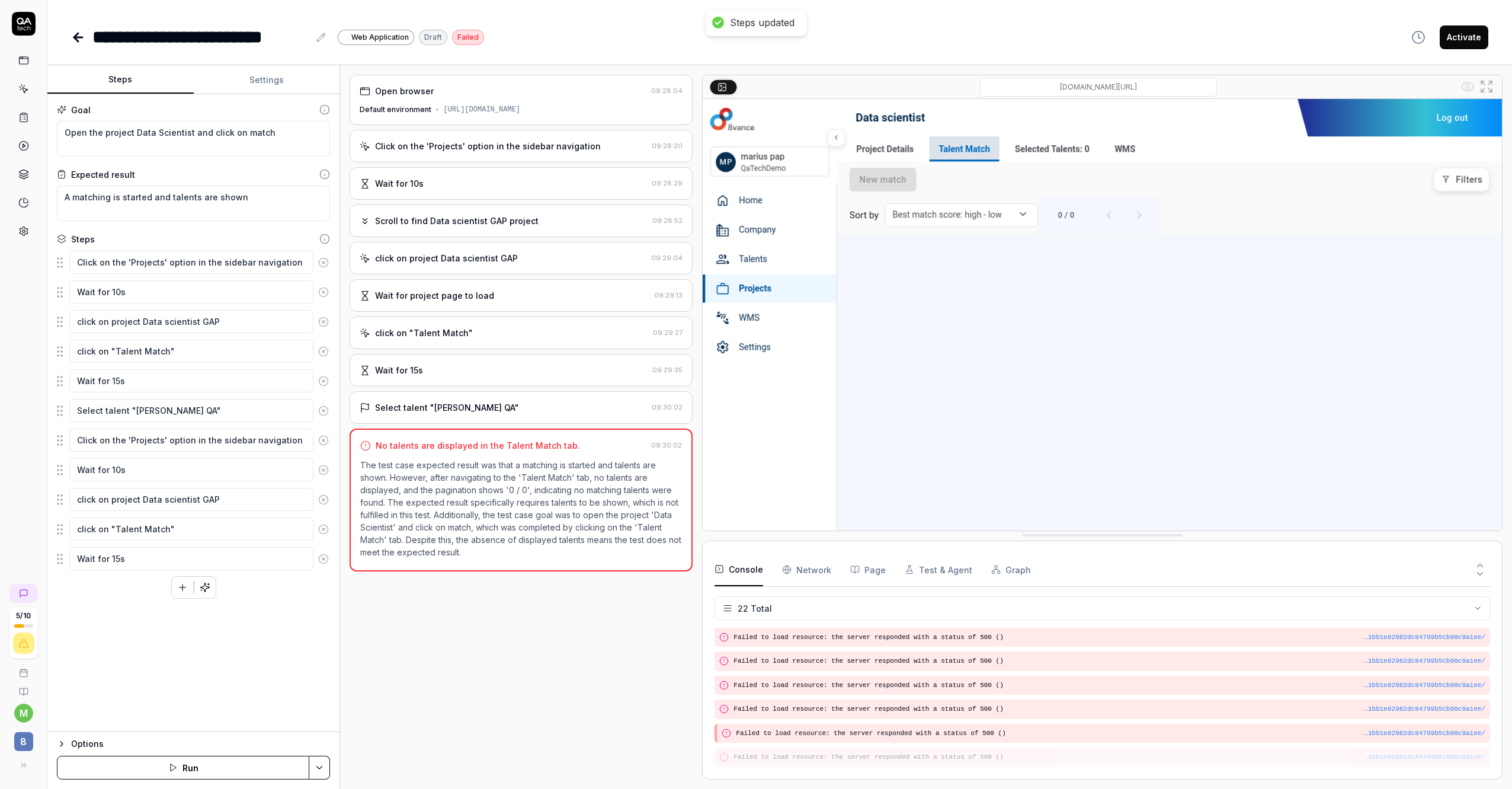
click at [1245, 44] on div "**********" at bounding box center [779, 37] width 1417 height 27
click at [475, 39] on div "Failed" at bounding box center [468, 38] width 32 height 16
click at [570, 54] on div "**********" at bounding box center [779, 394] width 1465 height 789
